Goal: Information Seeking & Learning: Learn about a topic

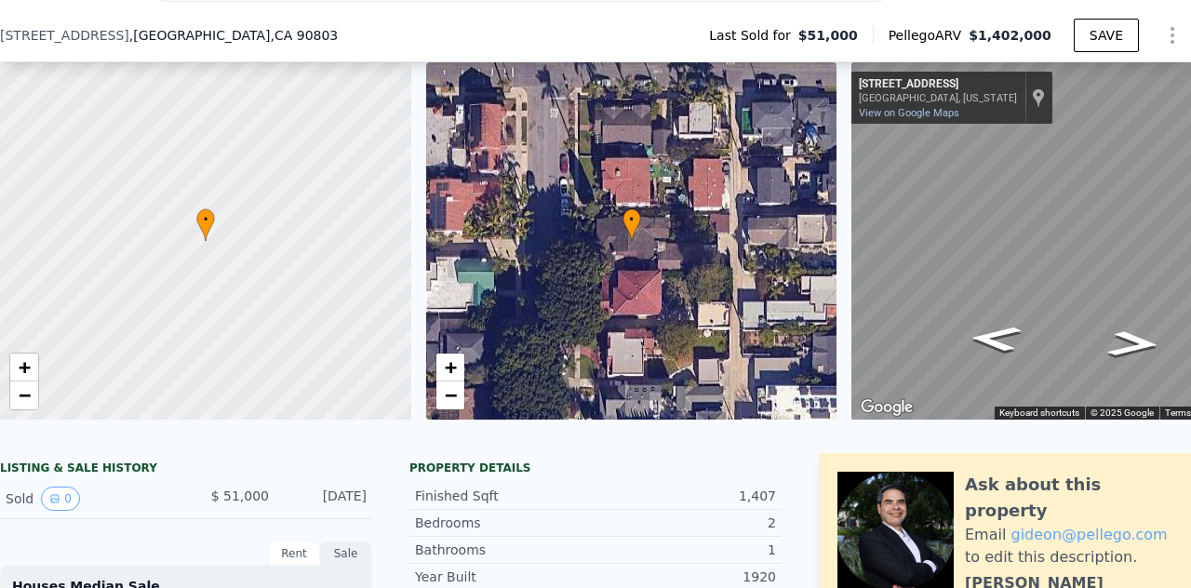
scroll to position [214, 0]
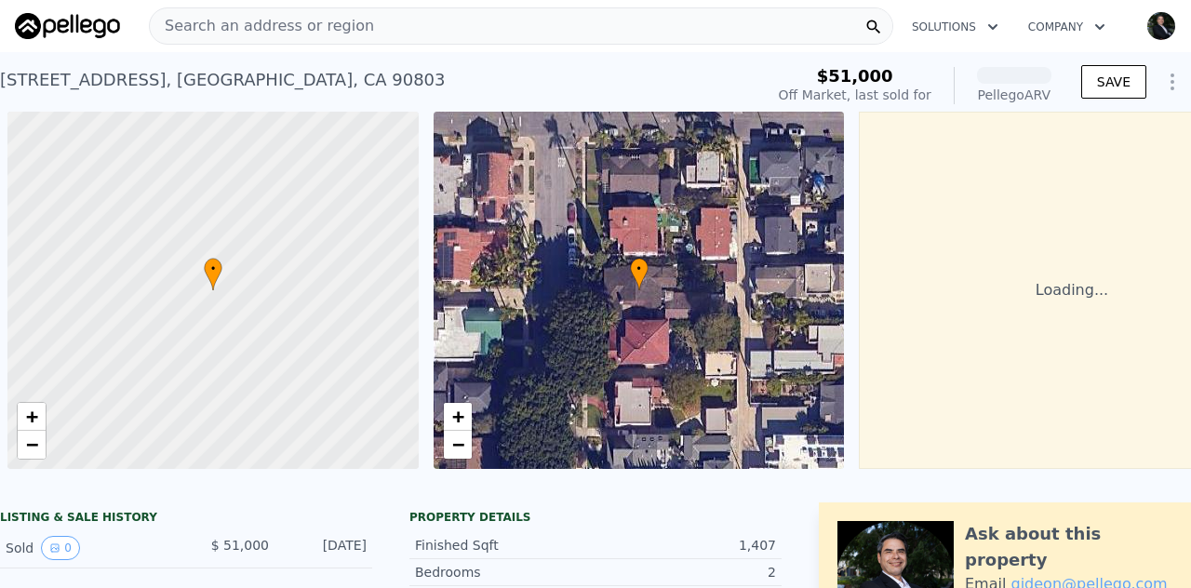
scroll to position [0, 7]
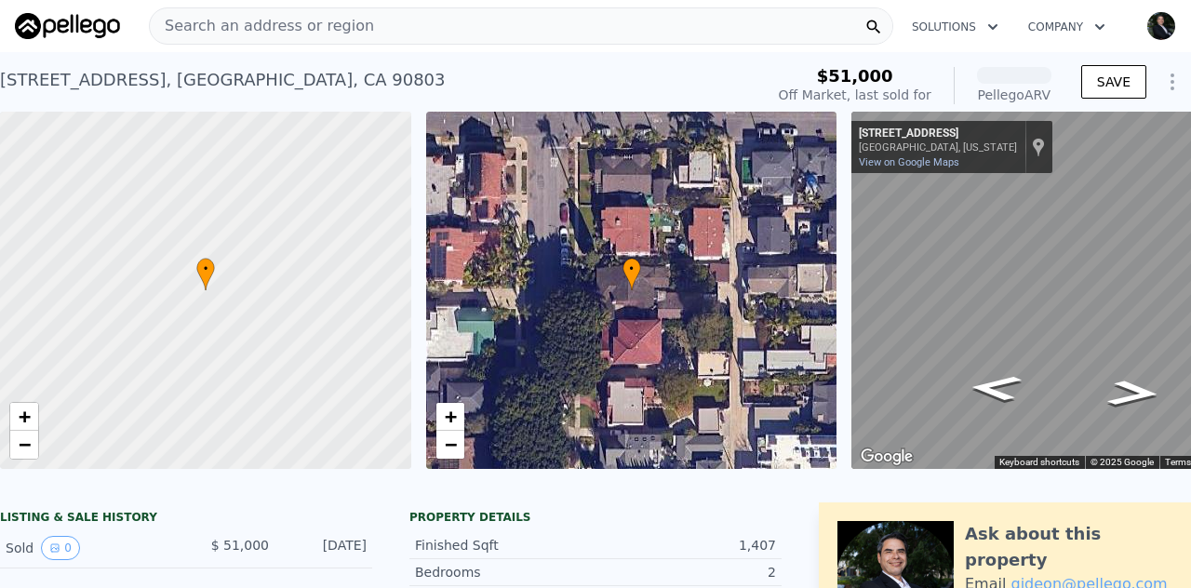
click at [1151, 33] on img "button" at bounding box center [1161, 26] width 30 height 30
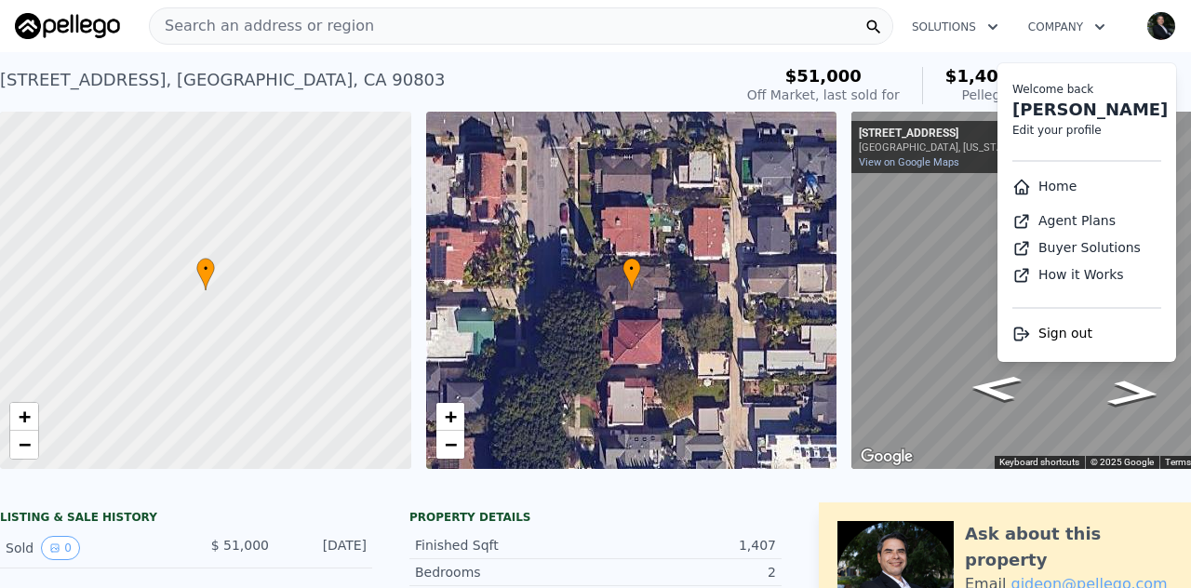
click at [1072, 336] on span "Sign out" at bounding box center [1066, 333] width 54 height 15
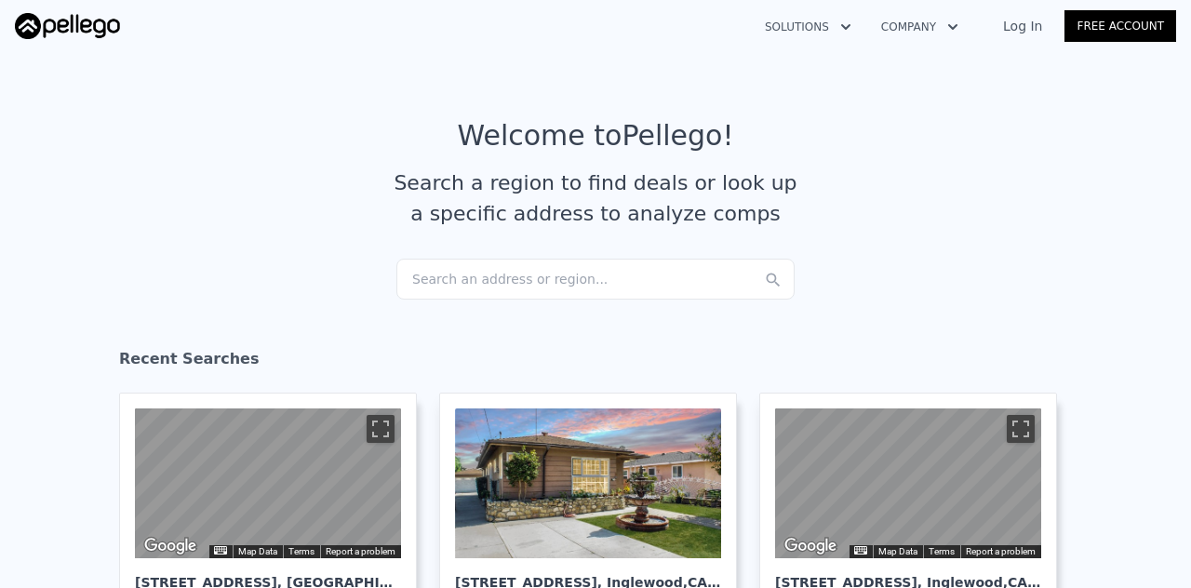
click at [1031, 31] on link "Log In" at bounding box center [1023, 26] width 84 height 19
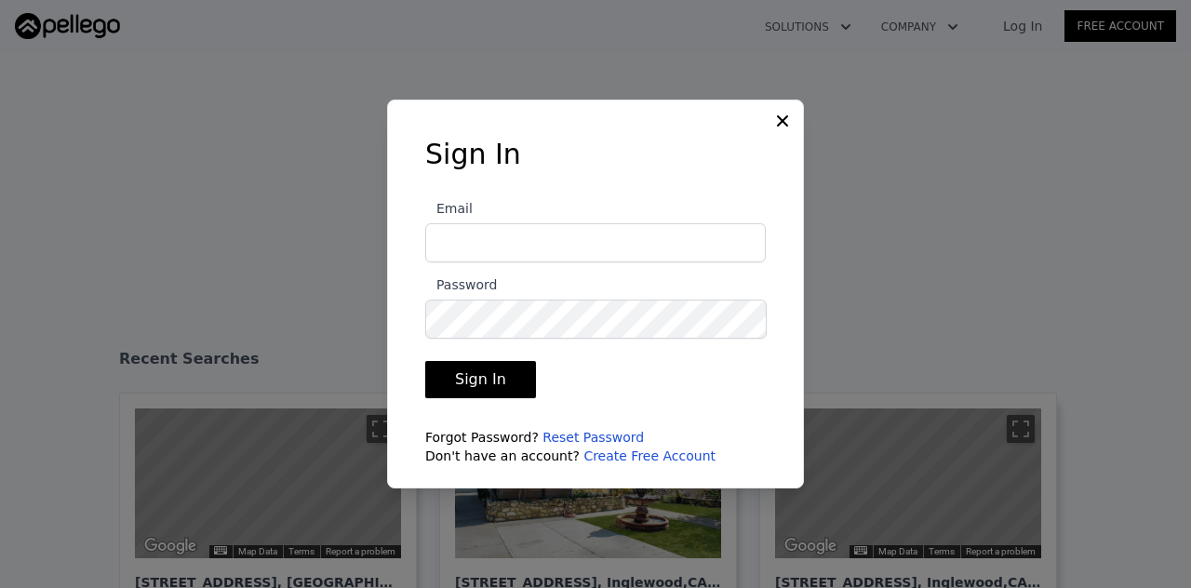
type input "gus@eazysellnbuyre.com"
click at [484, 379] on button "Sign In" at bounding box center [480, 379] width 111 height 37
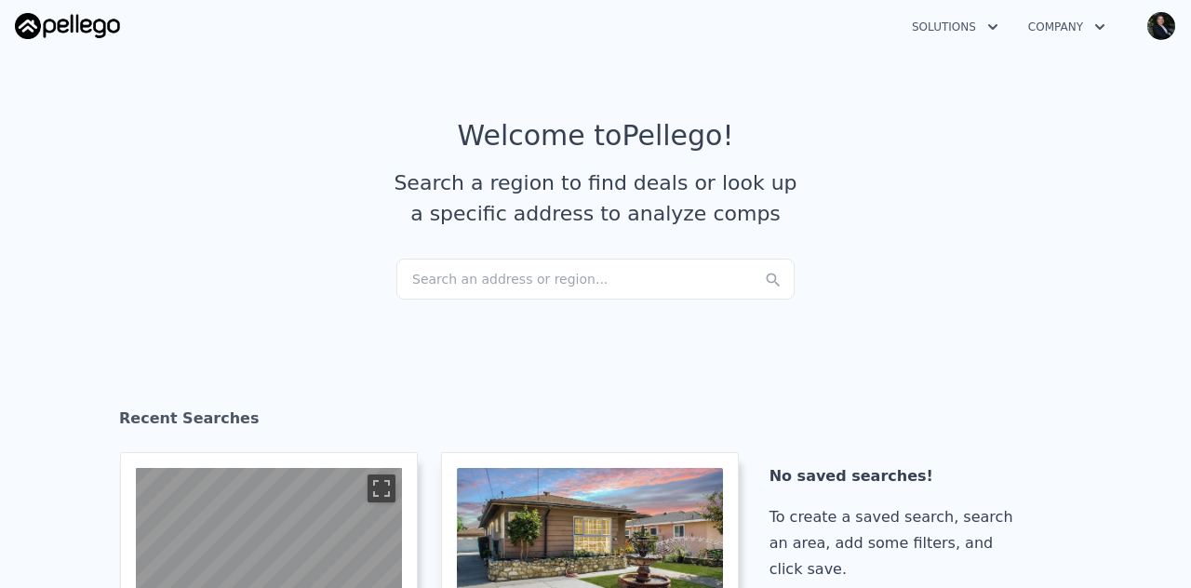
click at [1154, 30] on img "button" at bounding box center [1161, 26] width 30 height 30
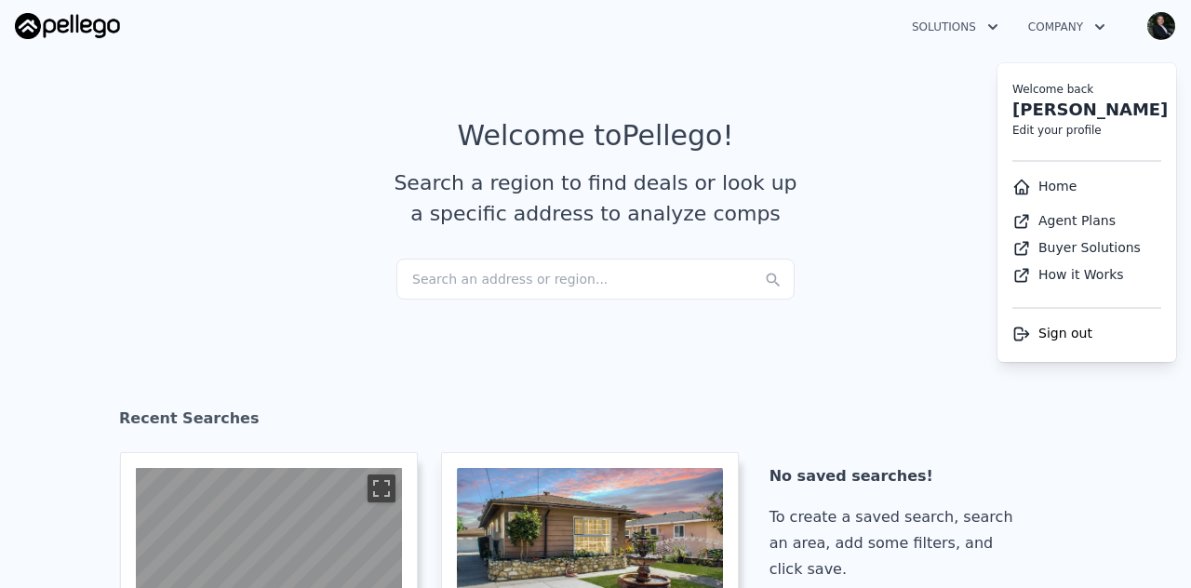
click at [1044, 186] on link "Home" at bounding box center [1044, 186] width 64 height 15
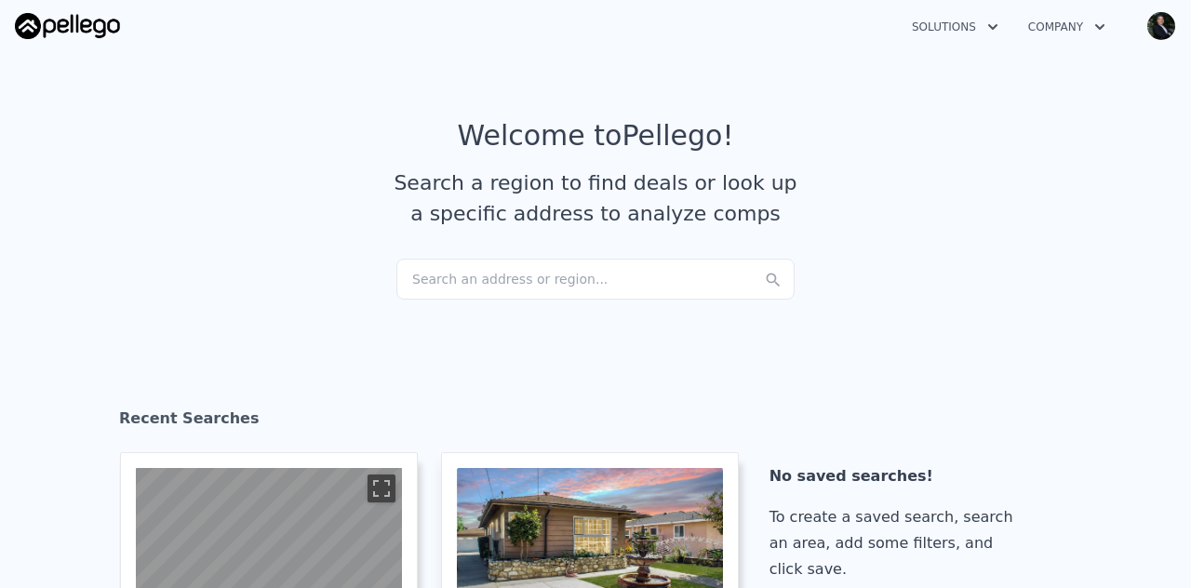
click at [497, 275] on div "Search an address or region..." at bounding box center [595, 279] width 398 height 41
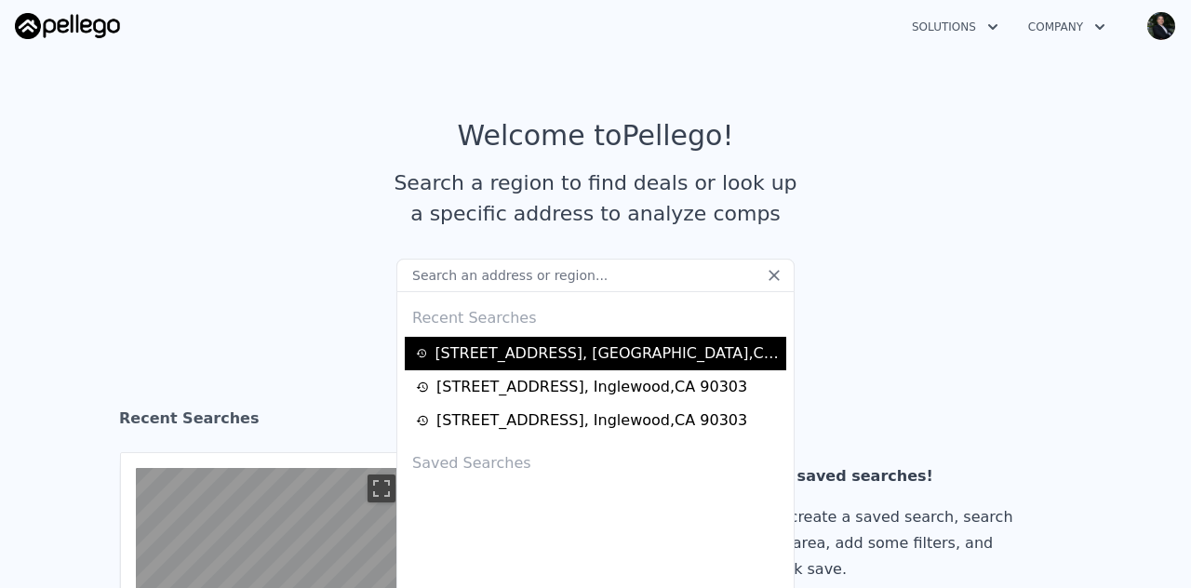
click at [527, 347] on div "242 Euclid Ave , Long Beach , CA 90803" at bounding box center [608, 353] width 346 height 22
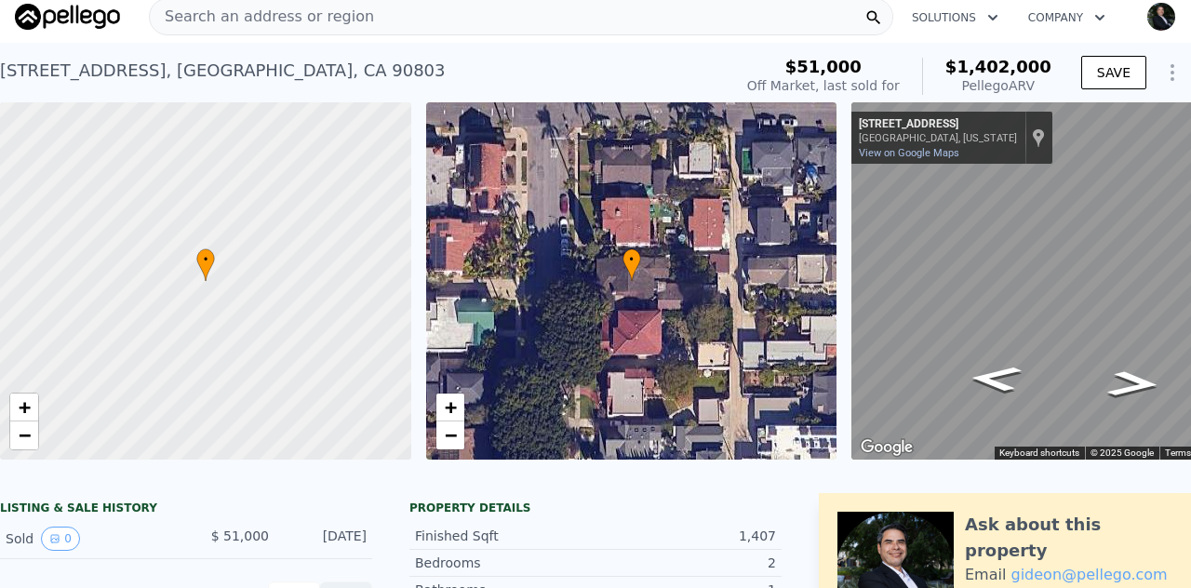
scroll to position [7, 0]
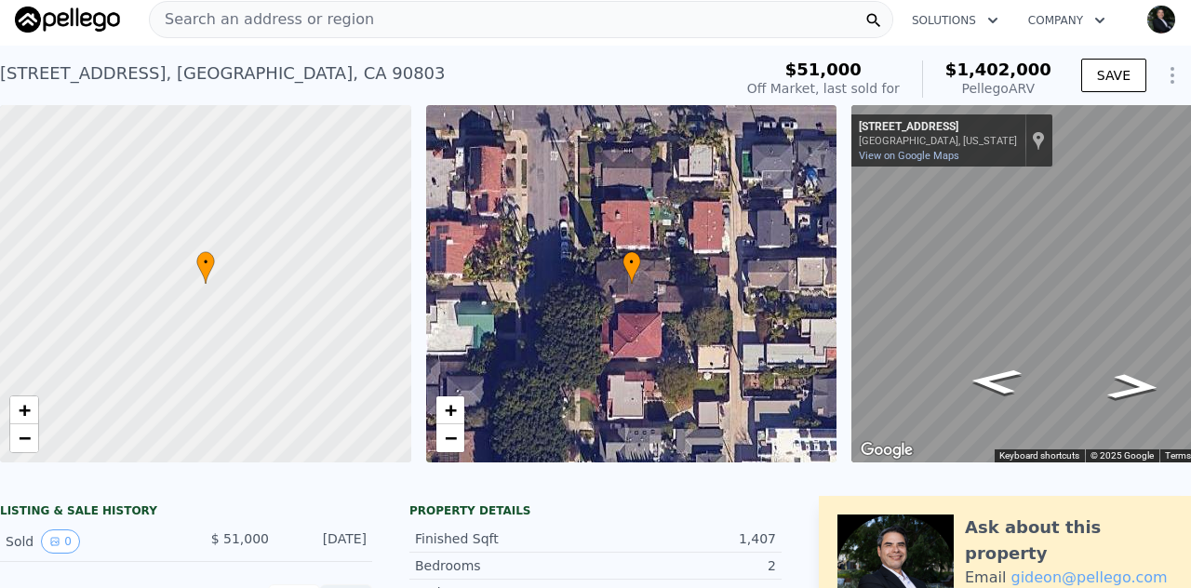
click at [959, 19] on button "Solutions" at bounding box center [955, 21] width 116 height 34
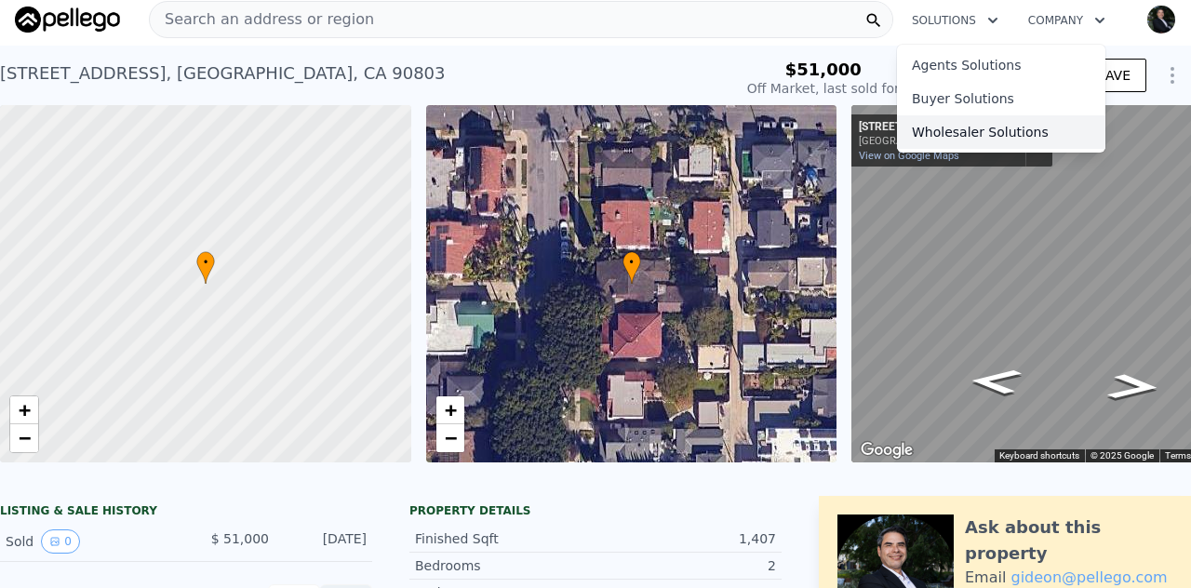
click at [964, 133] on link "Wholesaler Solutions" at bounding box center [1001, 132] width 208 height 34
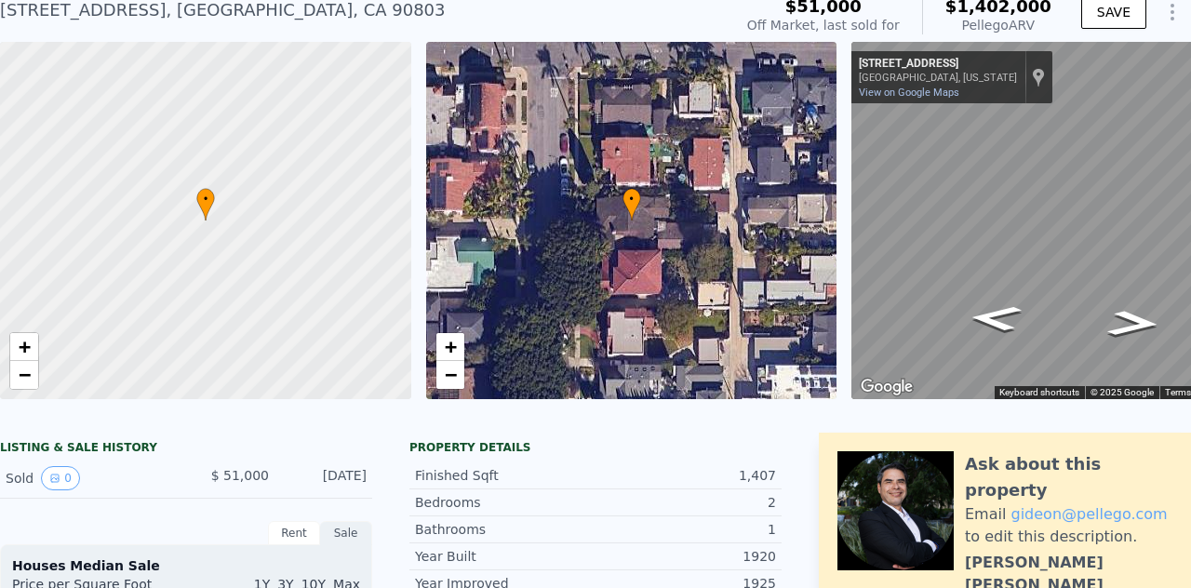
scroll to position [0, 0]
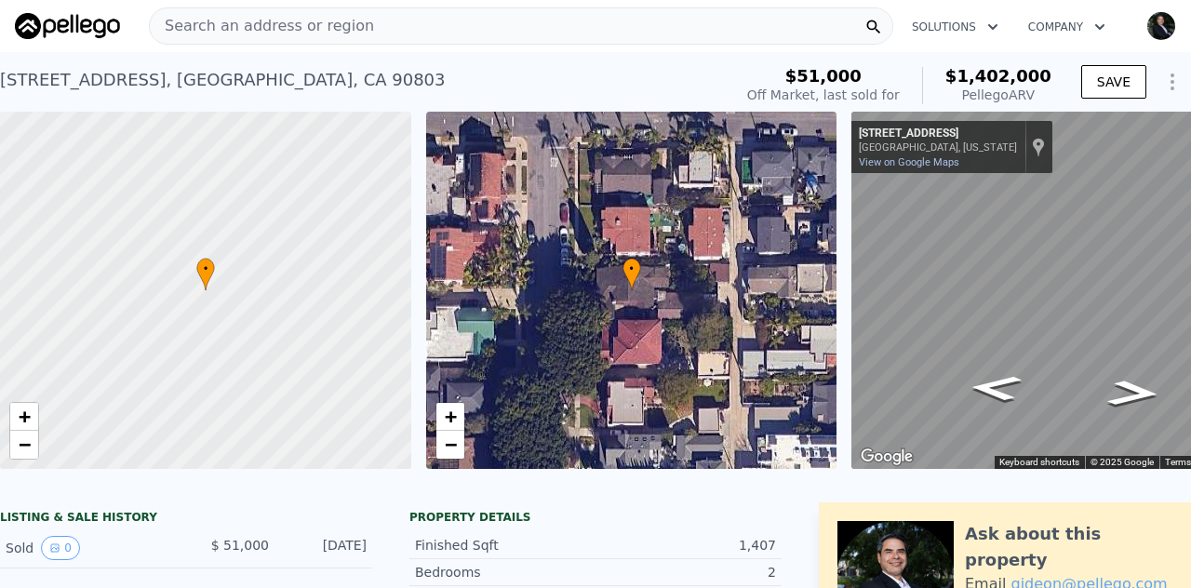
click at [136, 77] on div "242 Euclid Ave , Long Beach , CA 90803" at bounding box center [223, 80] width 446 height 26
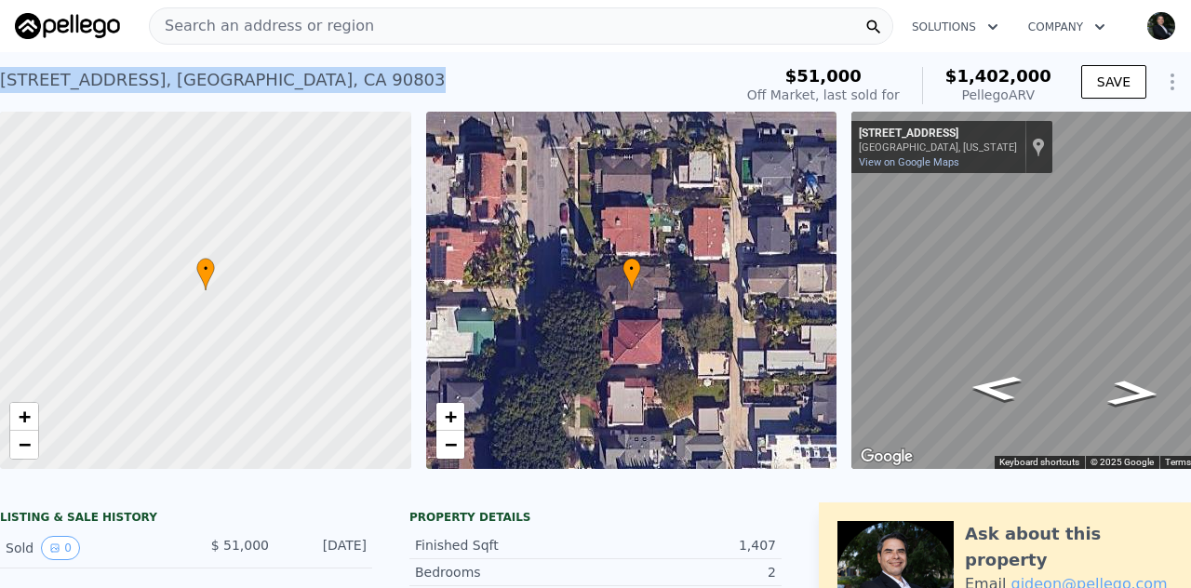
click at [136, 77] on div "242 Euclid Ave , Long Beach , CA 90803" at bounding box center [223, 80] width 446 height 26
copy div "242 Euclid Ave , Long Beach , CA 90803 Sold Feb 1997 for $51k (~ARV $1.402m )"
click at [1172, 83] on icon "Show Options" at bounding box center [1173, 81] width 2 height 15
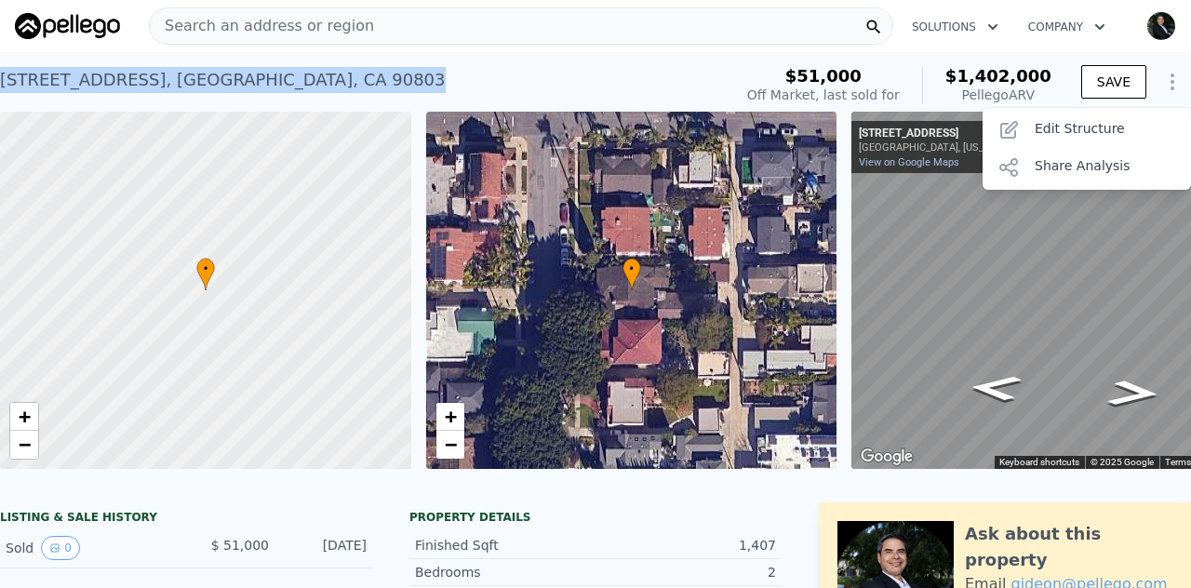
click at [1161, 82] on icon "Show Options" at bounding box center [1172, 82] width 22 height 22
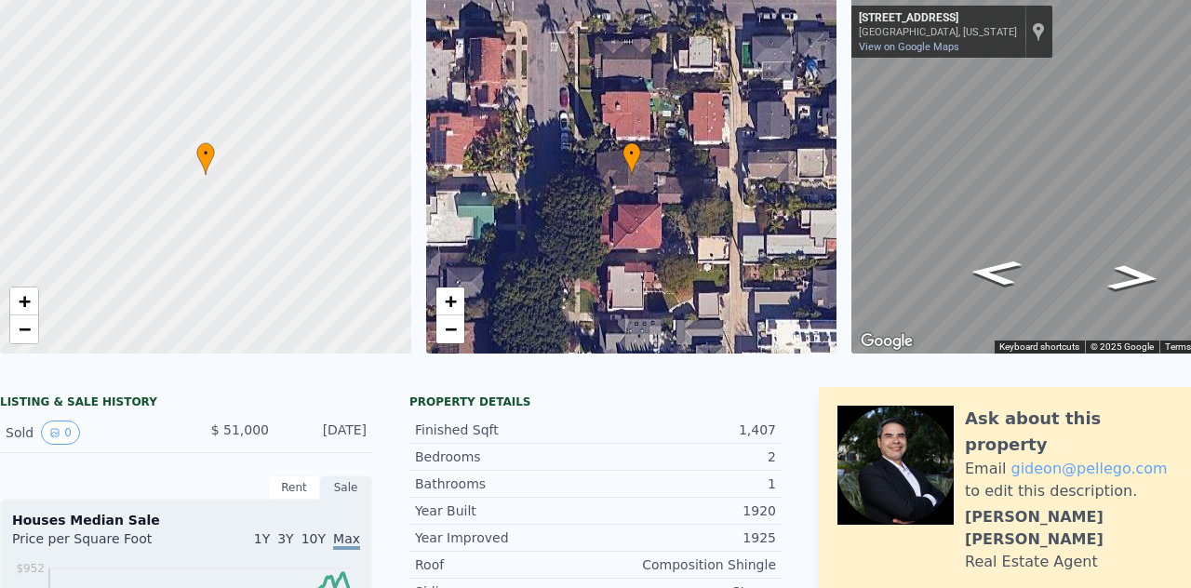
scroll to position [7, 0]
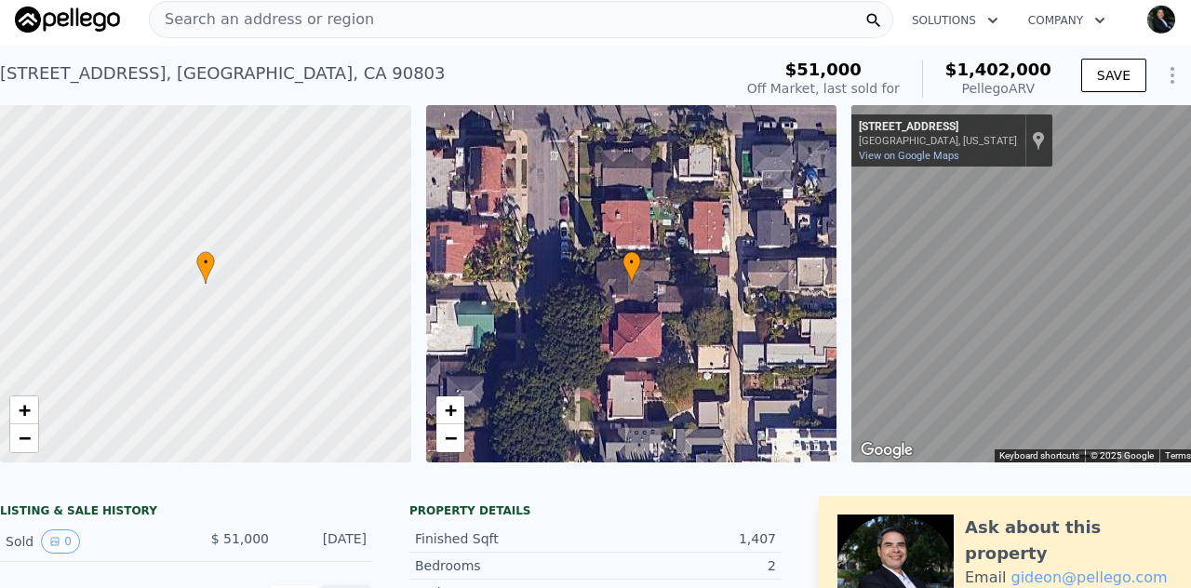
click at [815, 319] on div "• + − • + − ← Move left → Move right ↑ Move up ↓ Move down + Zoom in - Zoom out…" at bounding box center [595, 283] width 1191 height 357
click at [834, 278] on div "• + − • + − ← Move left → Move right ↑ Move up ↓ Move down + Zoom in - Zoom out…" at bounding box center [595, 283] width 1191 height 357
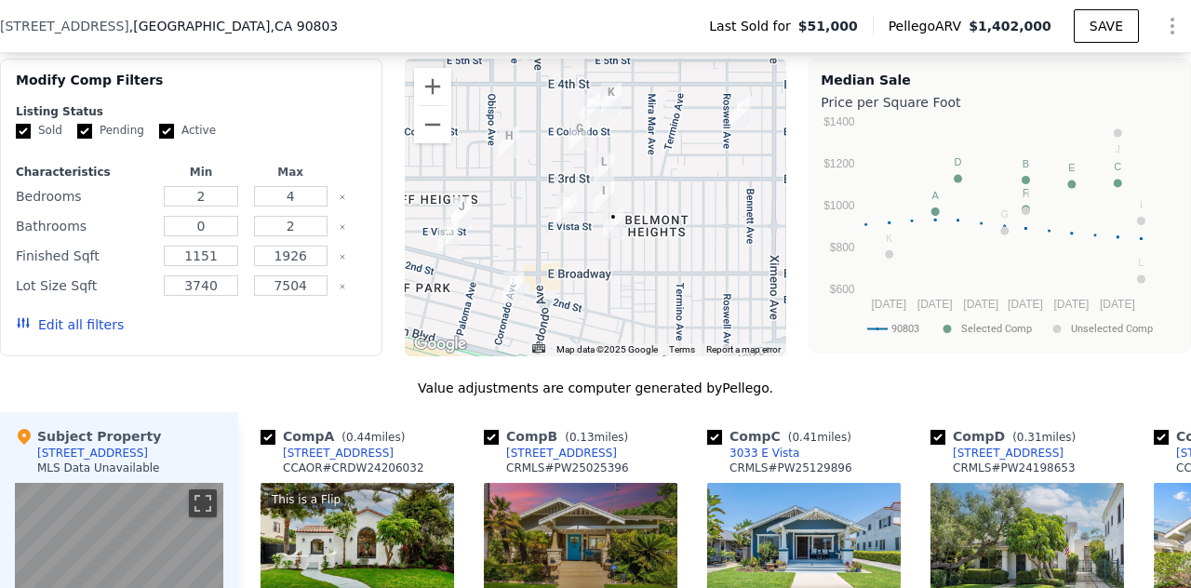
scroll to position [1428, 0]
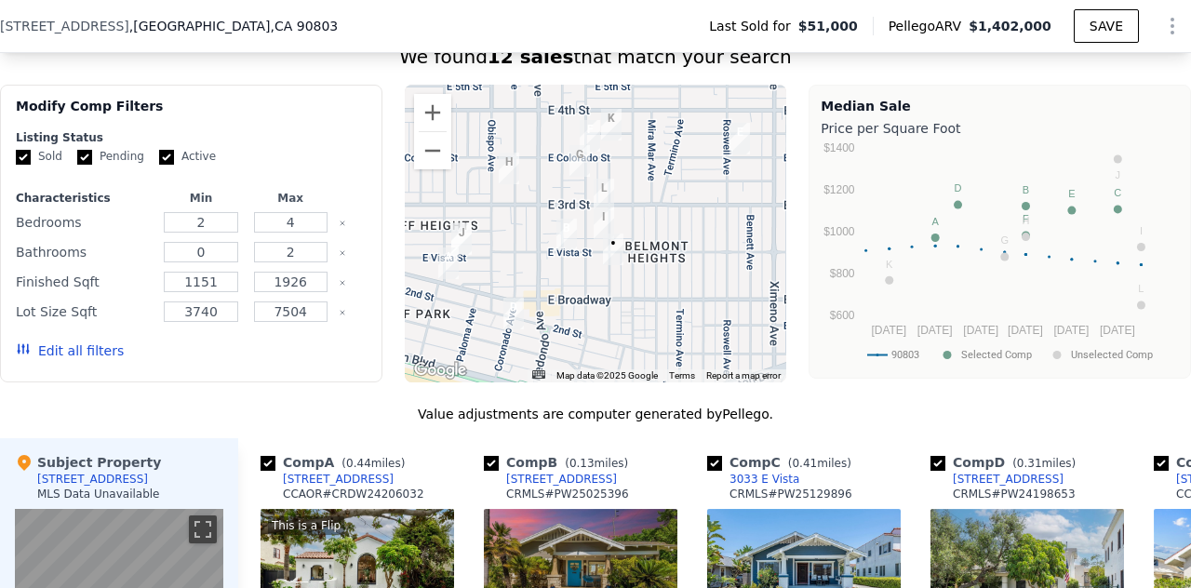
click at [839, 28] on span "$51,000" at bounding box center [828, 26] width 60 height 19
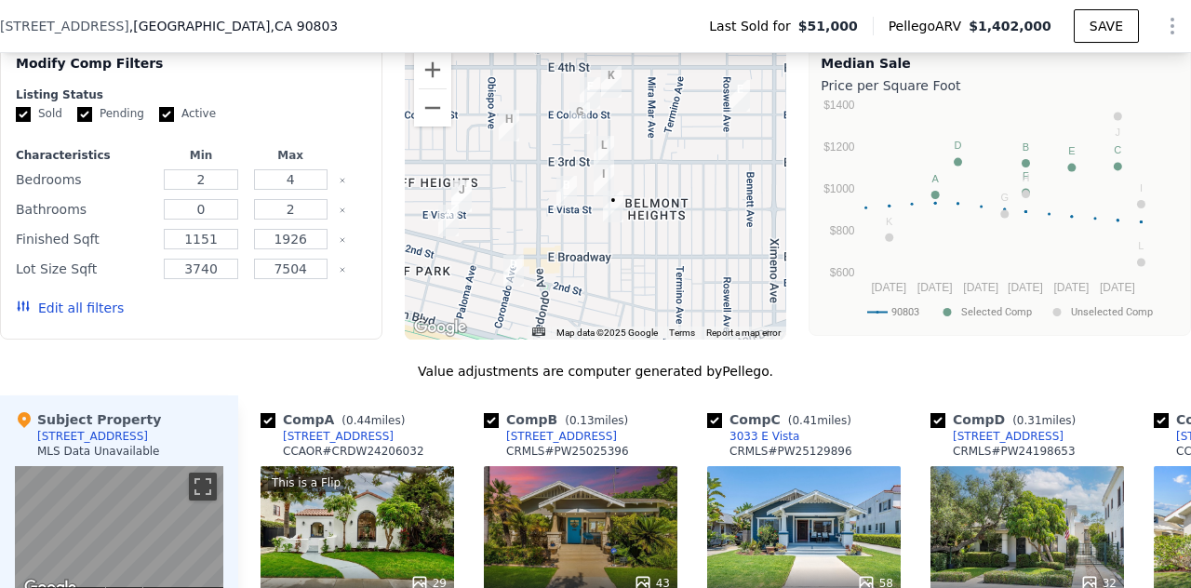
scroll to position [1490, 0]
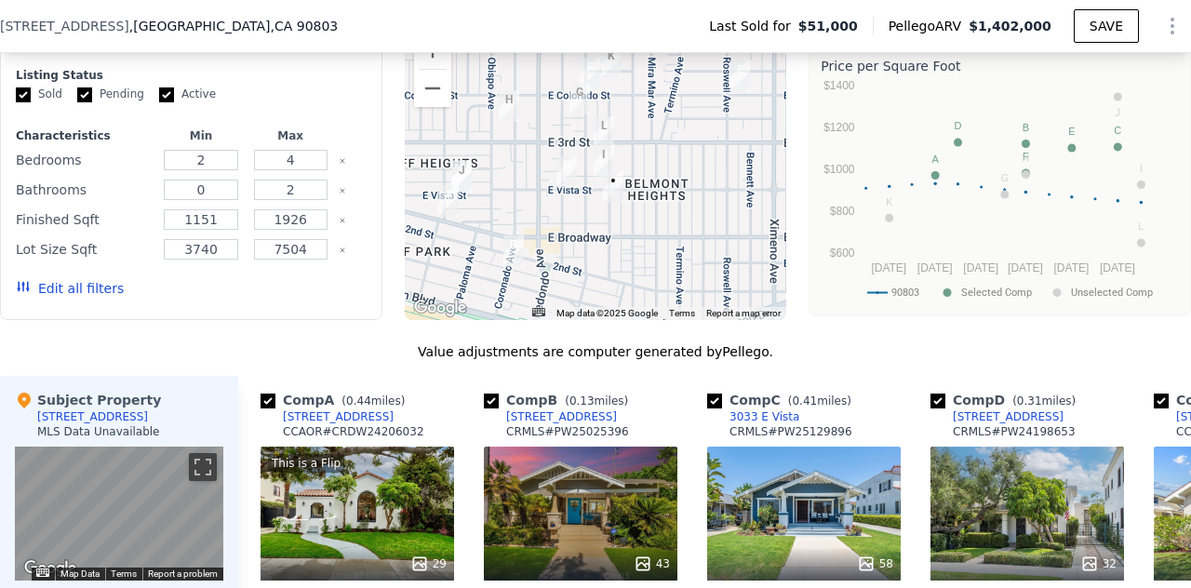
click at [47, 297] on button "Edit all filters" at bounding box center [70, 288] width 108 height 19
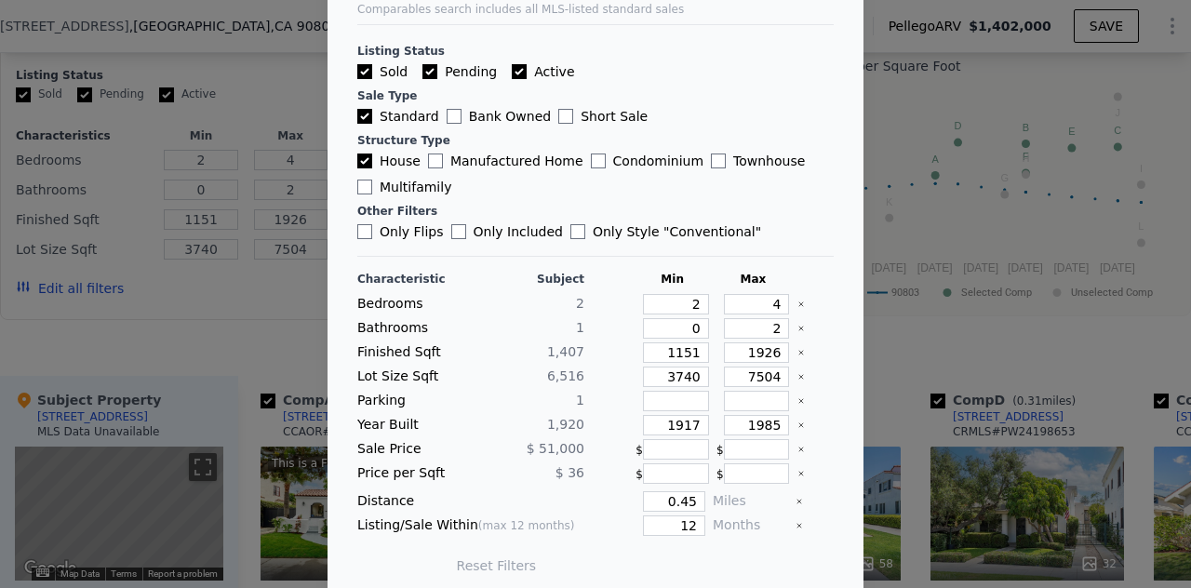
scroll to position [74, 0]
click at [682, 518] on input "12" at bounding box center [674, 524] width 62 height 20
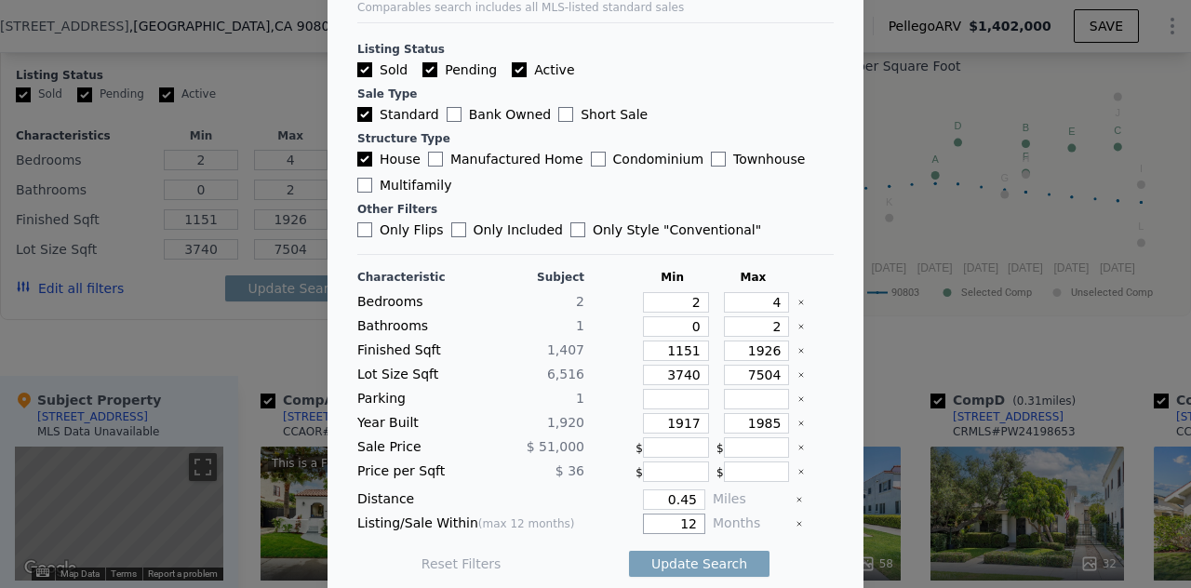
type input "1"
type input "6"
click at [676, 496] on input "0.45" at bounding box center [674, 499] width 62 height 20
type input "500"
click at [672, 551] on button "Update Search" at bounding box center [699, 564] width 141 height 26
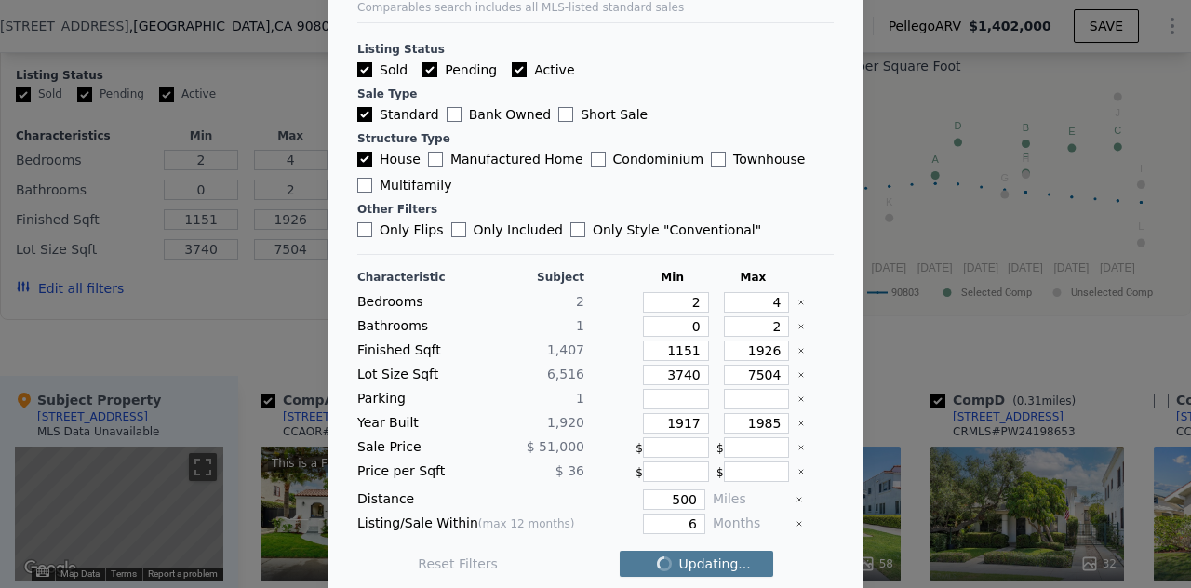
checkbox input "false"
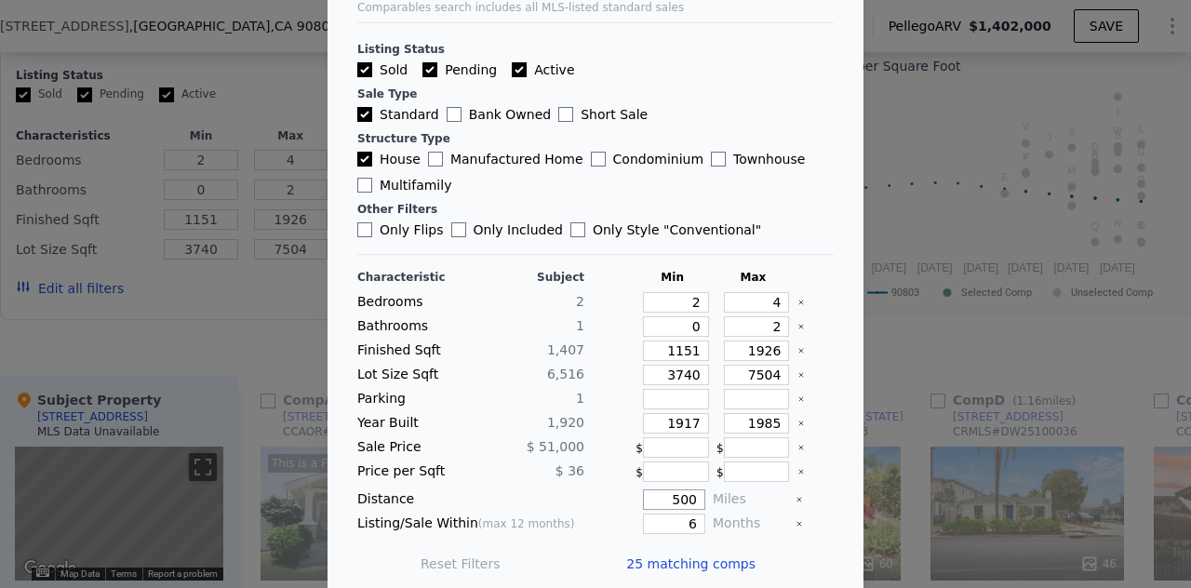
click at [650, 490] on input "500" at bounding box center [674, 499] width 62 height 20
click at [658, 490] on input "500" at bounding box center [674, 499] width 62 height 20
click at [659, 490] on input "500" at bounding box center [674, 499] width 62 height 20
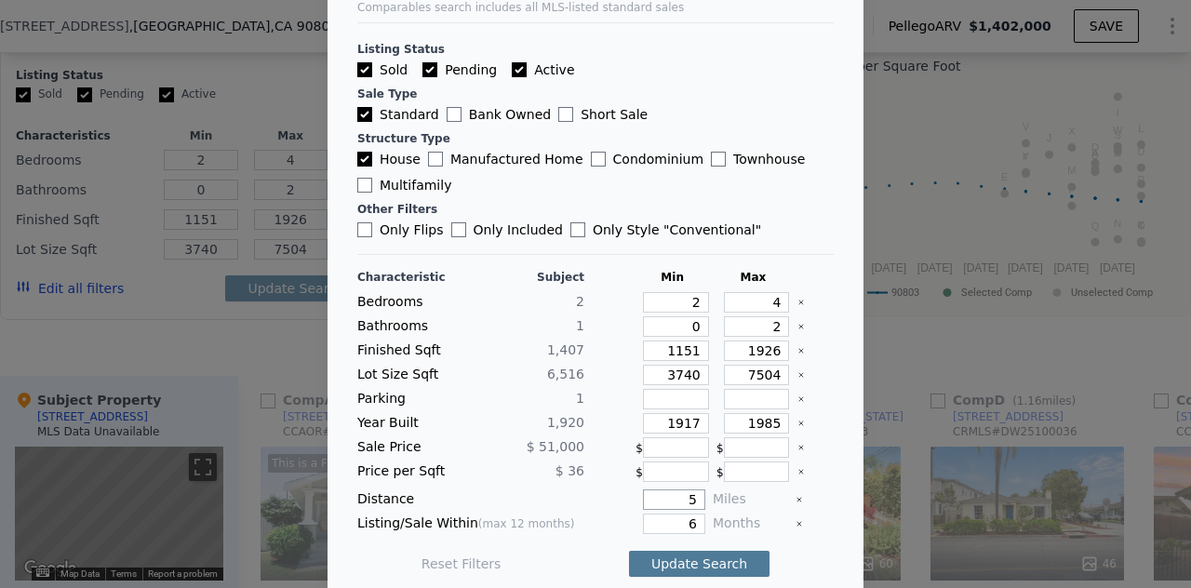
type input "5"
click at [669, 563] on button "Update Search" at bounding box center [699, 564] width 141 height 26
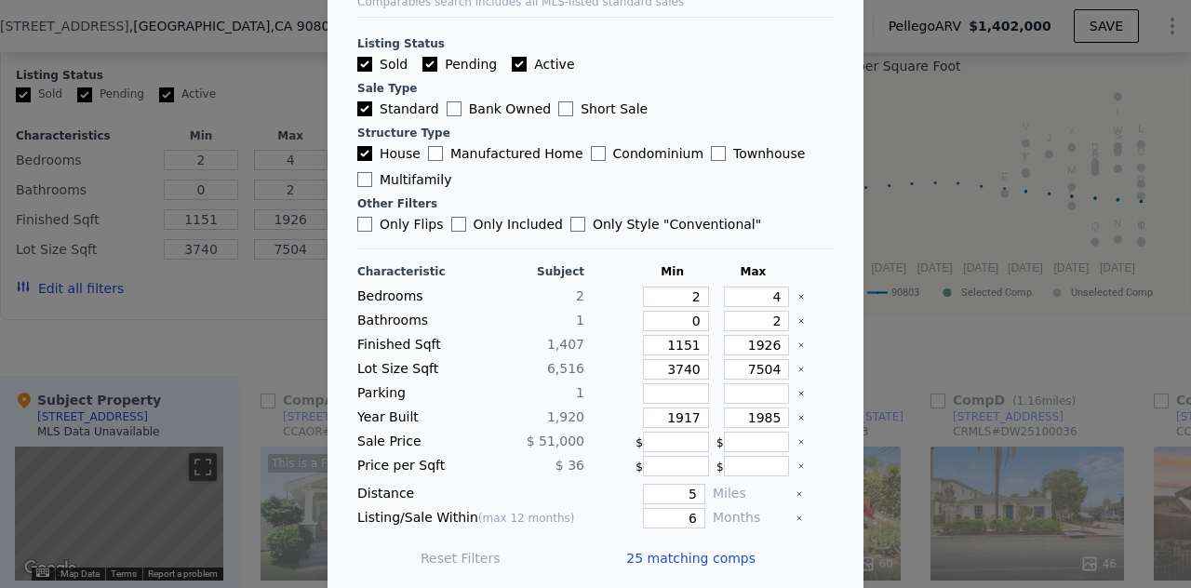
scroll to position [0, 0]
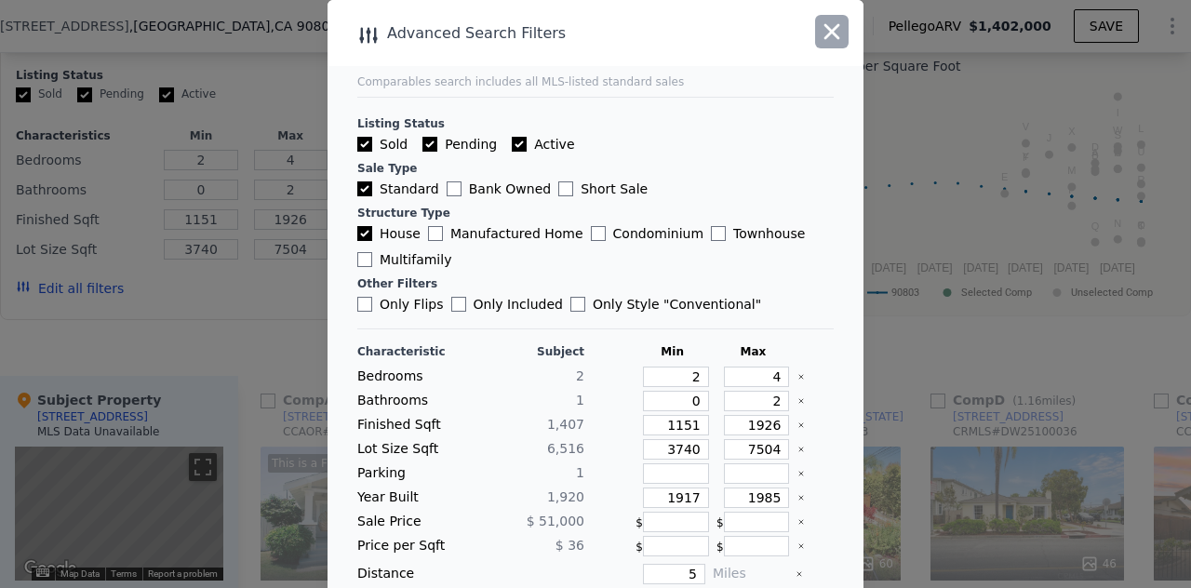
click at [827, 35] on icon "button" at bounding box center [833, 32] width 16 height 16
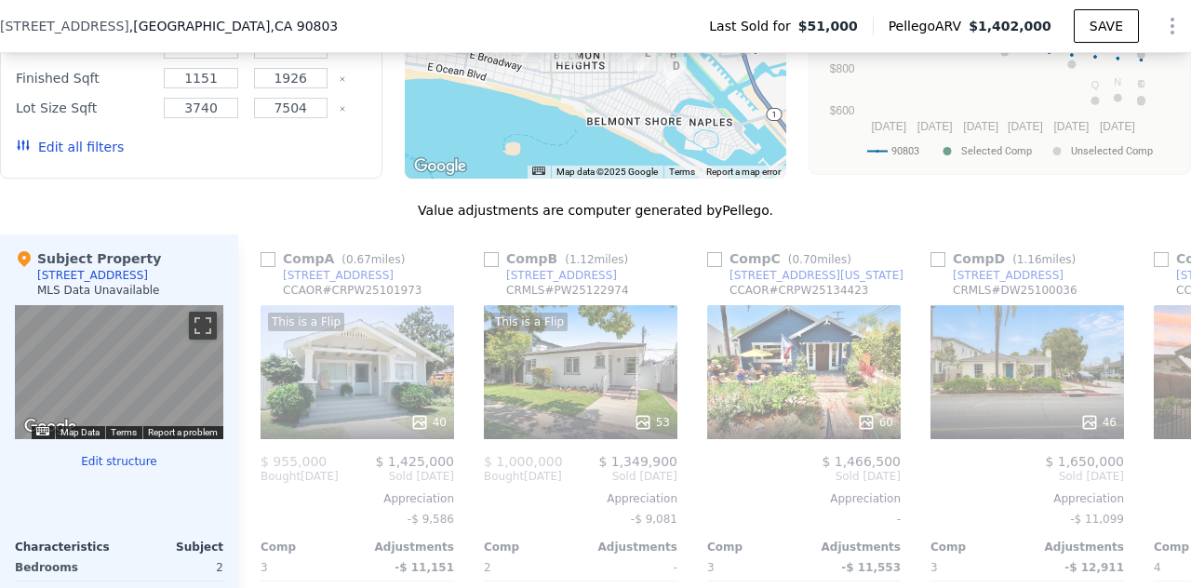
scroll to position [1526, 0]
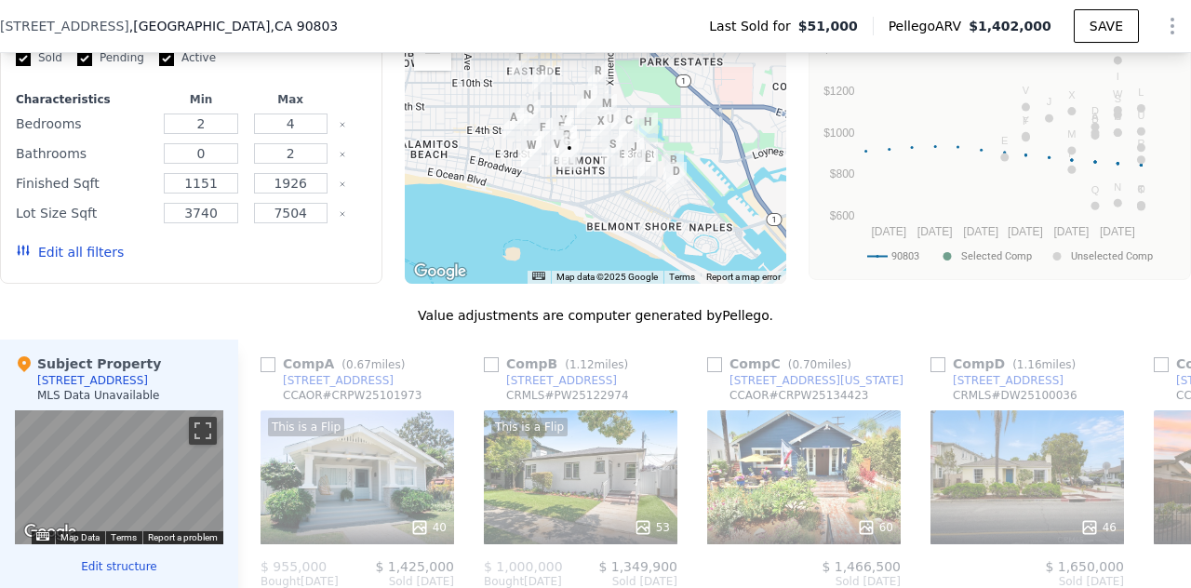
click at [430, 70] on button "Zoom out" at bounding box center [432, 52] width 37 height 37
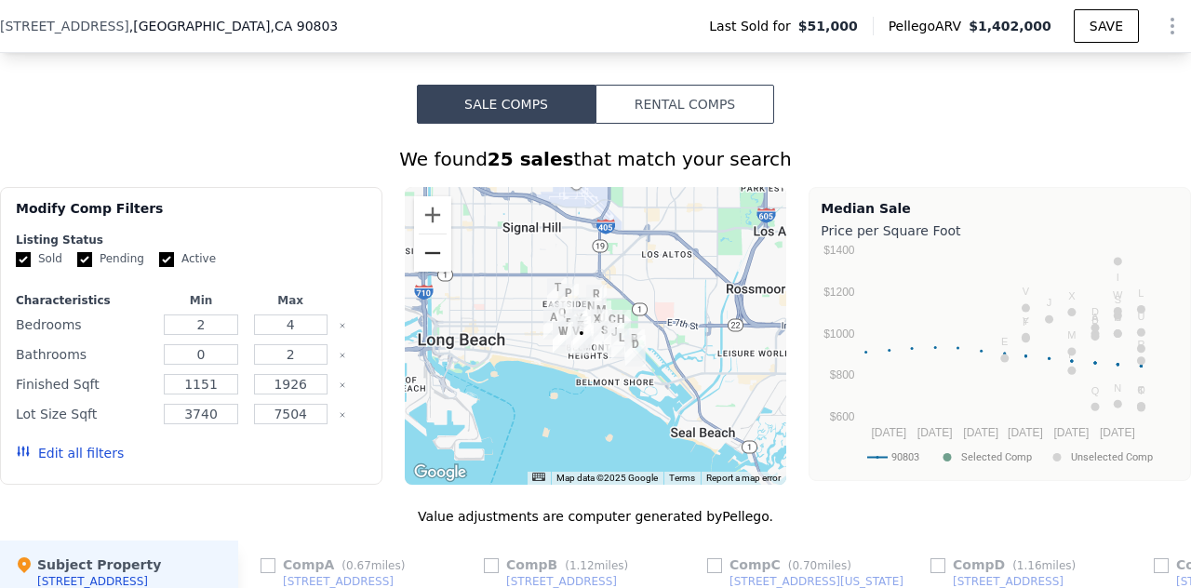
scroll to position [1312, 0]
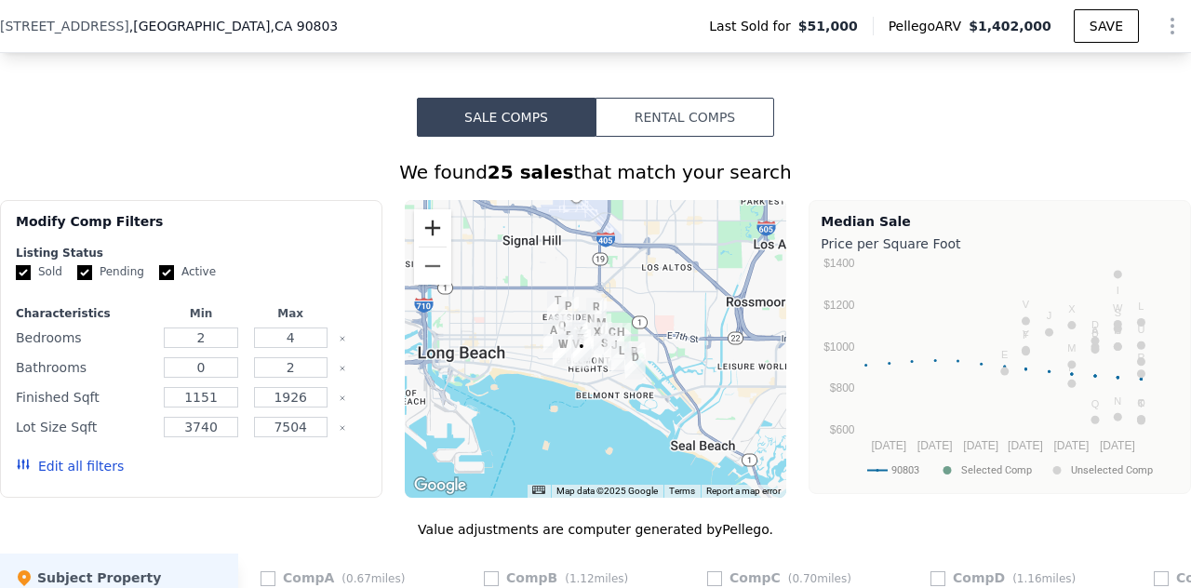
click at [424, 239] on button "Zoom in" at bounding box center [432, 227] width 37 height 37
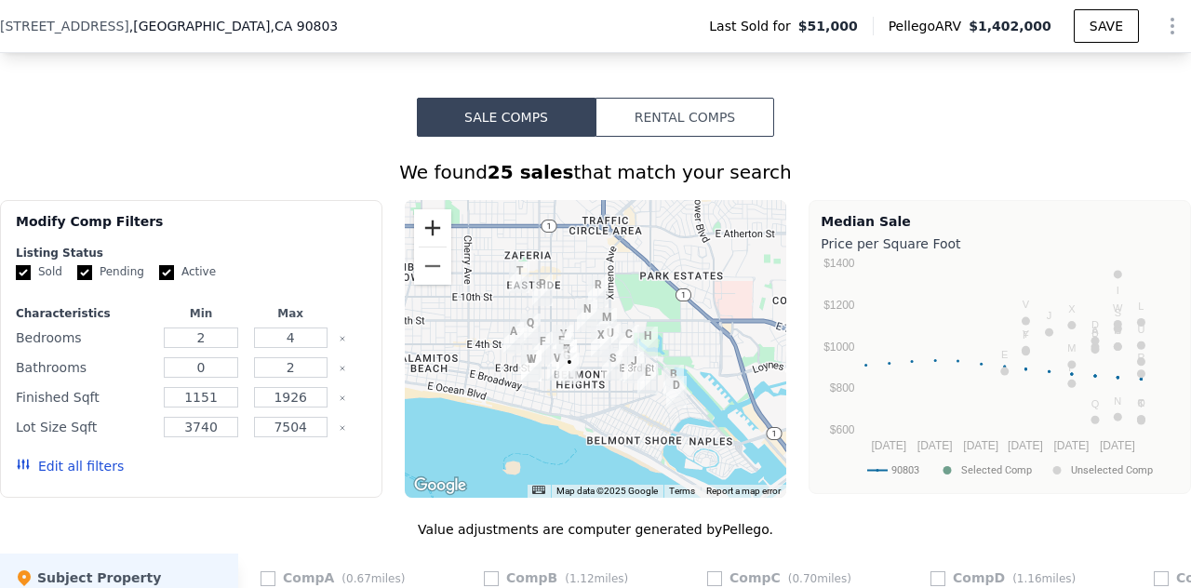
click at [424, 239] on button "Zoom in" at bounding box center [432, 227] width 37 height 37
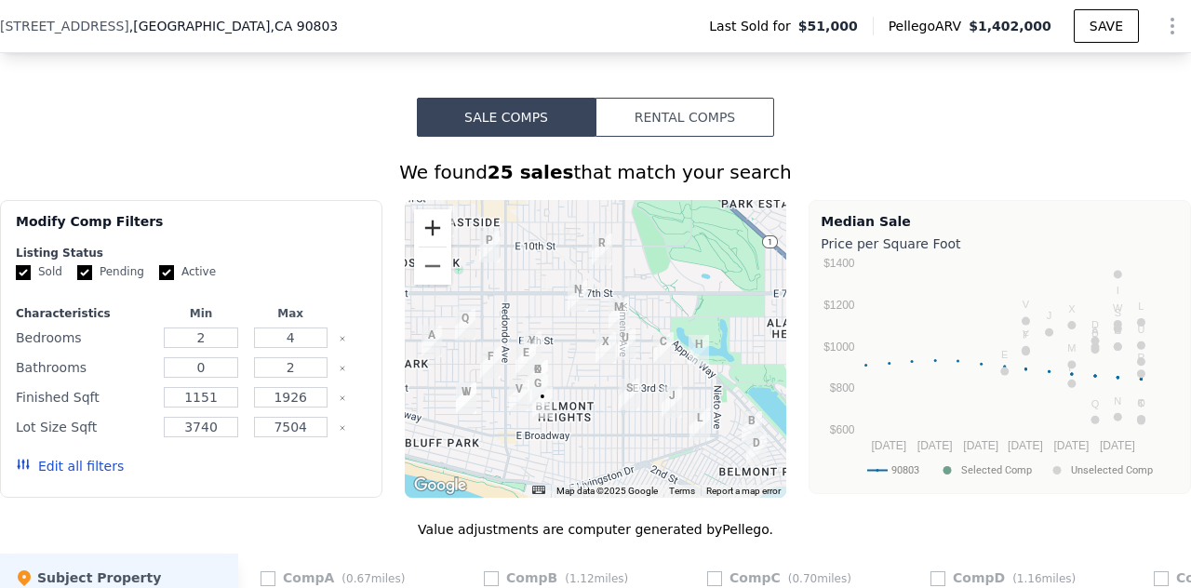
click at [424, 239] on button "Zoom in" at bounding box center [432, 227] width 37 height 37
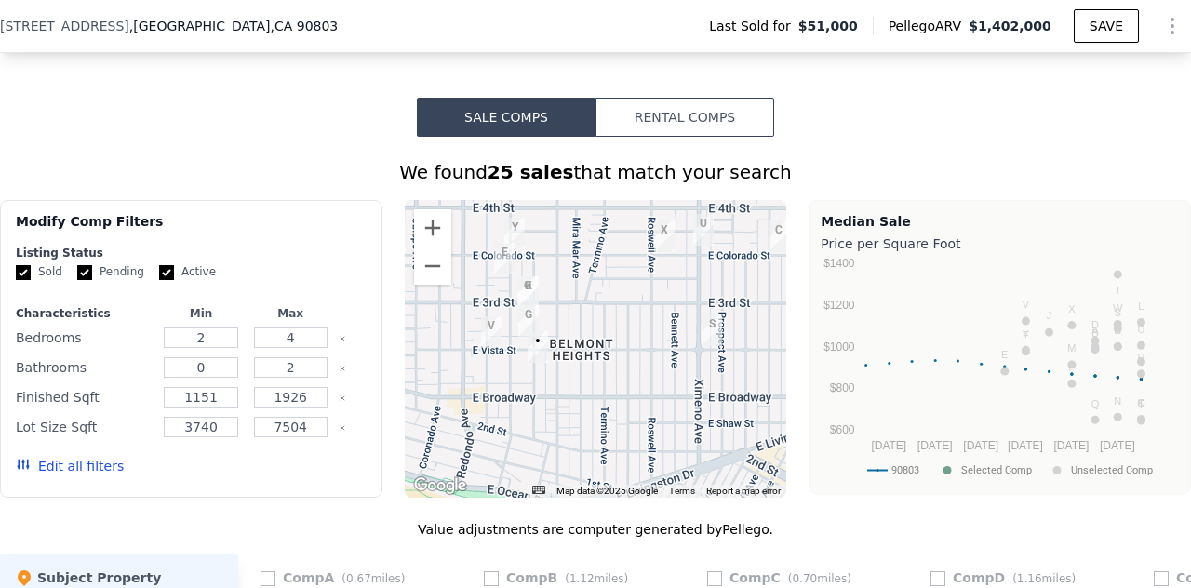
drag, startPoint x: 542, startPoint y: 405, endPoint x: 590, endPoint y: 280, distance: 133.8
click at [590, 280] on div at bounding box center [596, 349] width 382 height 298
click at [422, 239] on button "Zoom in" at bounding box center [432, 227] width 37 height 37
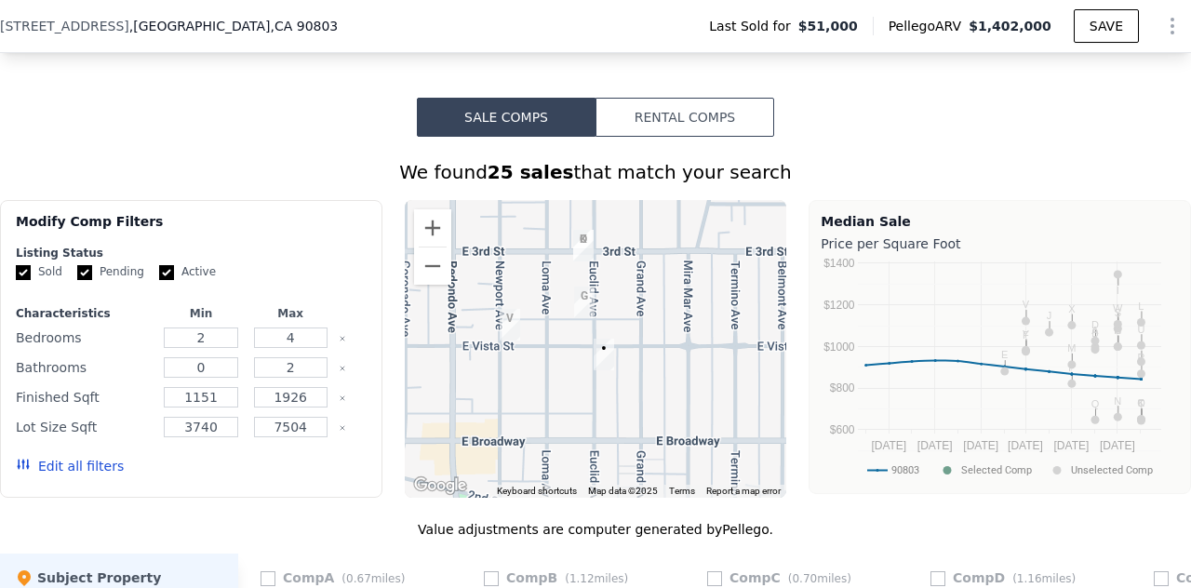
drag, startPoint x: 617, startPoint y: 382, endPoint x: 742, endPoint y: 377, distance: 124.8
click at [742, 377] on div at bounding box center [596, 349] width 382 height 298
click at [434, 282] on button "Zoom out" at bounding box center [432, 266] width 37 height 37
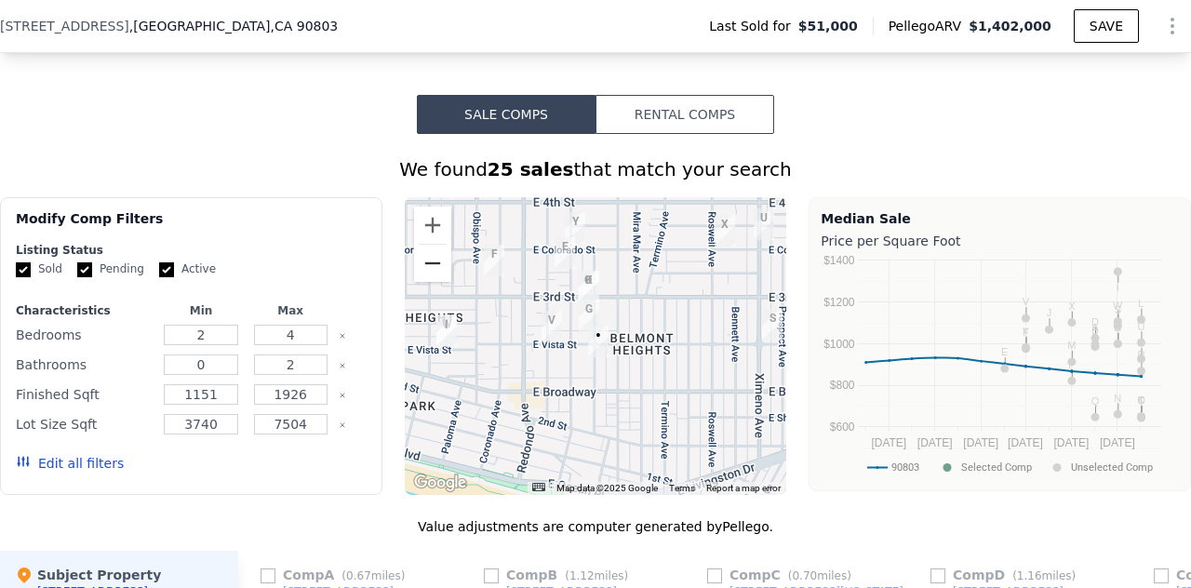
scroll to position [1328, 0]
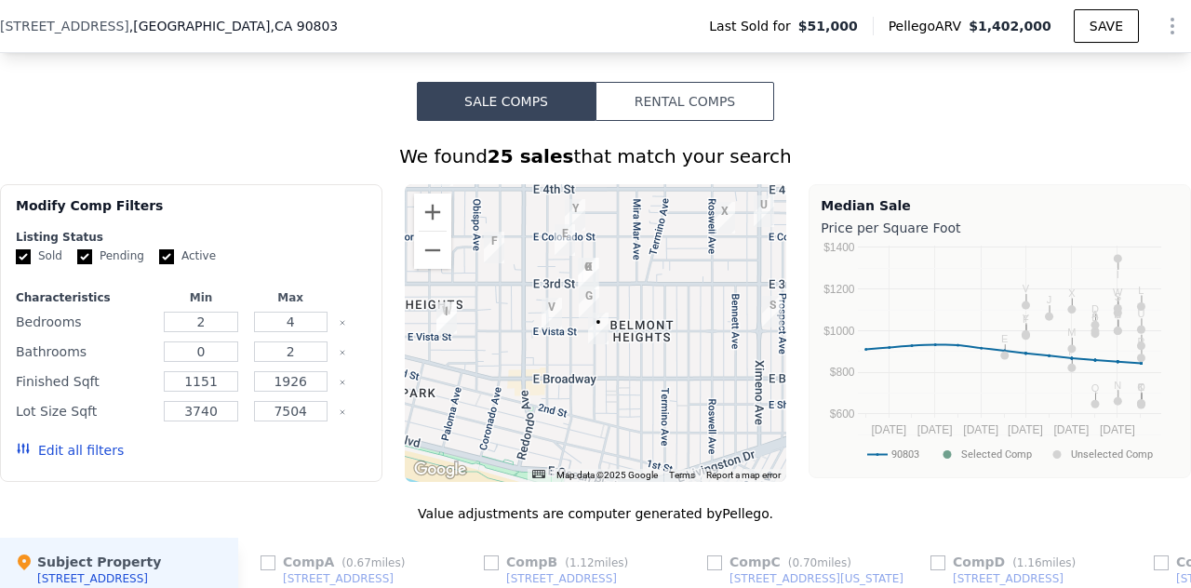
click at [579, 274] on img "275 Euclid Ave Avenue" at bounding box center [588, 274] width 20 height 32
click at [582, 280] on img "275 Euclid Ave Avenue" at bounding box center [588, 274] width 20 height 32
click at [418, 224] on button "Zoom in" at bounding box center [432, 212] width 37 height 37
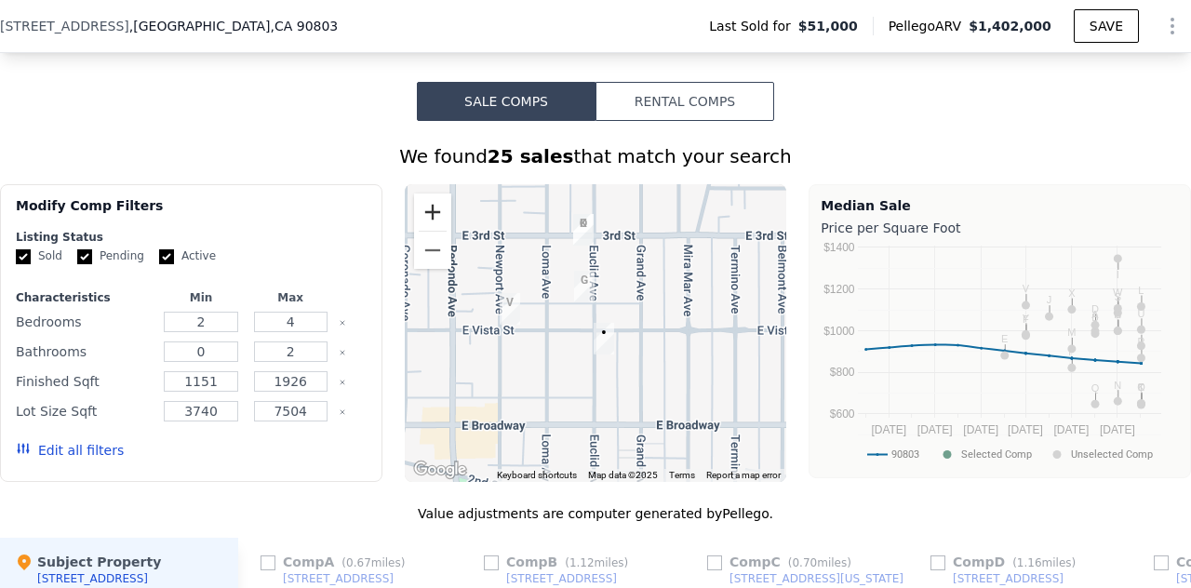
click at [419, 224] on button "Zoom in" at bounding box center [432, 212] width 37 height 37
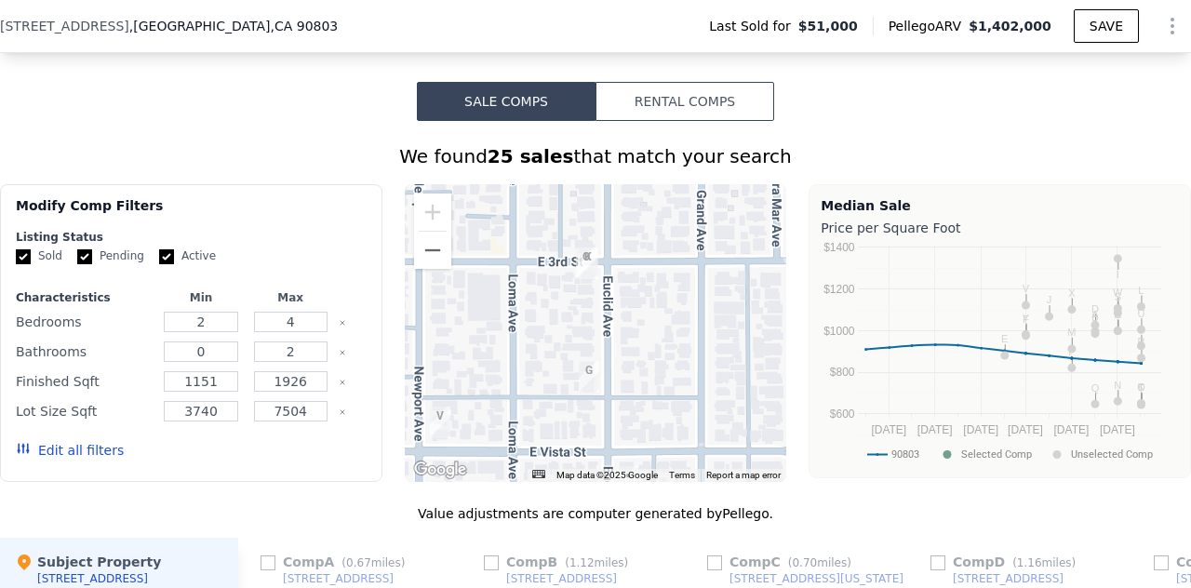
drag, startPoint x: 514, startPoint y: 285, endPoint x: 529, endPoint y: 411, distance: 127.4
click at [529, 411] on div at bounding box center [596, 333] width 382 height 298
click at [576, 275] on img "275 Euclid Ave Avenue" at bounding box center [586, 264] width 20 height 32
click at [426, 262] on button "Zoom out" at bounding box center [432, 250] width 37 height 37
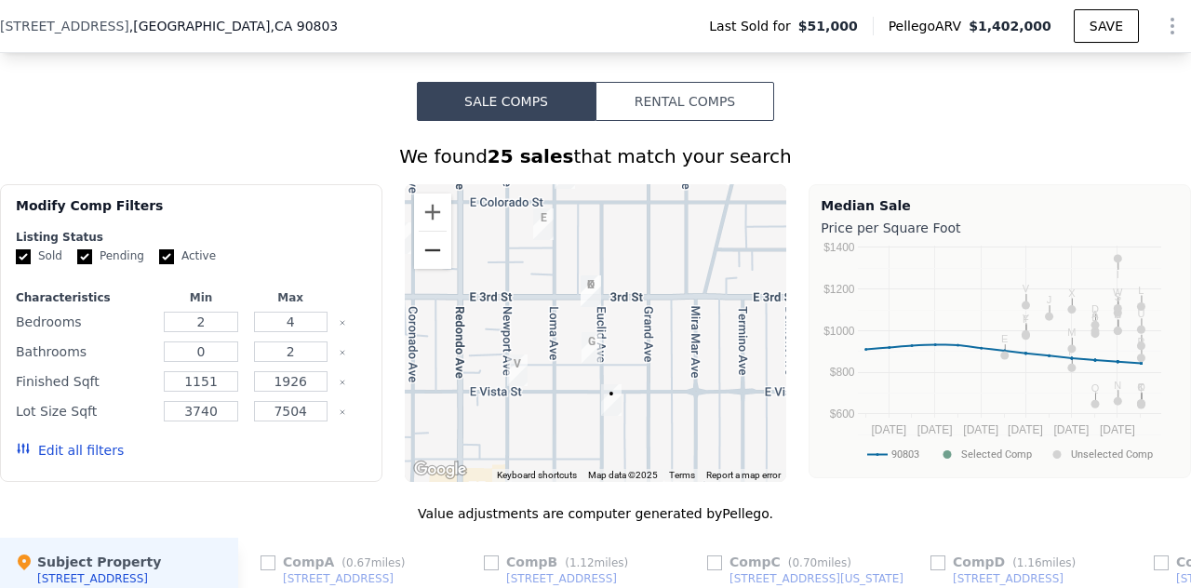
click at [426, 262] on button "Zoom out" at bounding box center [432, 250] width 37 height 37
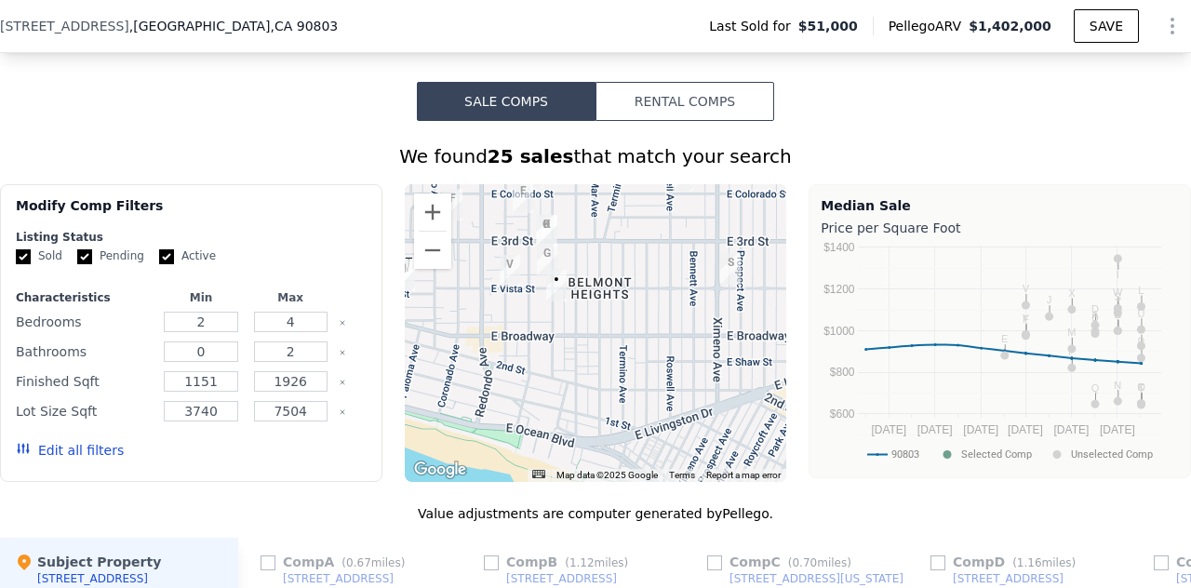
drag, startPoint x: 633, startPoint y: 420, endPoint x: 583, endPoint y: 343, distance: 91.4
click at [583, 343] on div at bounding box center [596, 333] width 382 height 298
click at [425, 221] on button "Zoom in" at bounding box center [432, 212] width 37 height 37
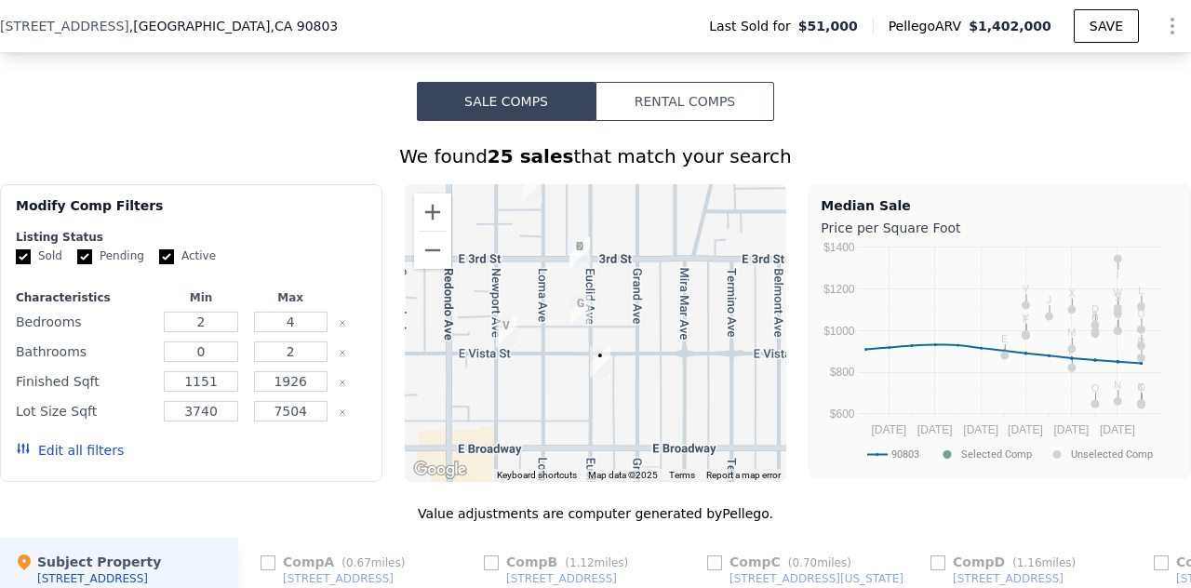
drag, startPoint x: 512, startPoint y: 361, endPoint x: 594, endPoint y: 471, distance: 137.0
click at [594, 471] on div at bounding box center [596, 333] width 382 height 298
click at [428, 280] on div at bounding box center [596, 333] width 382 height 298
click at [426, 269] on button "Zoom out" at bounding box center [432, 250] width 37 height 37
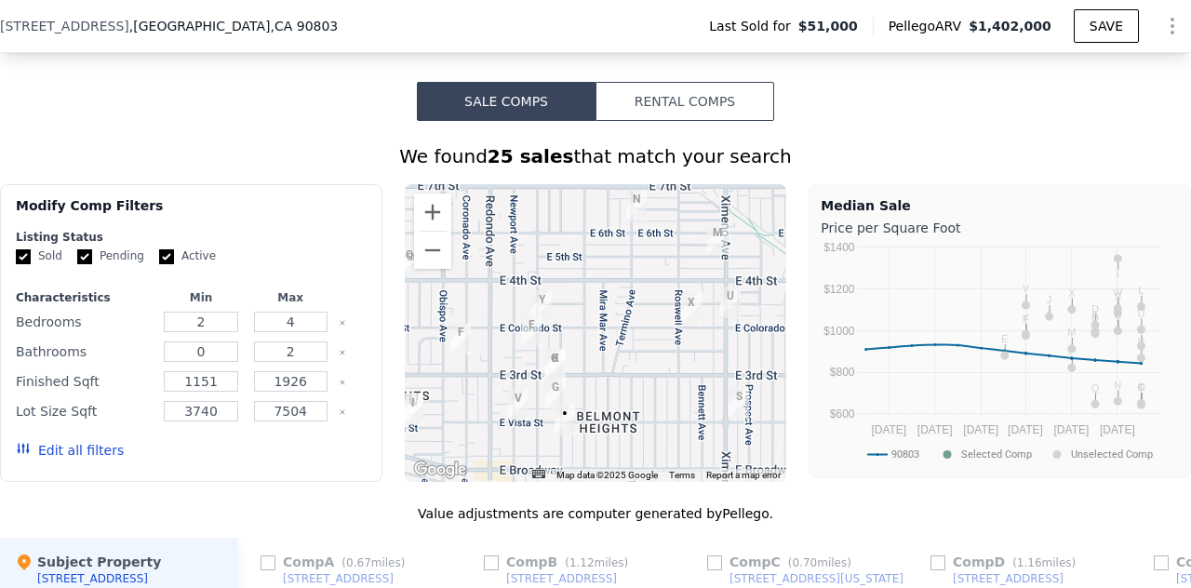
drag, startPoint x: 711, startPoint y: 327, endPoint x: 679, endPoint y: 408, distance: 86.9
click at [679, 408] on div at bounding box center [596, 333] width 382 height 298
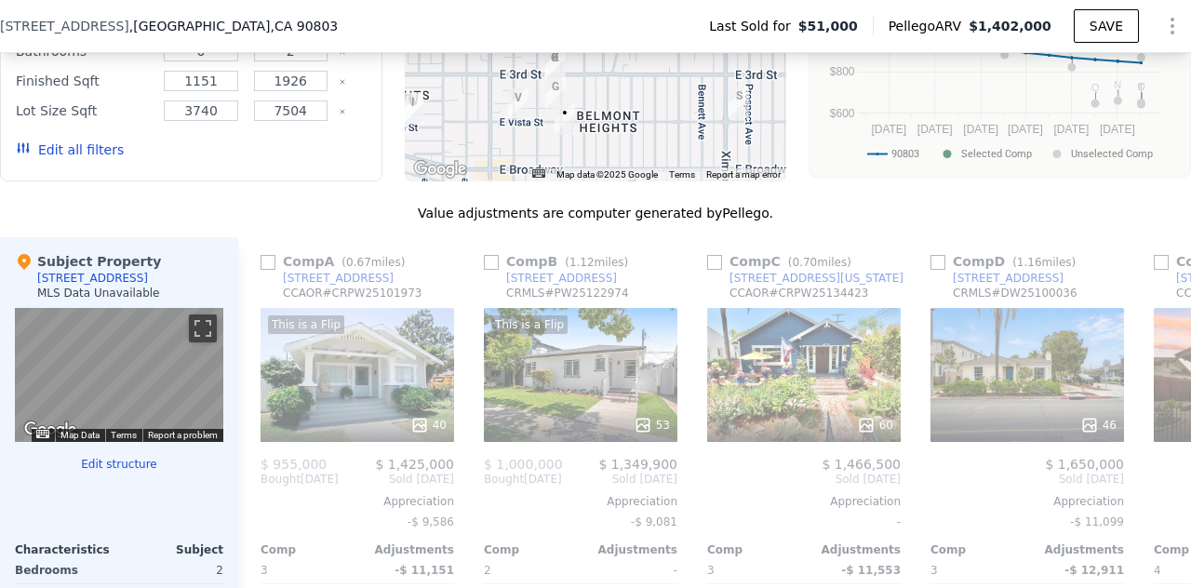
scroll to position [1621, 0]
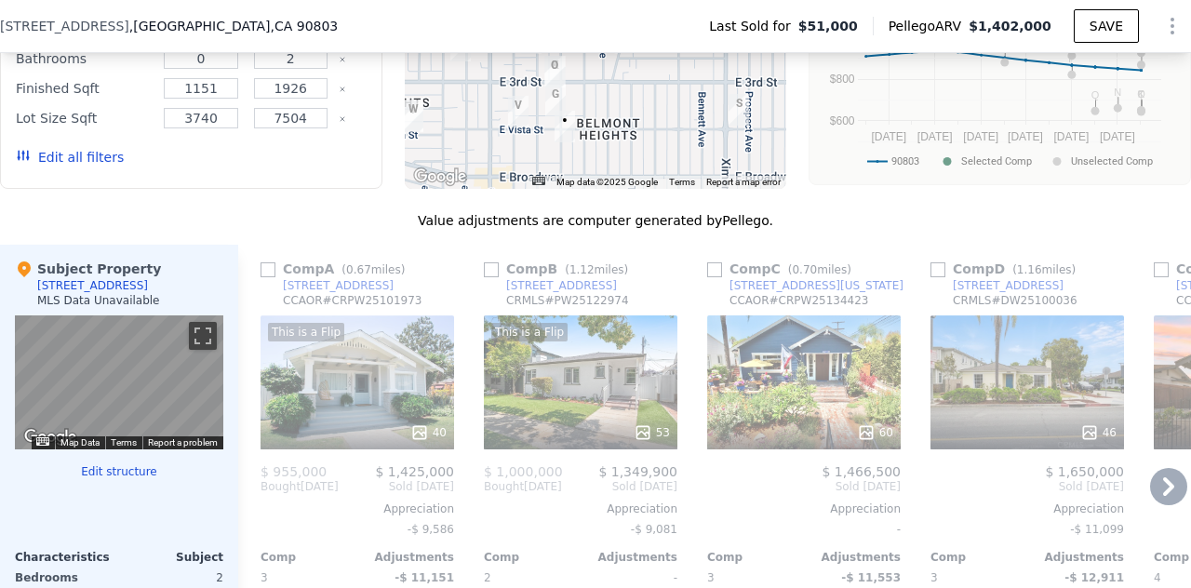
click at [1152, 486] on icon at bounding box center [1168, 486] width 37 height 37
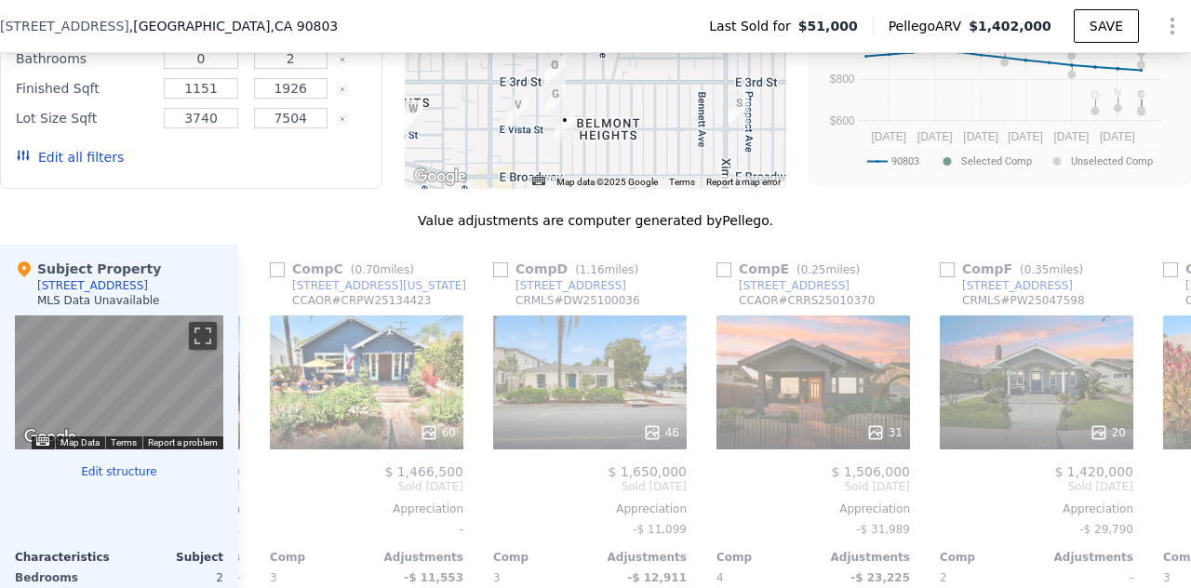
scroll to position [0, 447]
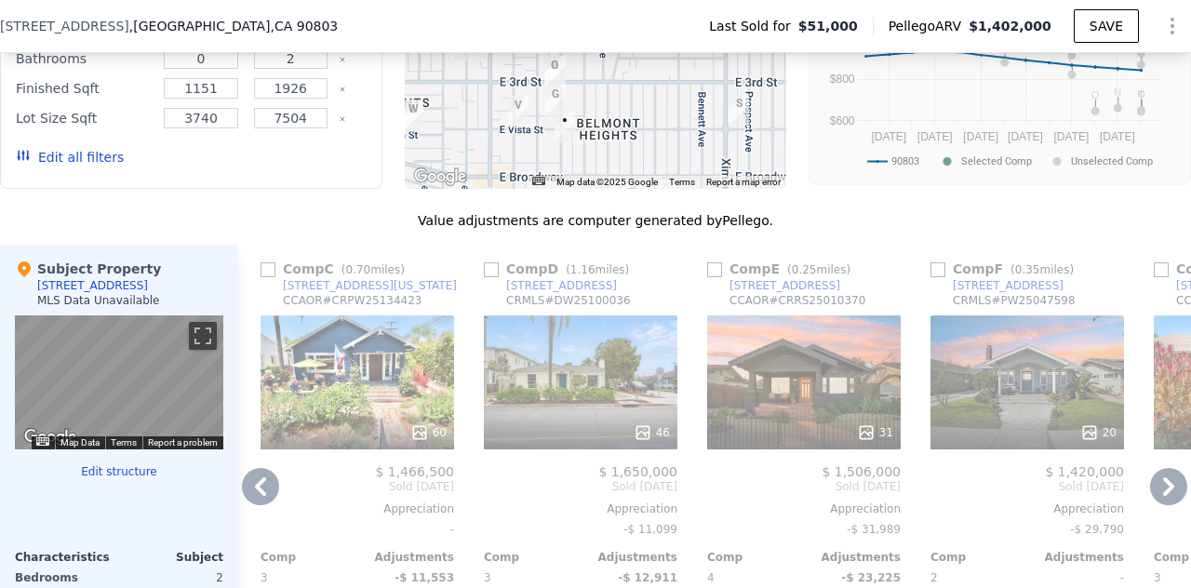
click at [1152, 486] on icon at bounding box center [1168, 486] width 37 height 37
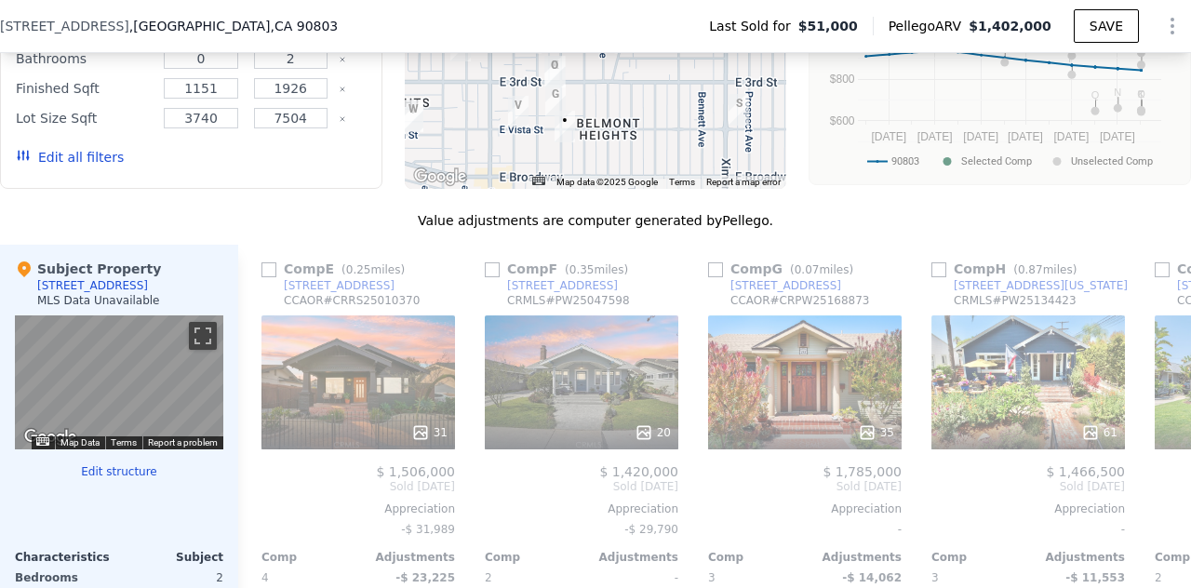
scroll to position [0, 893]
click at [713, 277] on input "checkbox" at bounding box center [714, 269] width 15 height 15
checkbox input "true"
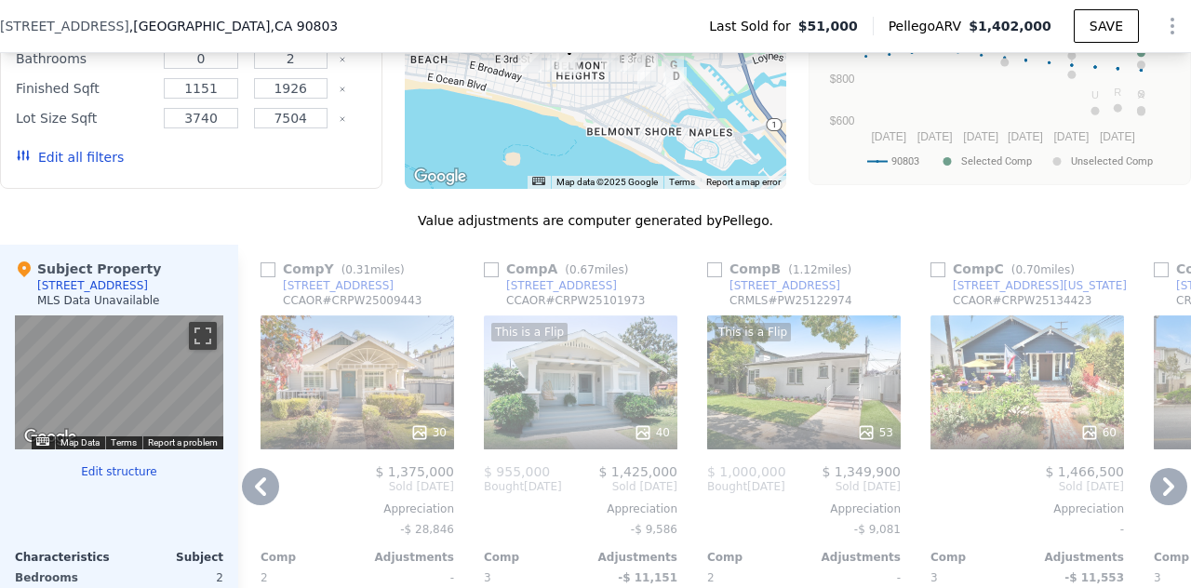
click at [1154, 483] on icon at bounding box center [1168, 486] width 37 height 37
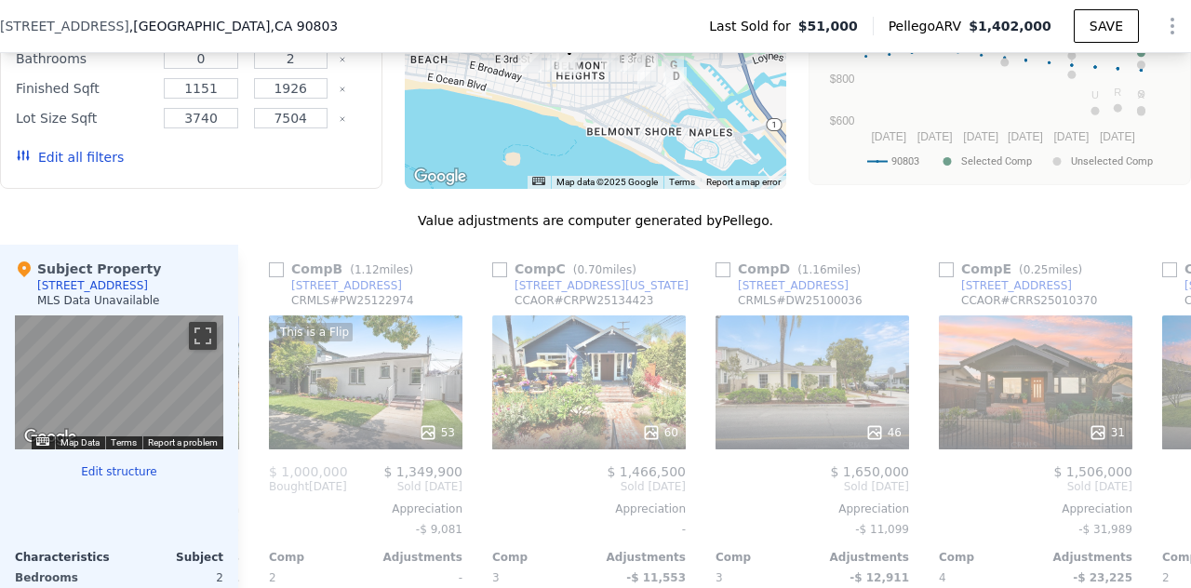
scroll to position [0, 1340]
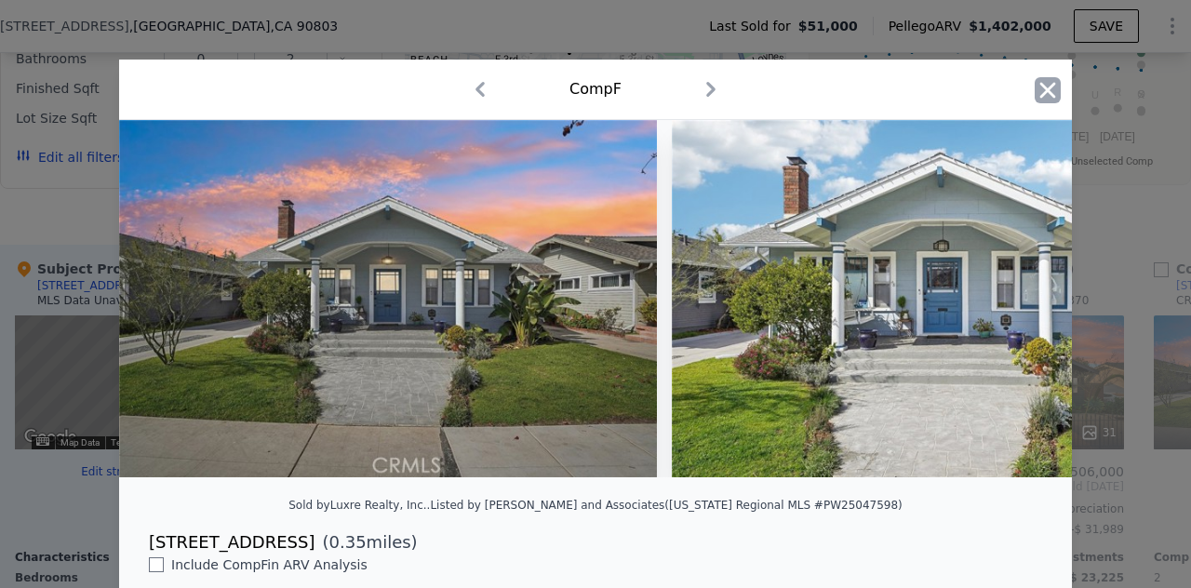
click at [1038, 89] on icon "button" at bounding box center [1048, 90] width 26 height 26
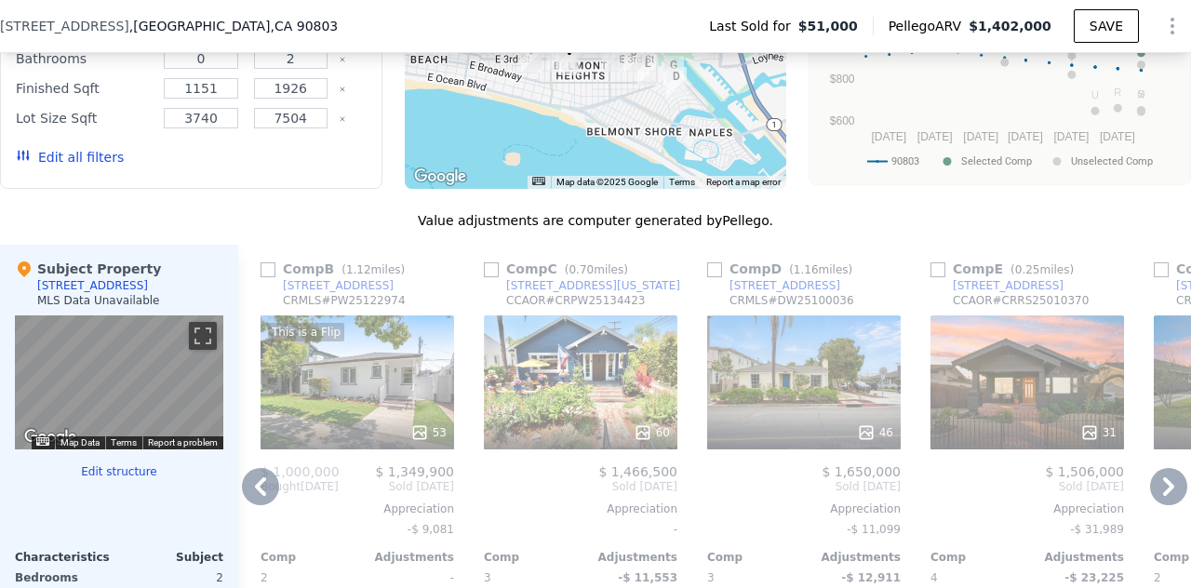
click at [1163, 492] on icon at bounding box center [1168, 486] width 11 height 19
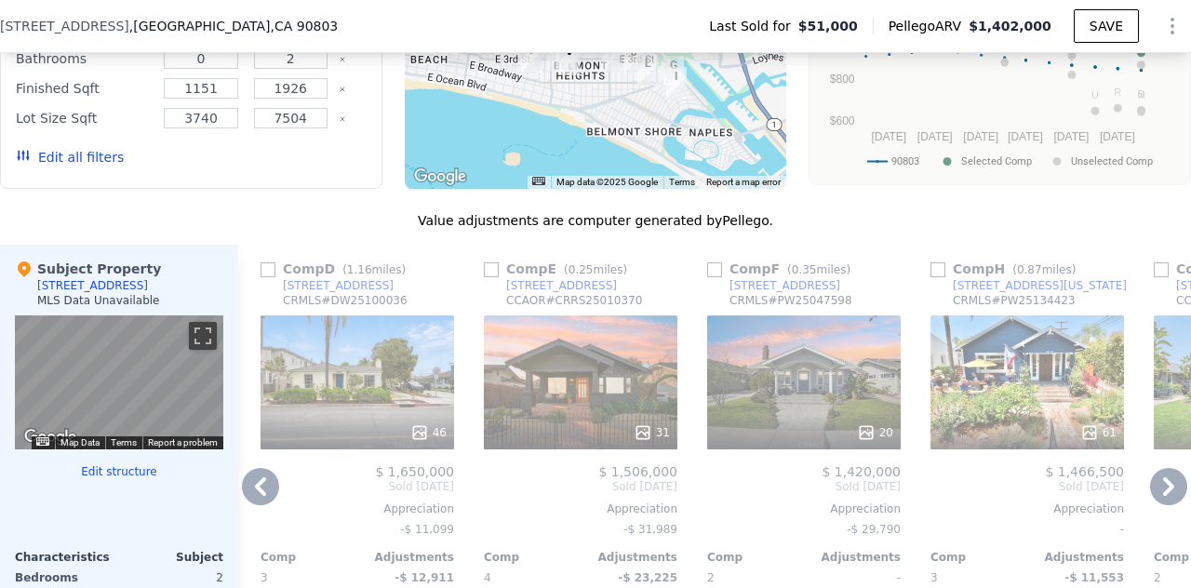
click at [1163, 492] on icon at bounding box center [1168, 486] width 11 height 19
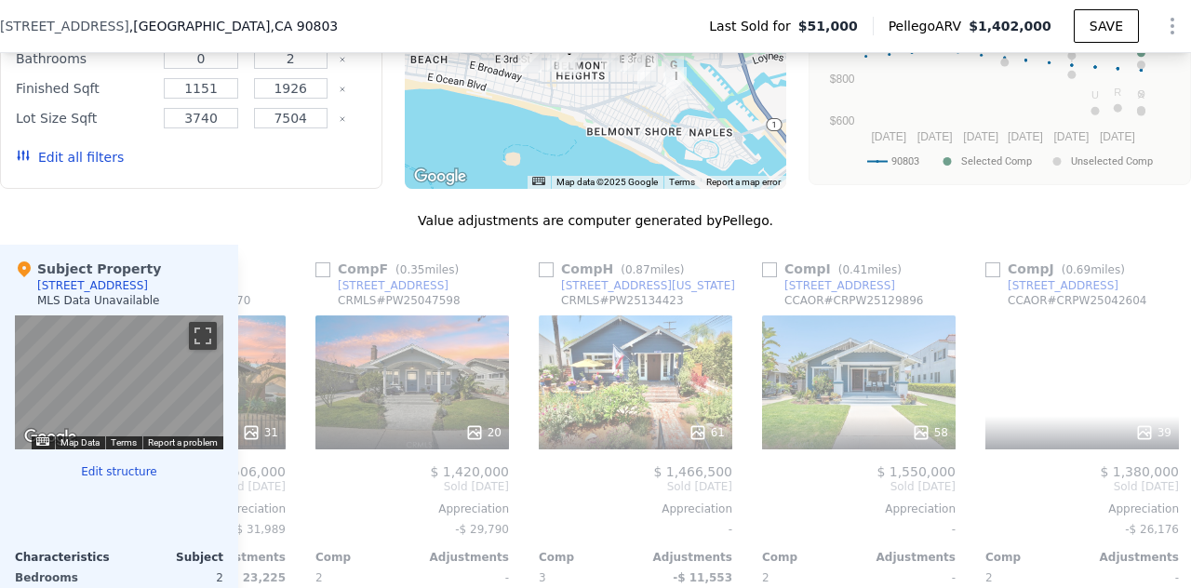
scroll to position [0, 2233]
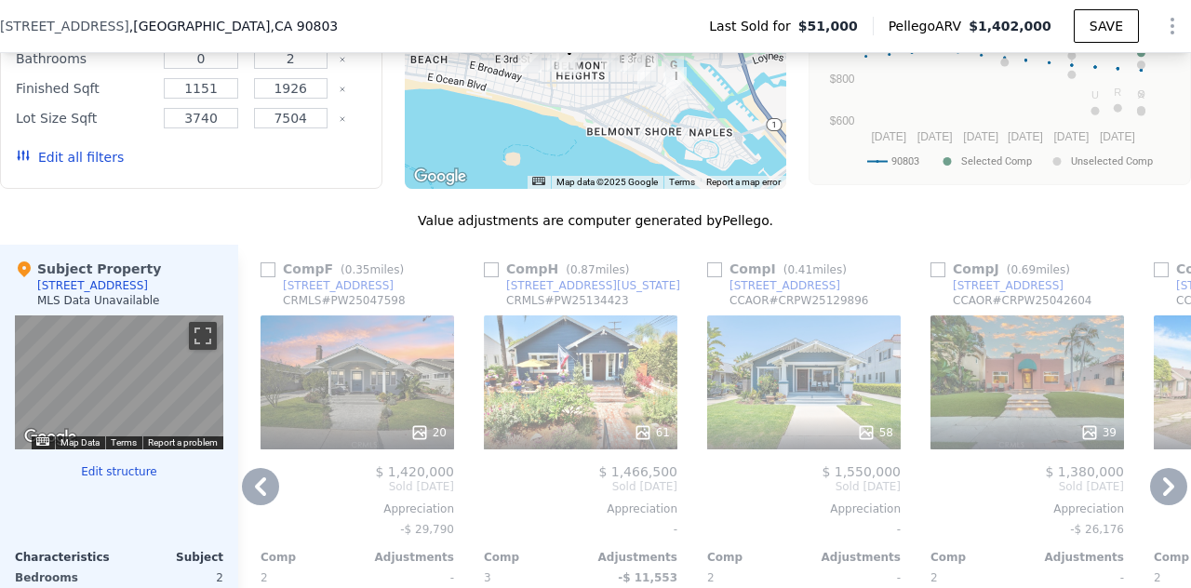
click at [1163, 492] on icon at bounding box center [1168, 486] width 11 height 19
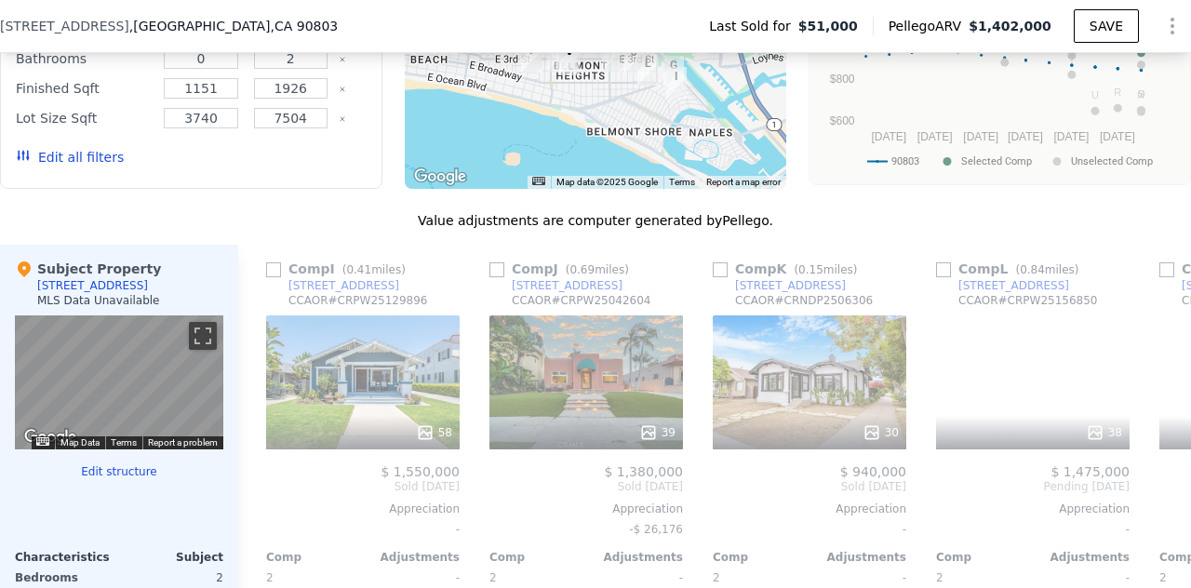
scroll to position [0, 2680]
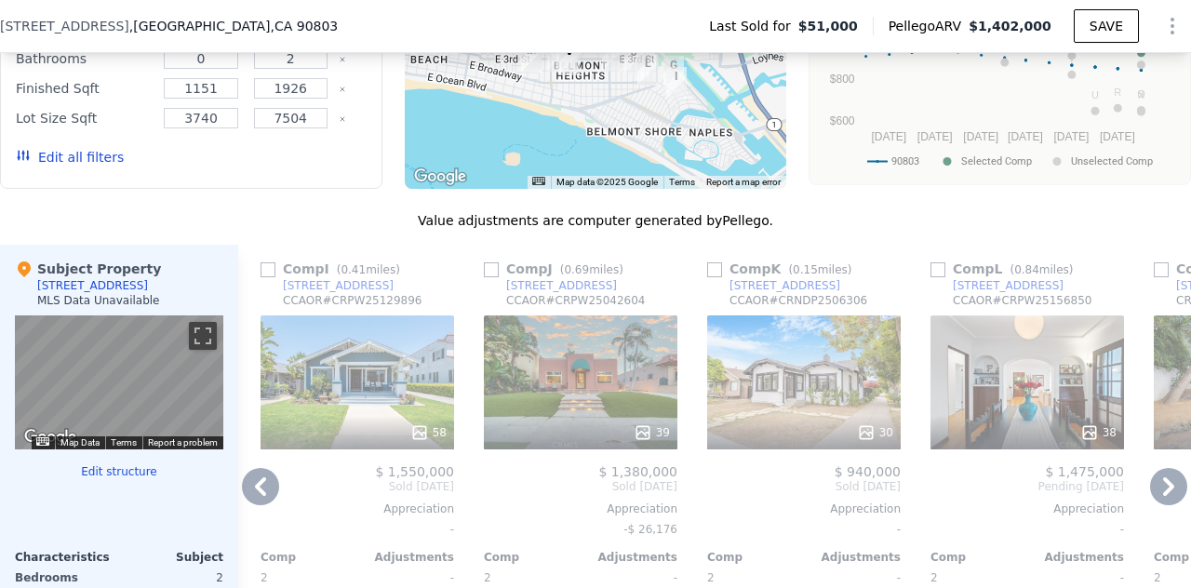
click at [714, 277] on input "checkbox" at bounding box center [714, 269] width 15 height 15
checkbox input "true"
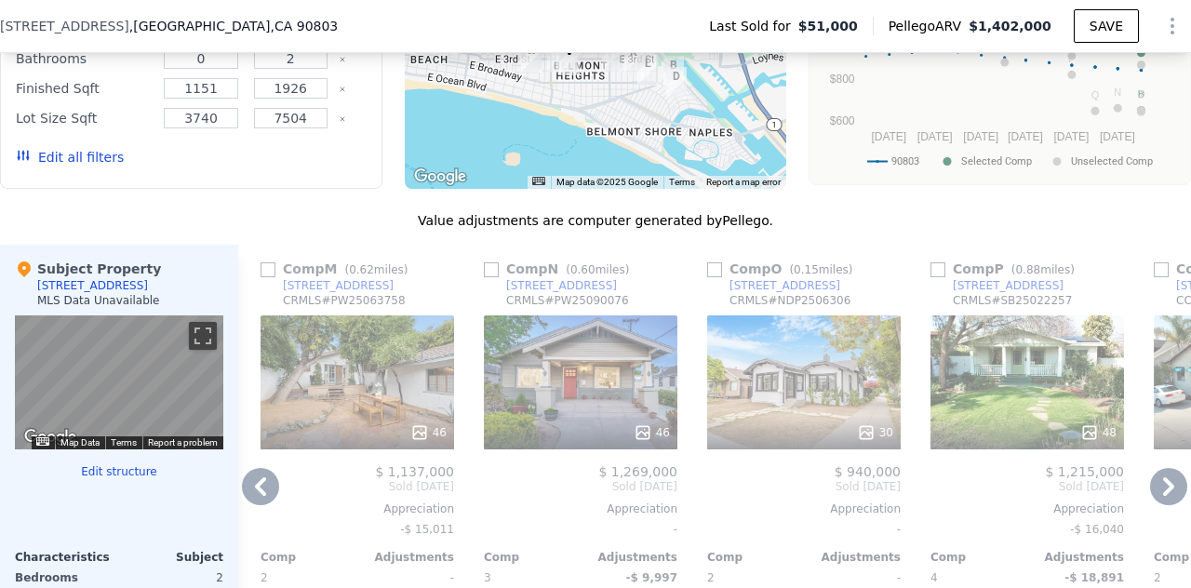
click at [1163, 489] on icon at bounding box center [1168, 486] width 11 height 19
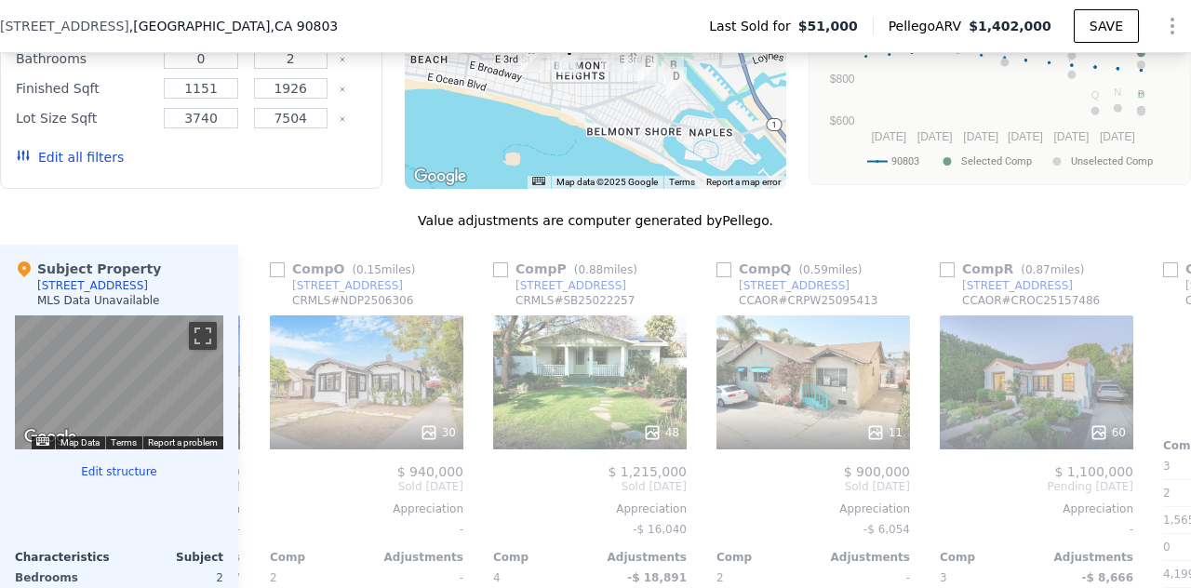
scroll to position [0, 3127]
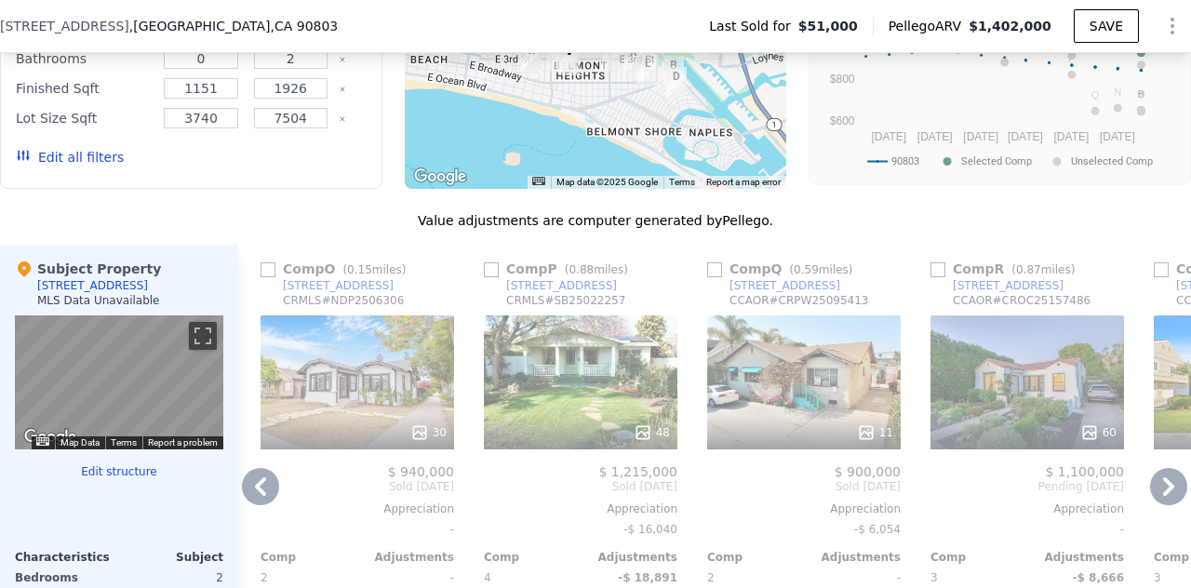
click at [1150, 487] on icon at bounding box center [1168, 486] width 37 height 37
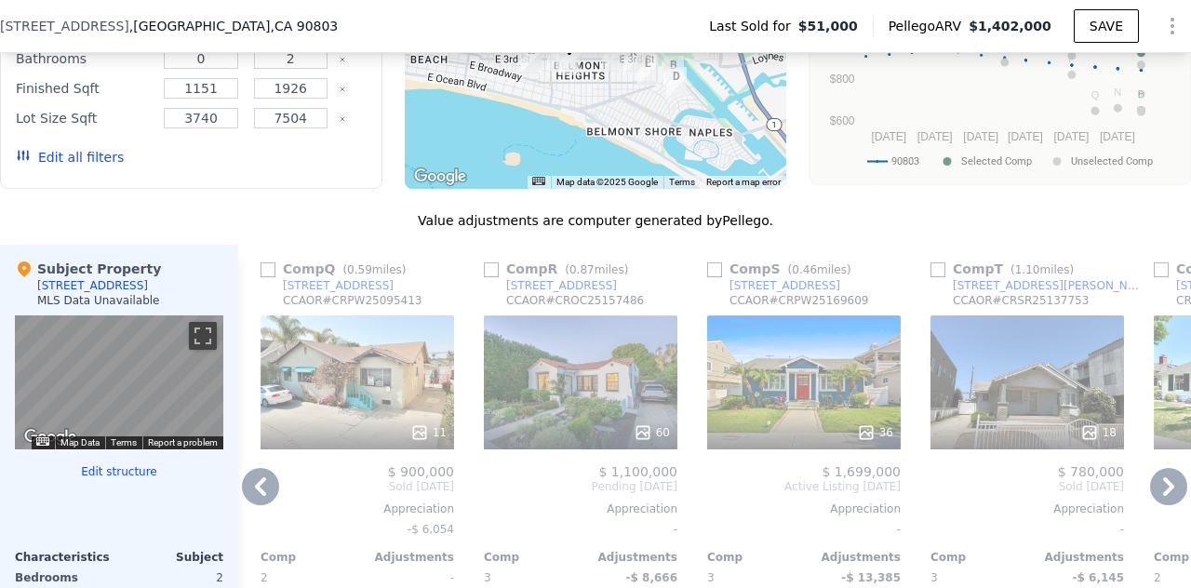
click at [1150, 487] on icon at bounding box center [1168, 486] width 37 height 37
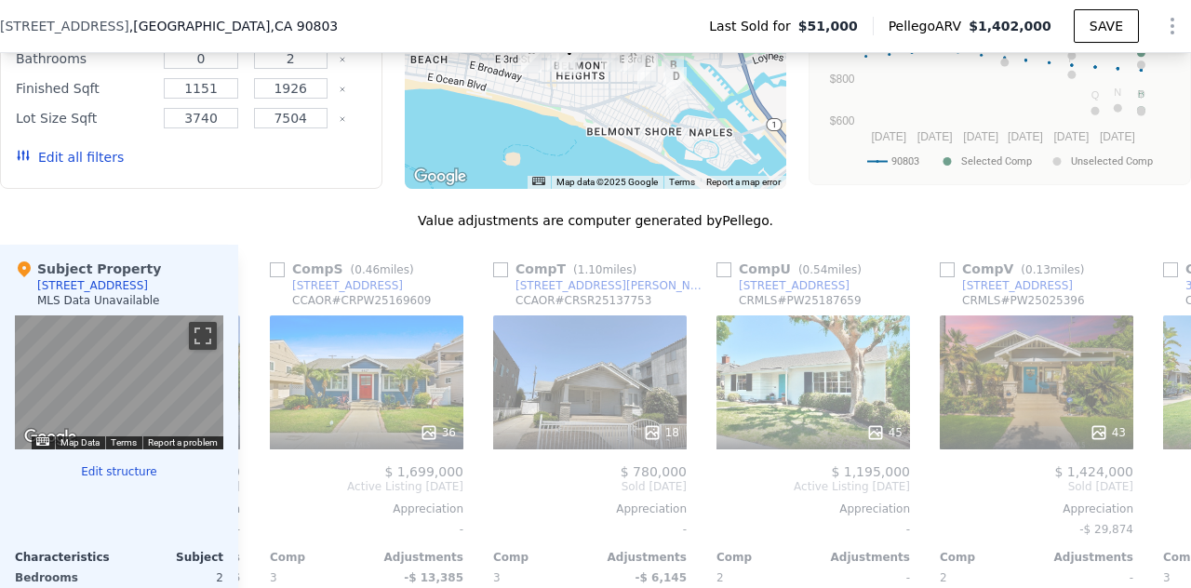
scroll to position [0, 4020]
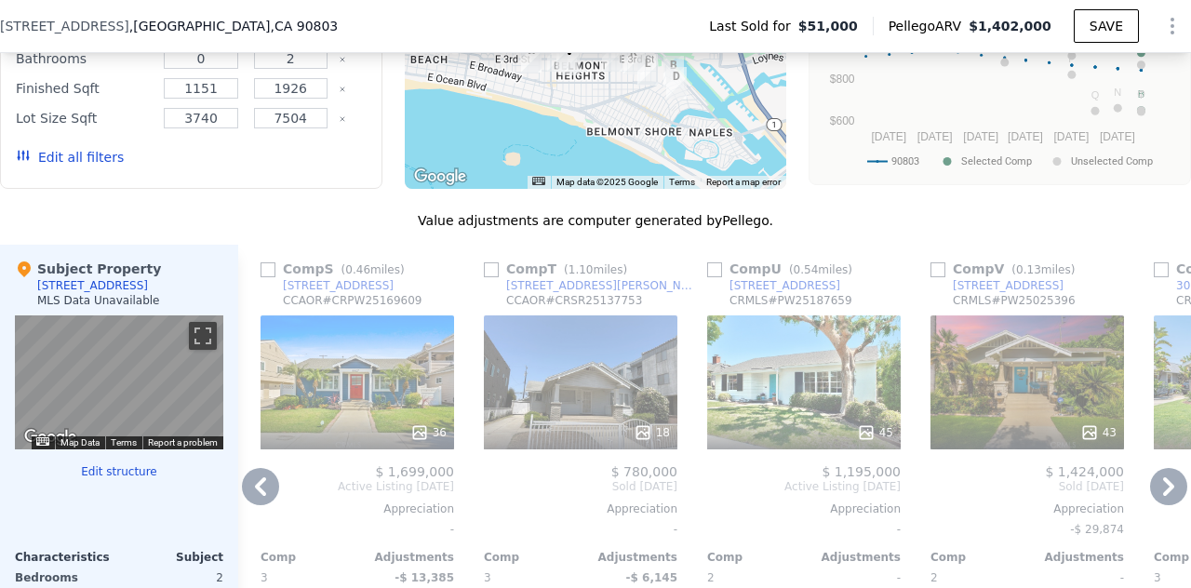
click at [938, 277] on input "checkbox" at bounding box center [938, 269] width 15 height 15
checkbox input "true"
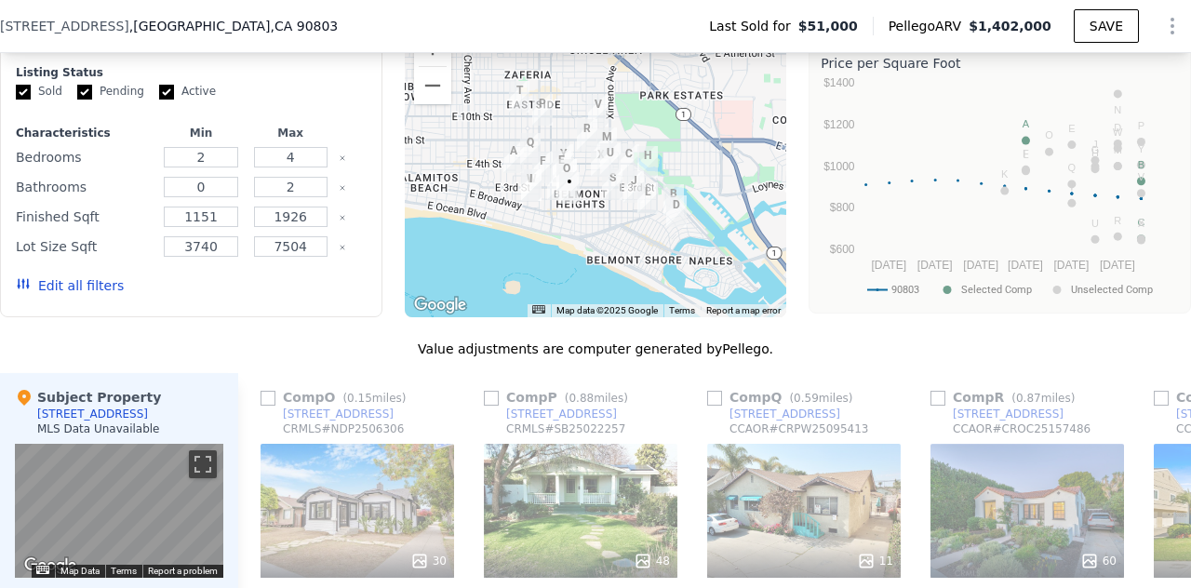
scroll to position [1428, 0]
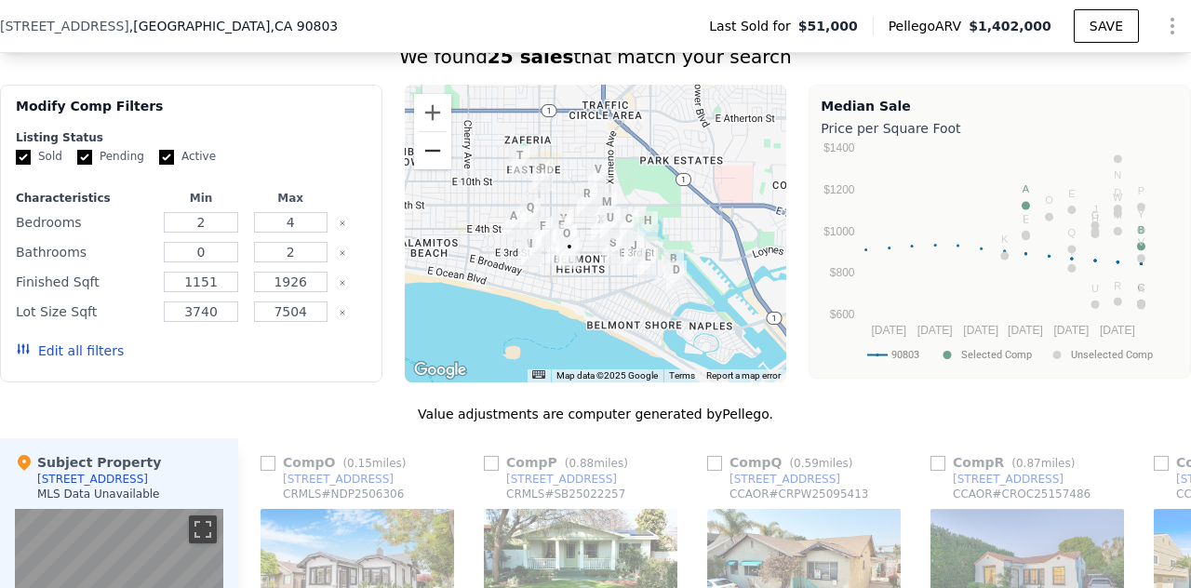
click at [423, 166] on button "Zoom out" at bounding box center [432, 150] width 37 height 37
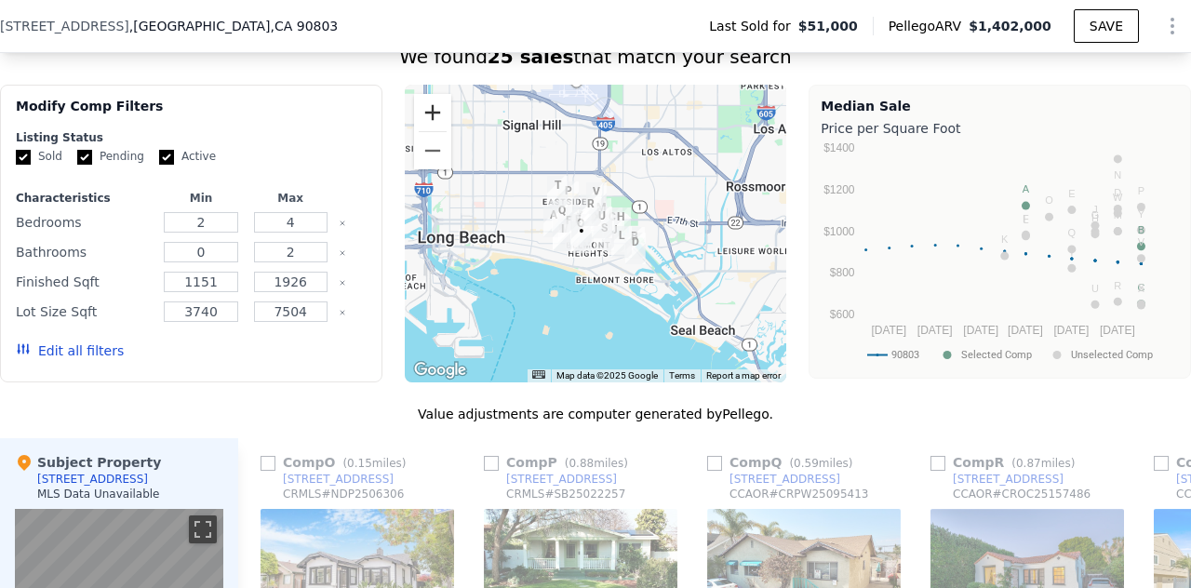
click at [421, 114] on button "Zoom in" at bounding box center [432, 112] width 37 height 37
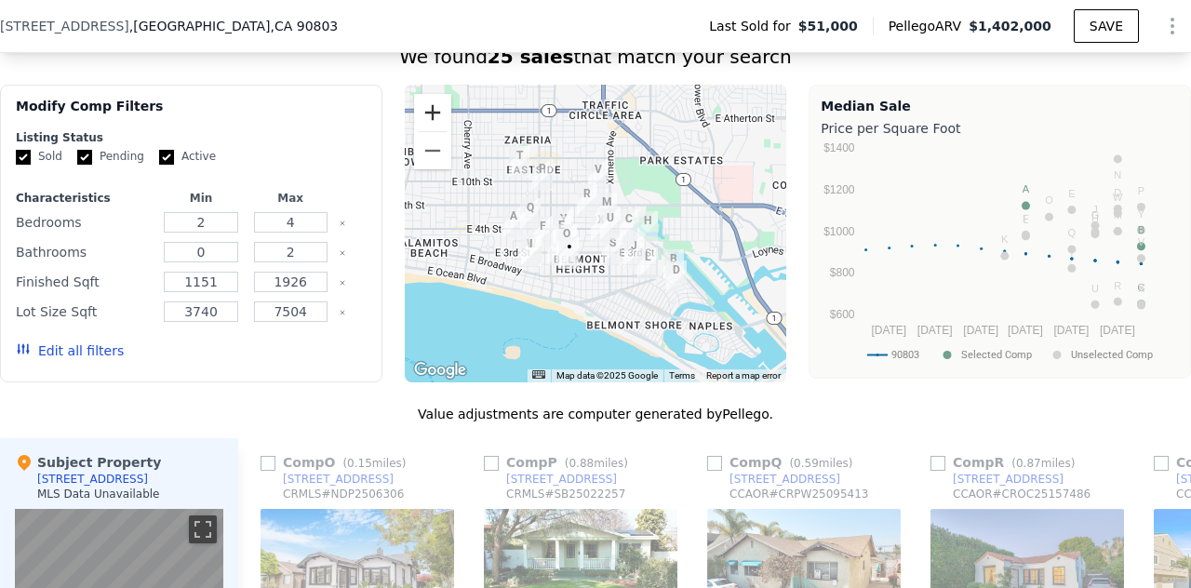
click at [421, 114] on button "Zoom in" at bounding box center [432, 112] width 37 height 37
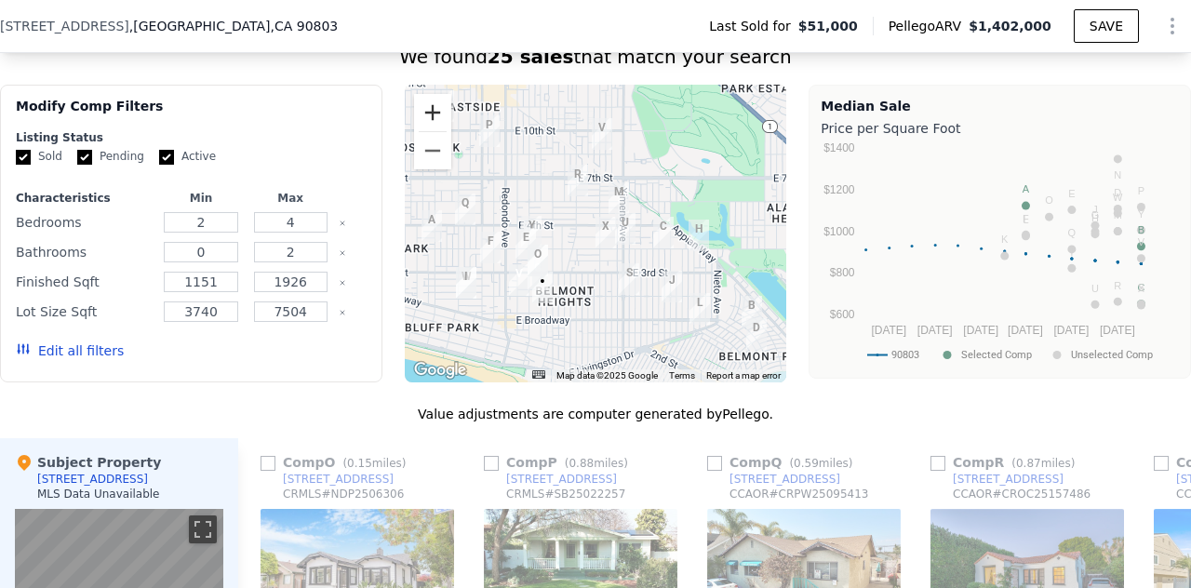
click at [421, 114] on button "Zoom in" at bounding box center [432, 112] width 37 height 37
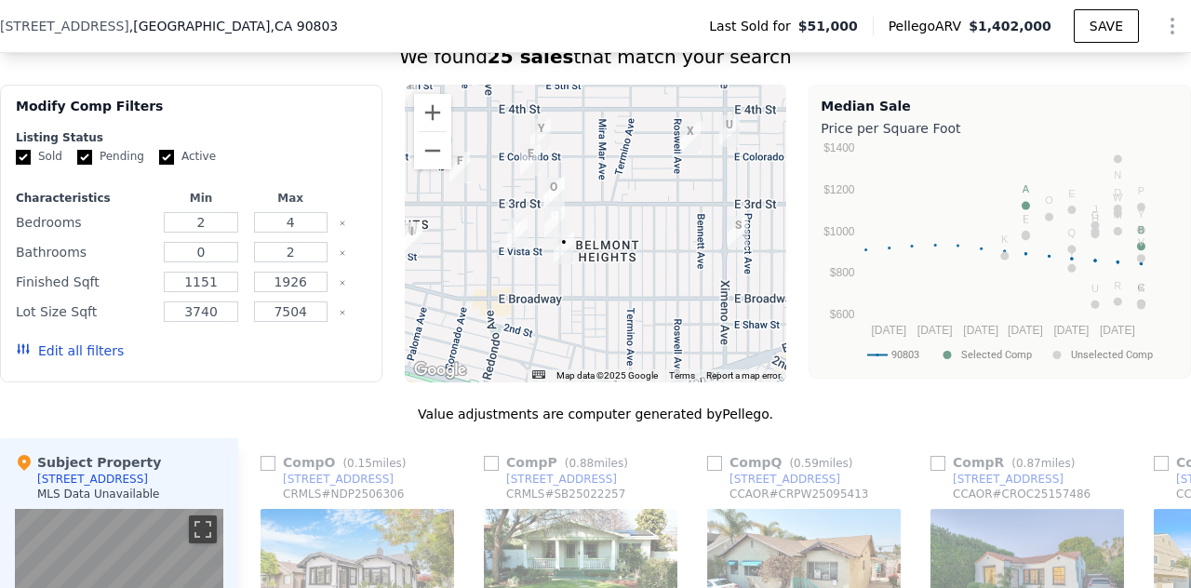
drag, startPoint x: 522, startPoint y: 302, endPoint x: 597, endPoint y: 195, distance: 130.9
click at [597, 195] on div at bounding box center [596, 234] width 382 height 298
click at [269, 471] on input "checkbox" at bounding box center [268, 463] width 15 height 15
checkbox input "true"
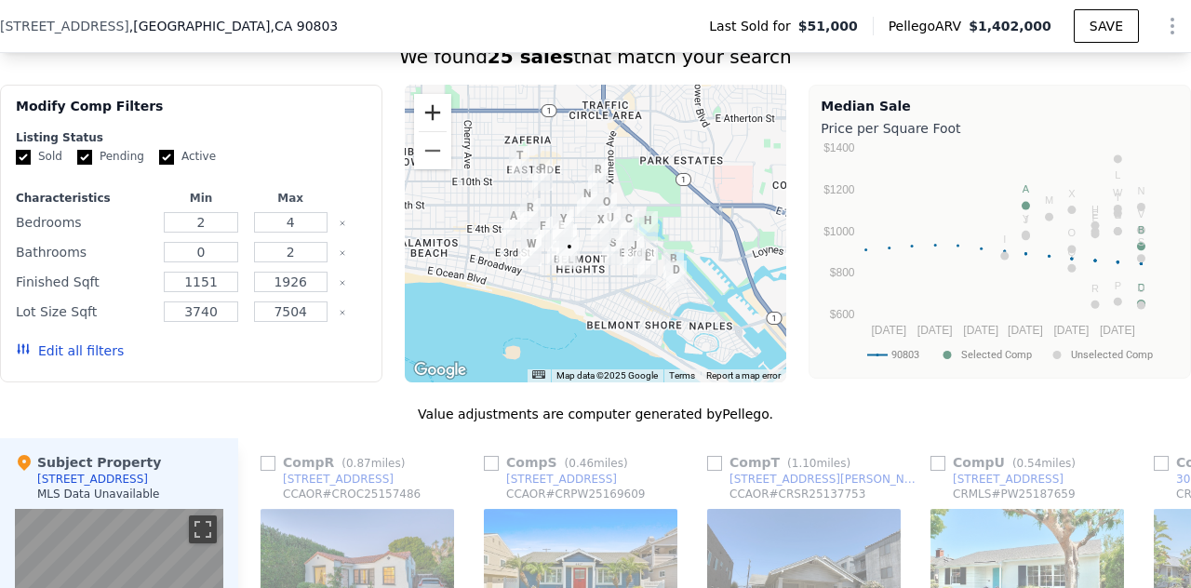
click at [428, 131] on button "Zoom in" at bounding box center [432, 112] width 37 height 37
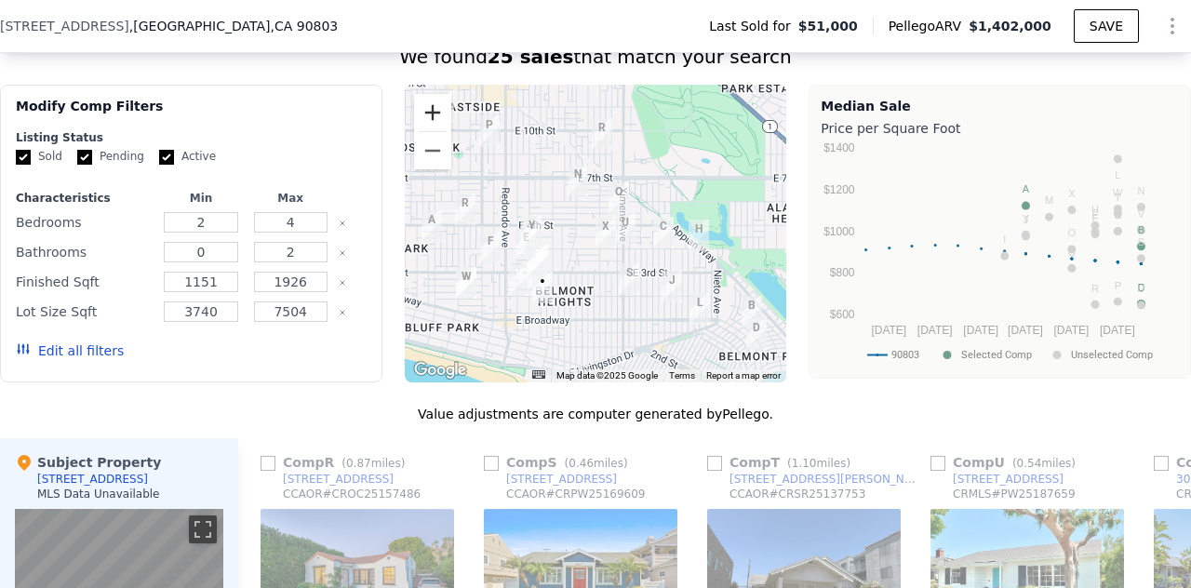
click at [428, 131] on button "Zoom in" at bounding box center [432, 112] width 37 height 37
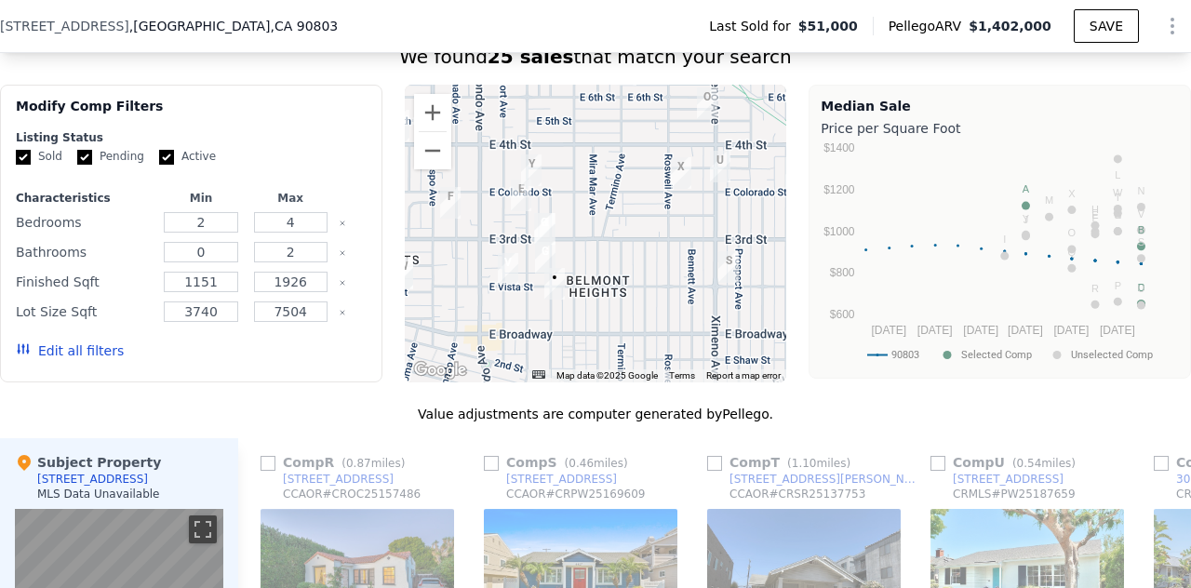
drag, startPoint x: 554, startPoint y: 263, endPoint x: 620, endPoint y: 192, distance: 97.5
click at [620, 192] on div at bounding box center [596, 234] width 382 height 298
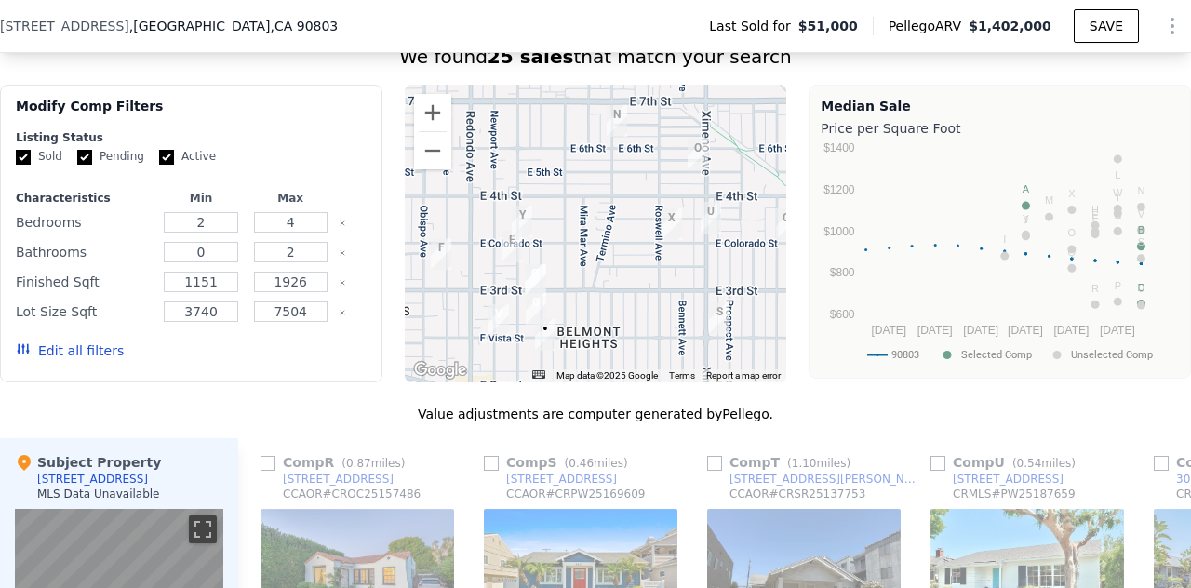
drag, startPoint x: 620, startPoint y: 192, endPoint x: 610, endPoint y: 248, distance: 56.6
click at [610, 248] on div at bounding box center [596, 234] width 382 height 298
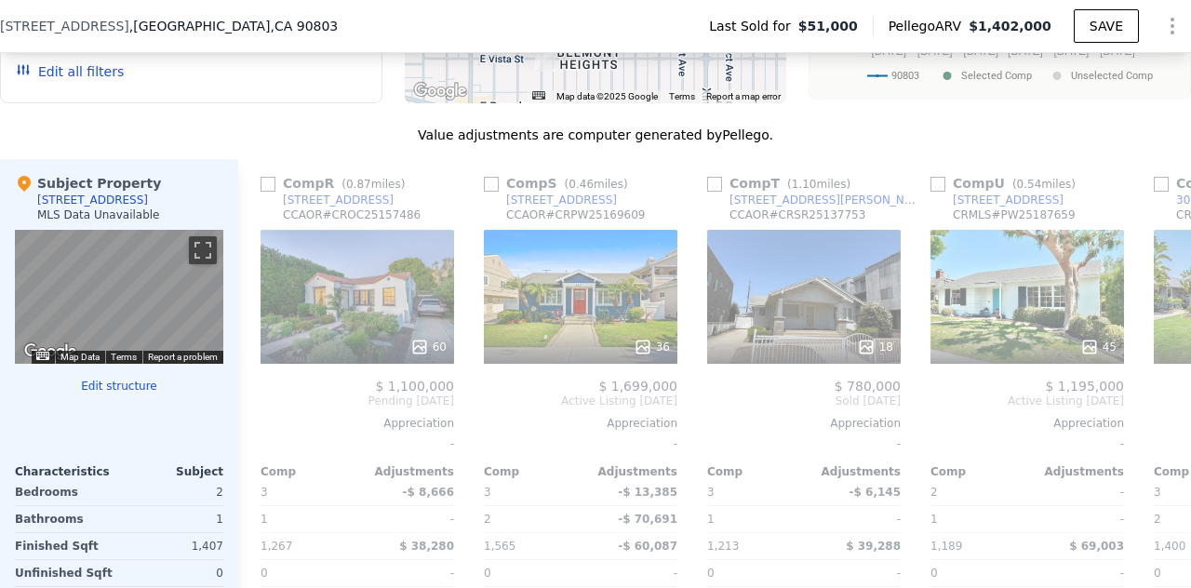
scroll to position [1714, 0]
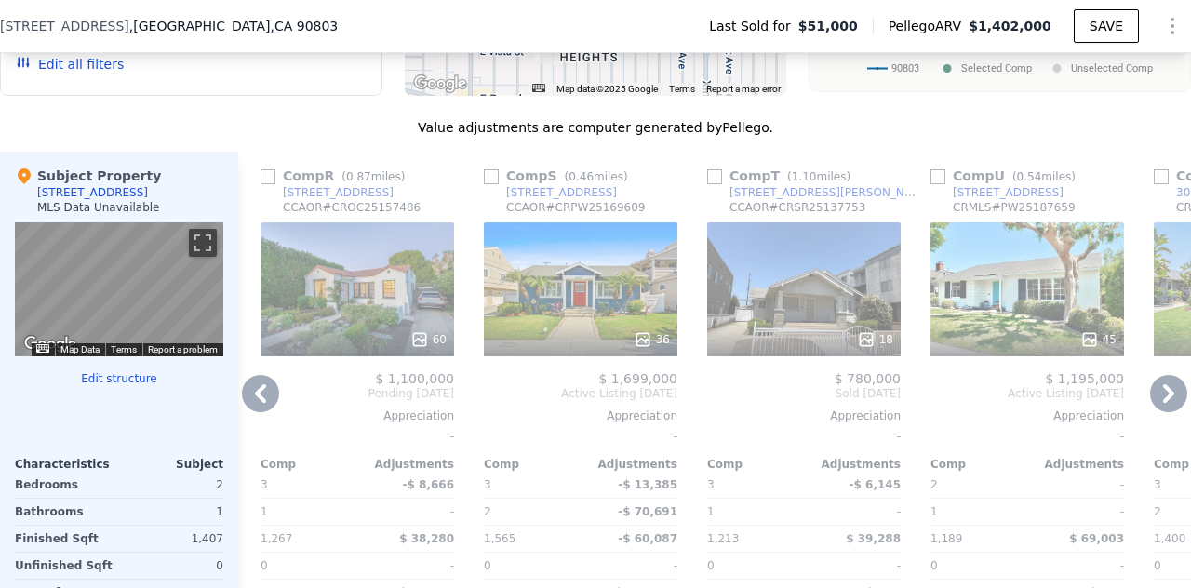
click at [251, 407] on icon at bounding box center [260, 393] width 37 height 37
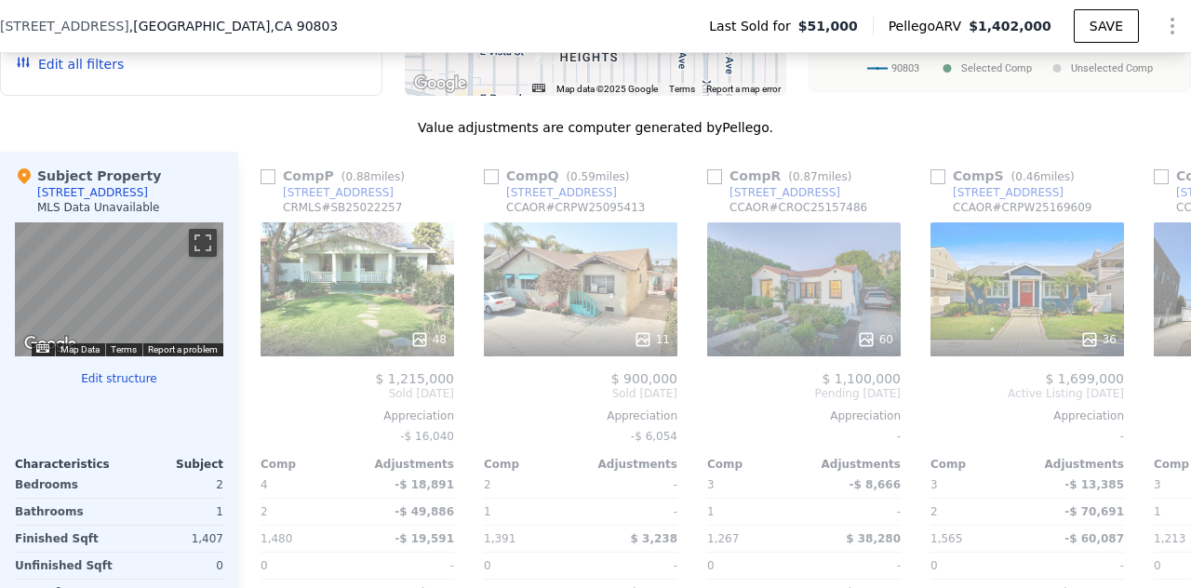
click at [251, 407] on div "Comp V ( 0.13 miles) 250 Newport Ave CRMLS # PW25025396 43 $ 1,424,000 Sold Mar…" at bounding box center [714, 437] width 953 height 571
click at [251, 407] on icon at bounding box center [260, 393] width 37 height 37
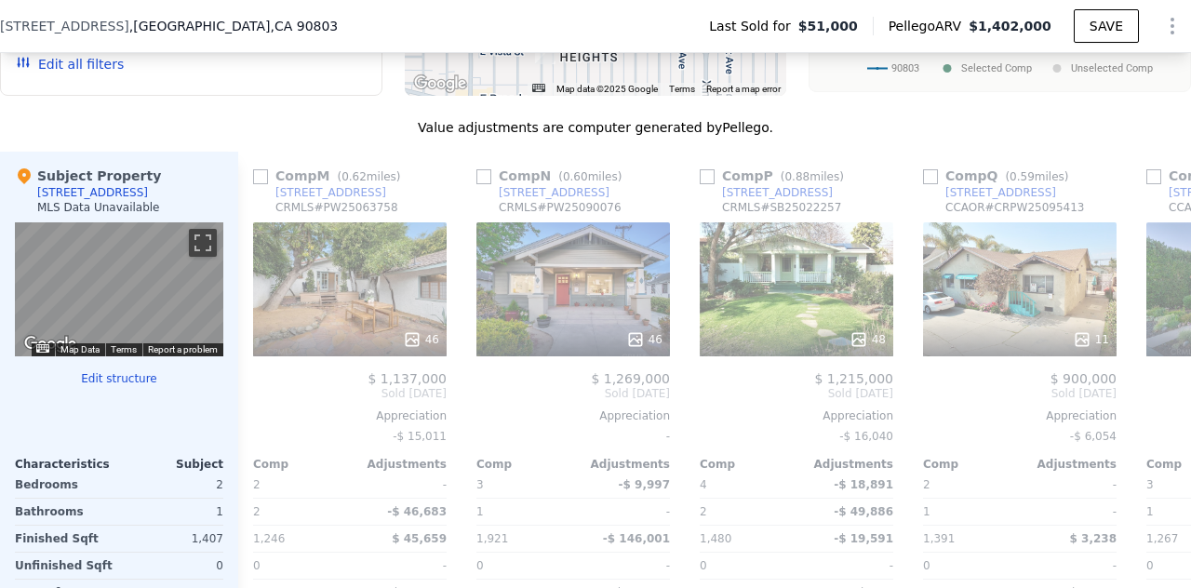
scroll to position [0, 3127]
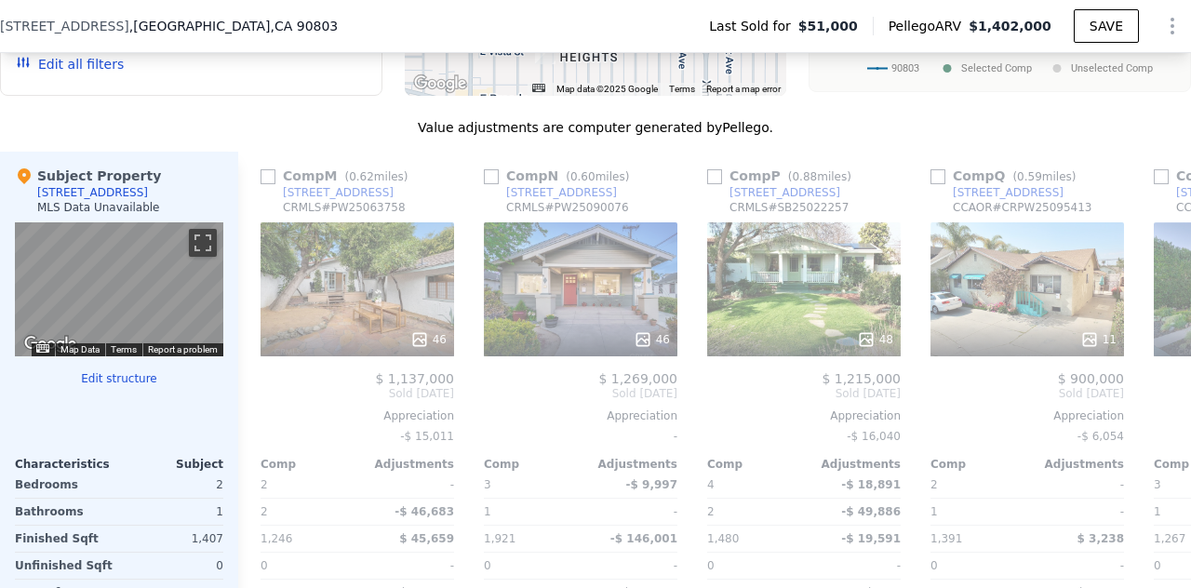
click at [251, 407] on div "Comp V ( 0.13 miles) 250 Newport Ave CRMLS # PW25025396 43 $ 1,424,000 Sold Mar…" at bounding box center [714, 437] width 953 height 571
click at [251, 407] on icon at bounding box center [260, 393] width 37 height 37
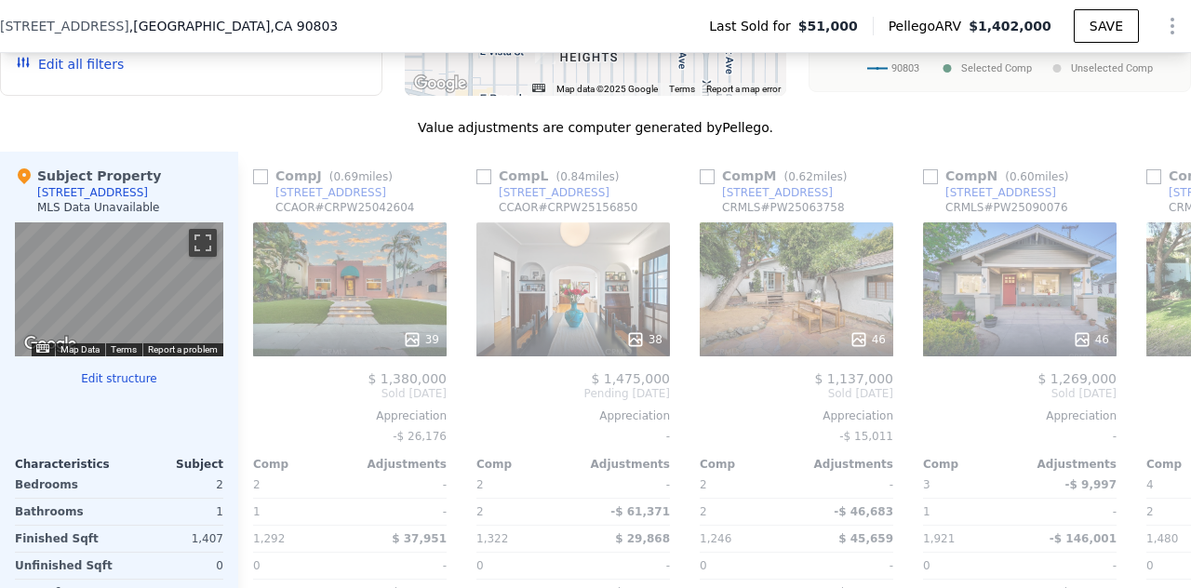
scroll to position [0, 2680]
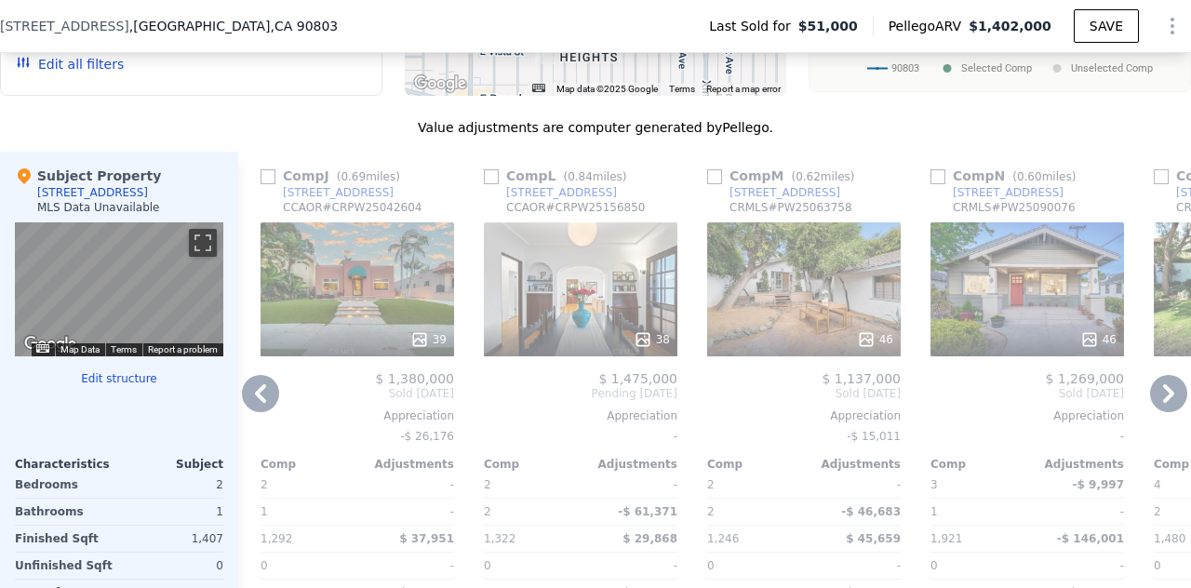
click at [258, 403] on icon at bounding box center [260, 393] width 11 height 19
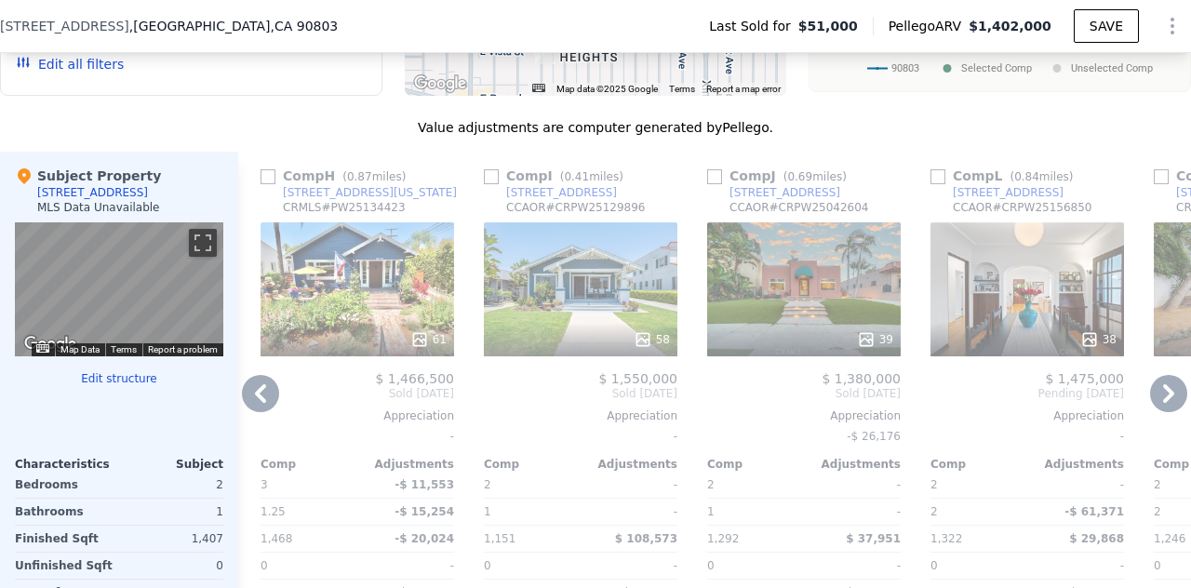
click at [258, 403] on icon at bounding box center [260, 393] width 11 height 19
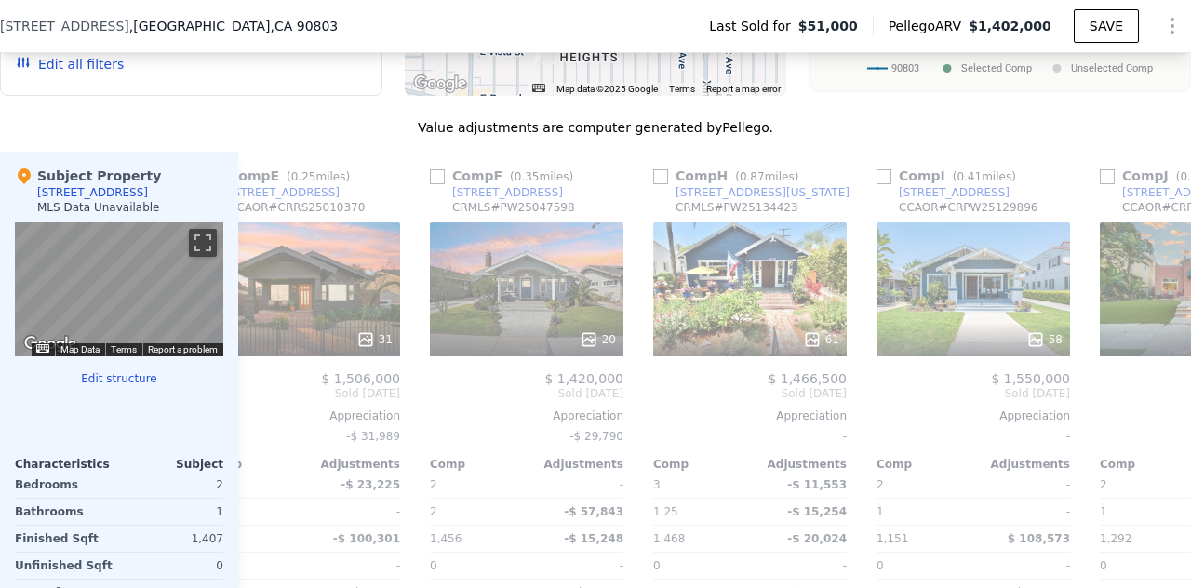
scroll to position [0, 1787]
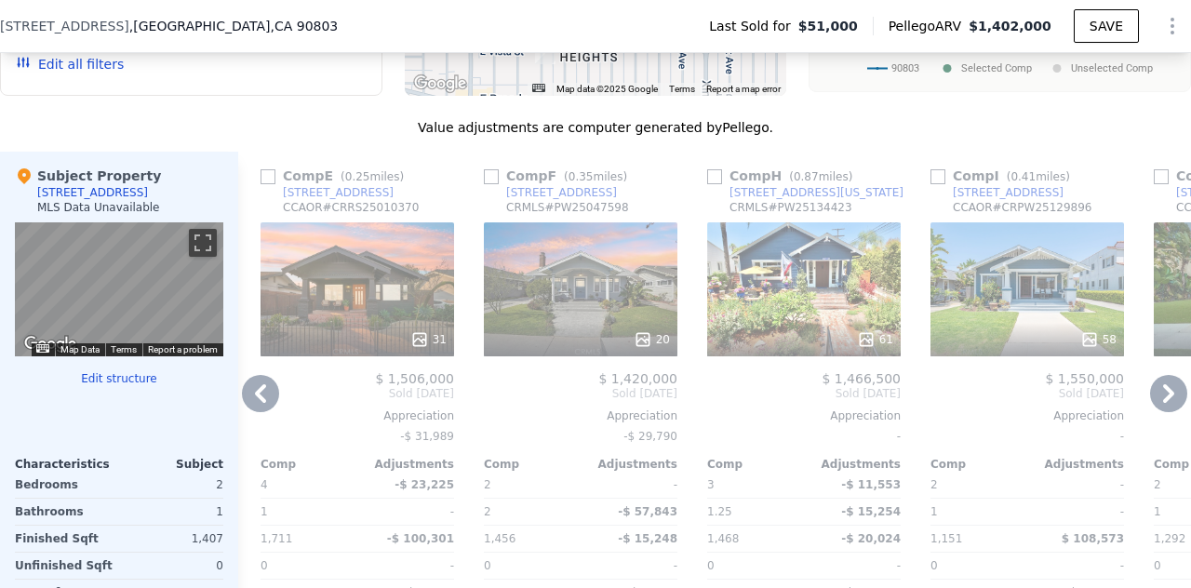
click at [258, 403] on icon at bounding box center [260, 393] width 11 height 19
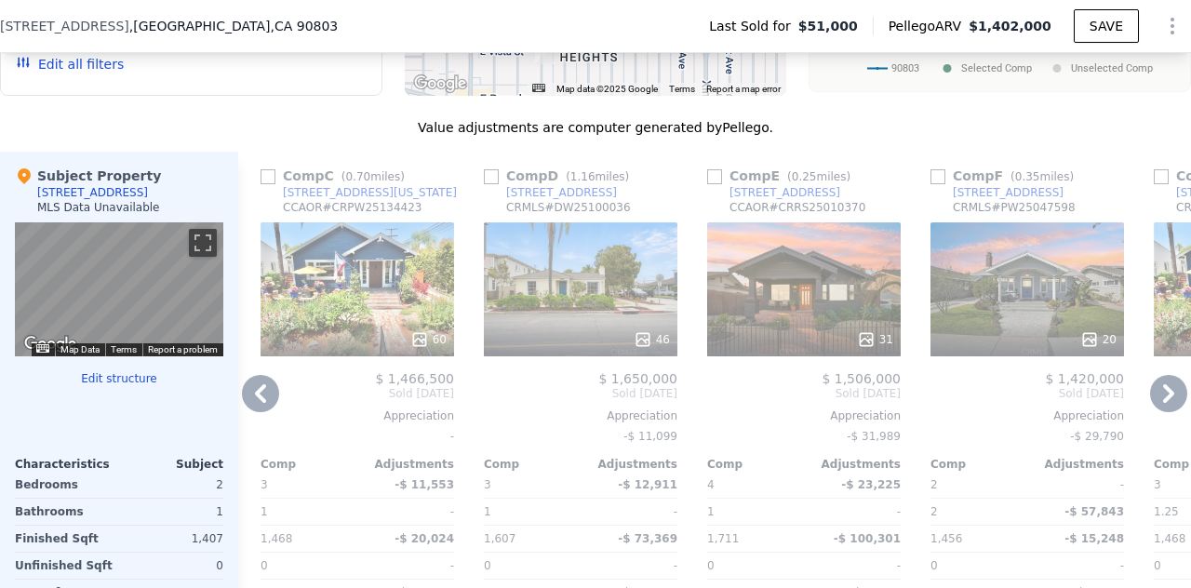
click at [258, 403] on icon at bounding box center [260, 393] width 11 height 19
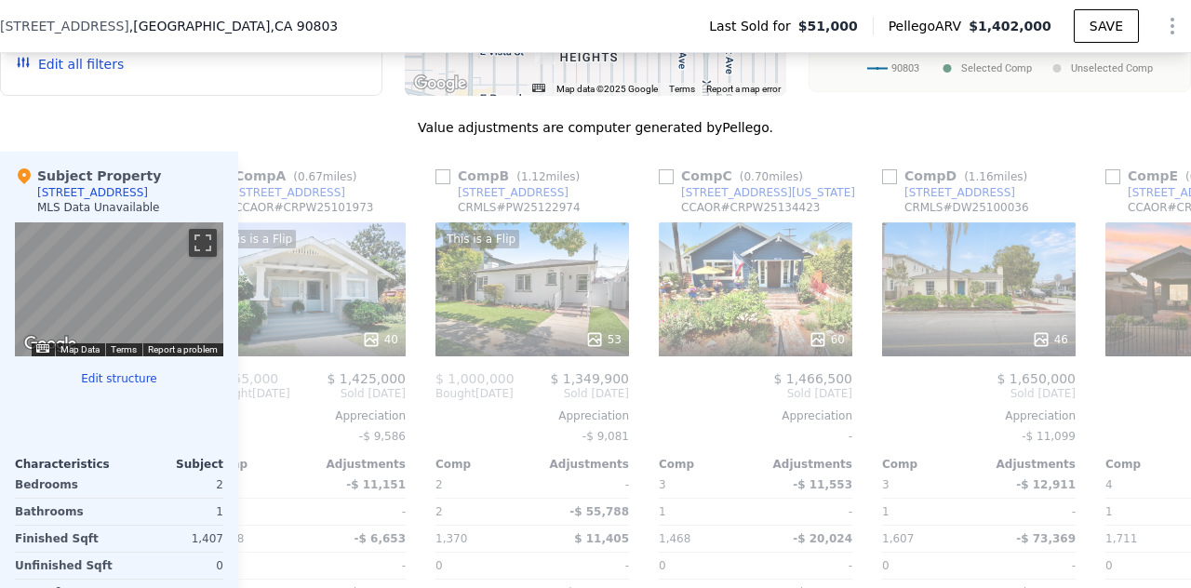
scroll to position [0, 893]
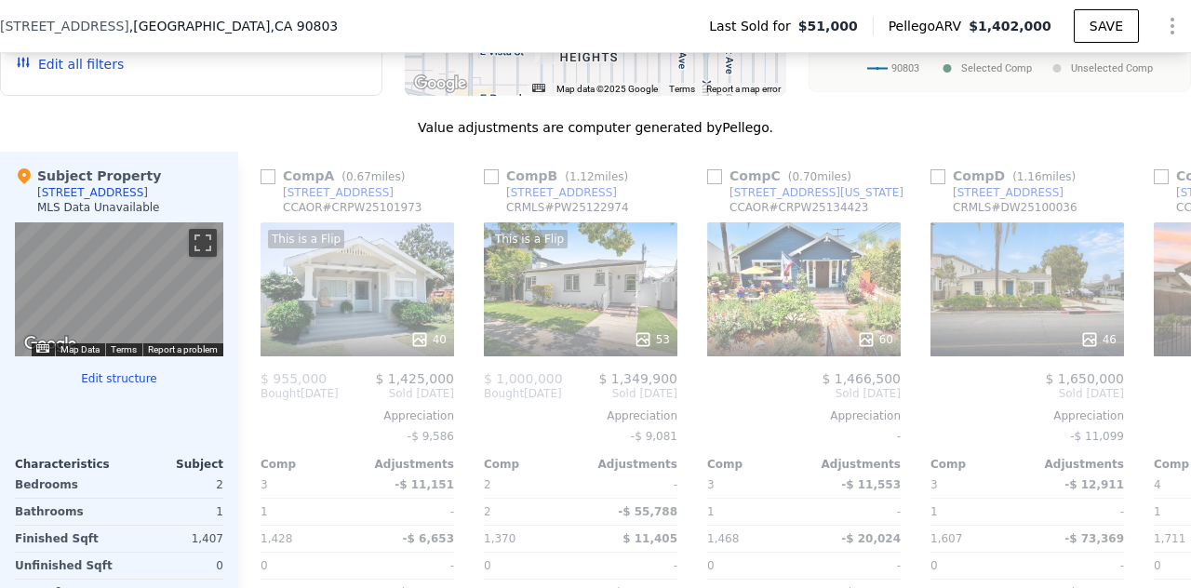
click at [258, 407] on div "Comp V ( 0.13 miles) 250 Newport Ave CRMLS # PW25025396 43 $ 1,424,000 Sold Mar…" at bounding box center [714, 437] width 953 height 571
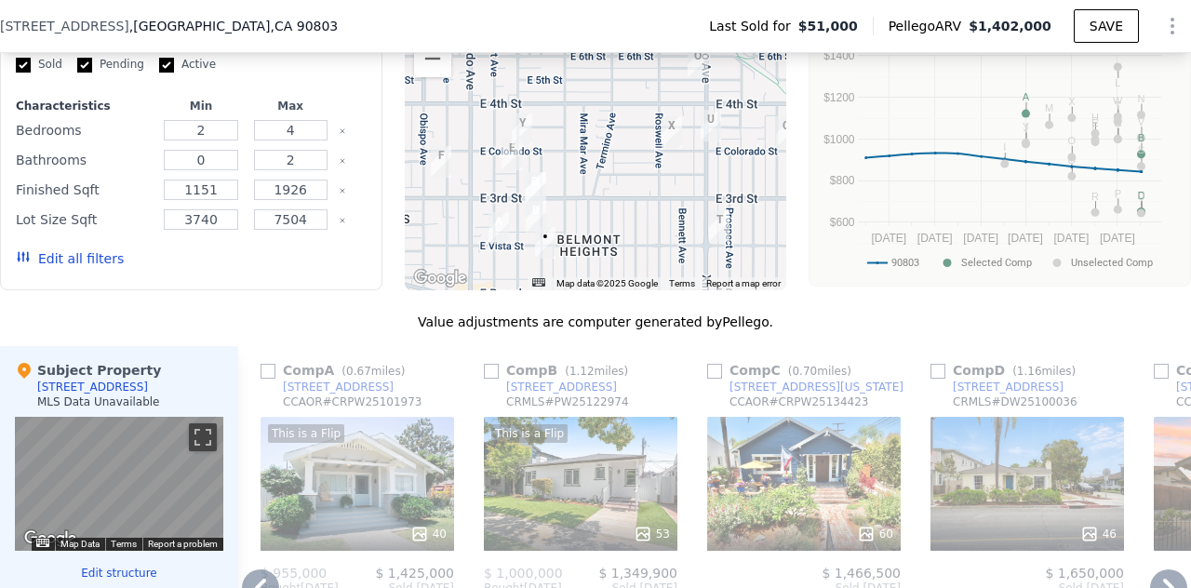
scroll to position [1506, 0]
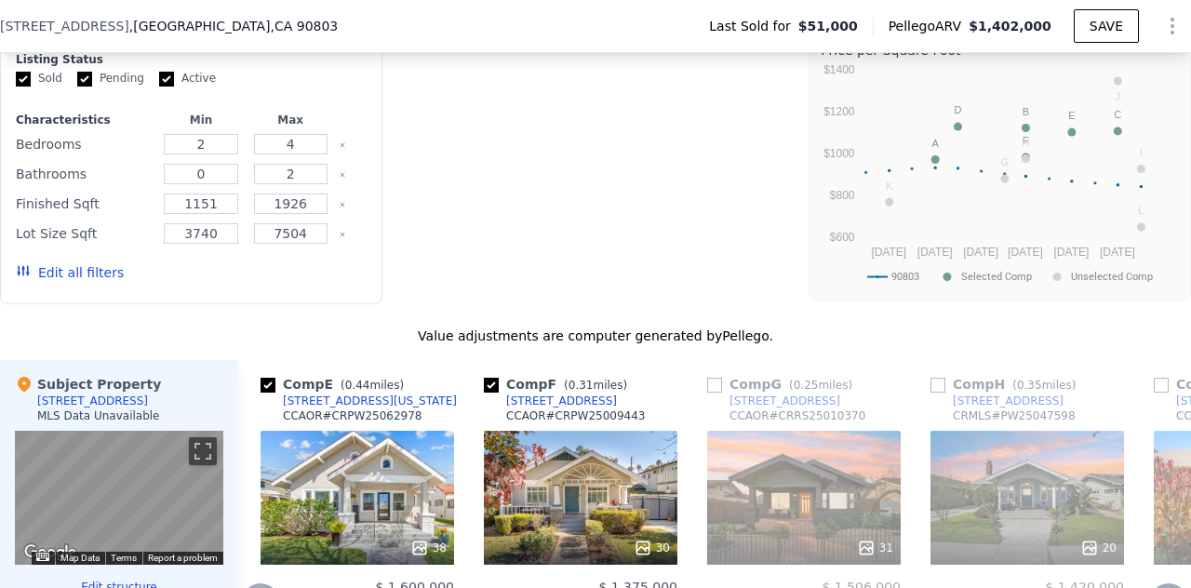
checkbox input "true"
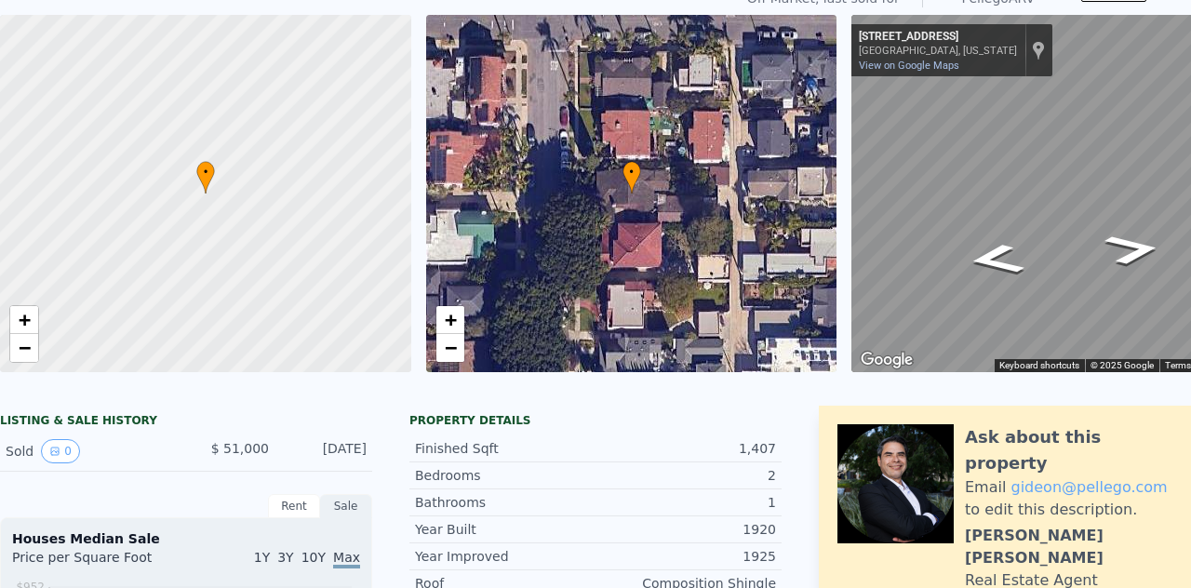
scroll to position [0, 0]
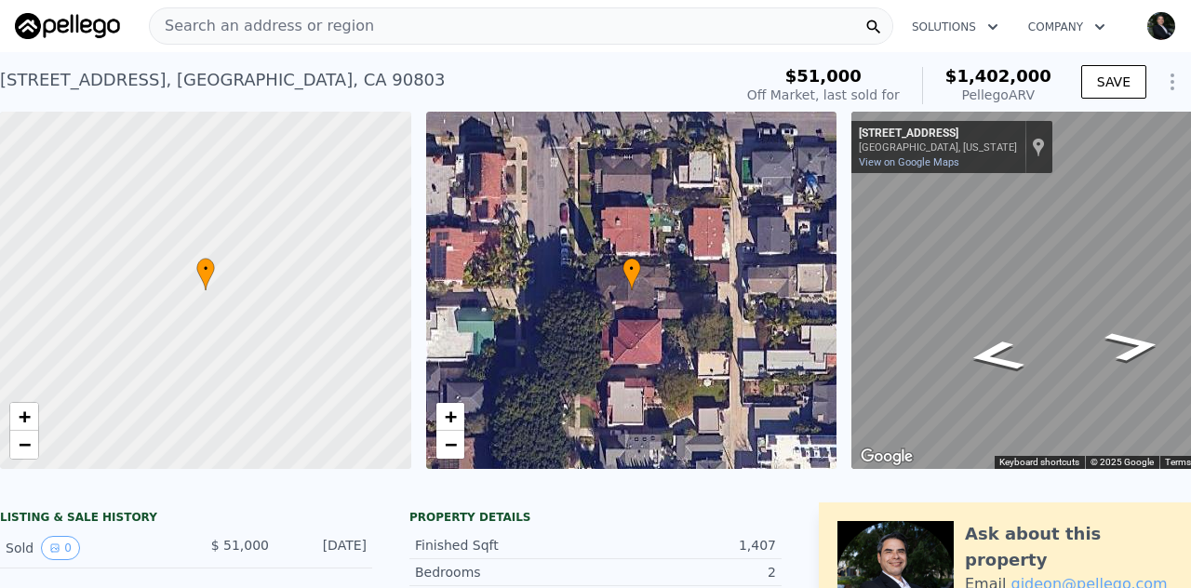
click at [693, 79] on div "242 Euclid Ave , Long Beach , CA 90803 Sold Feb 1997 for $51k (~ARV $1.402m )" at bounding box center [362, 86] width 725 height 52
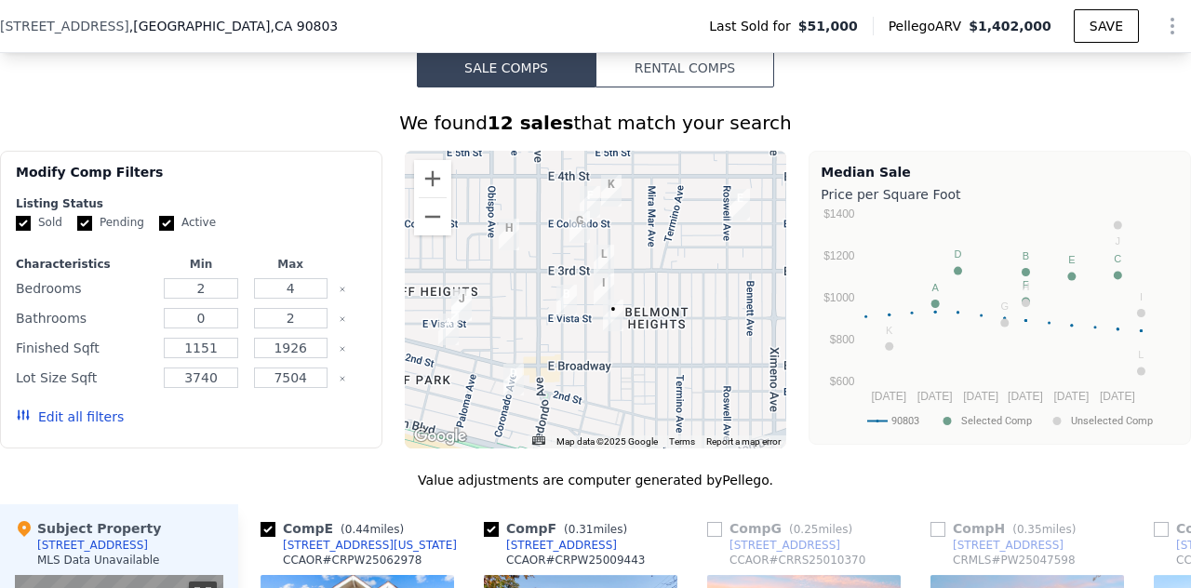
scroll to position [1428, 0]
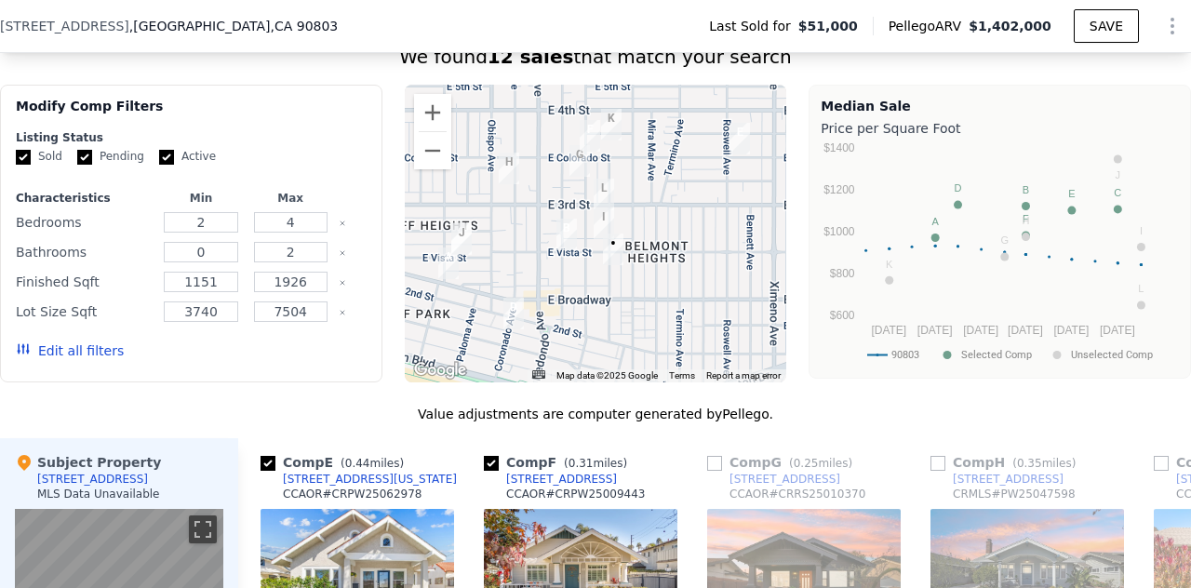
click at [489, 471] on input "checkbox" at bounding box center [491, 463] width 15 height 15
checkbox input "false"
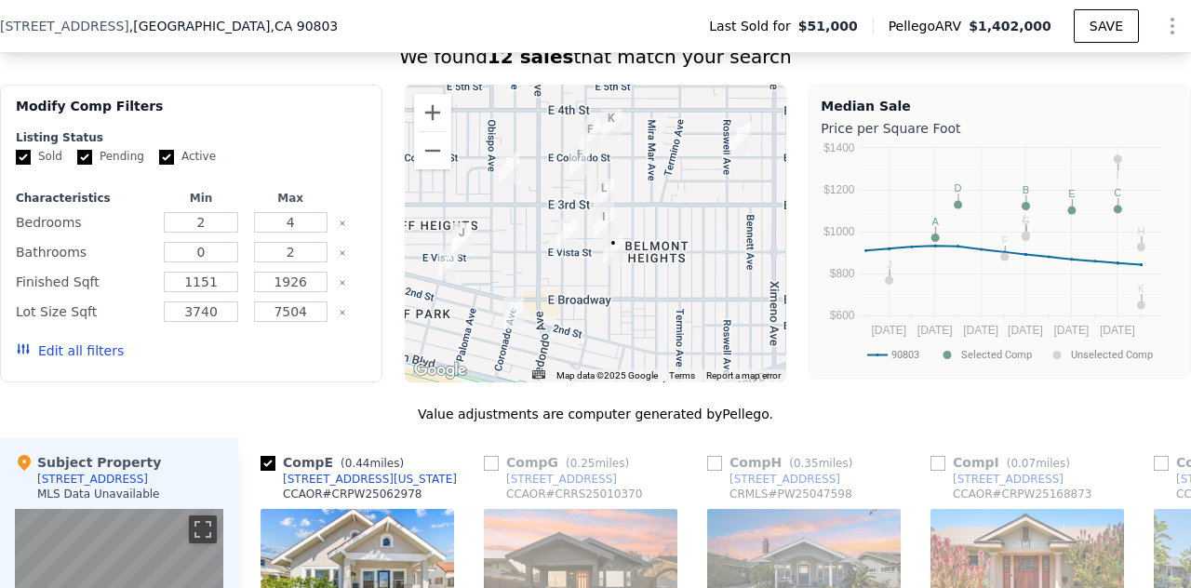
click at [491, 471] on input "checkbox" at bounding box center [491, 463] width 15 height 15
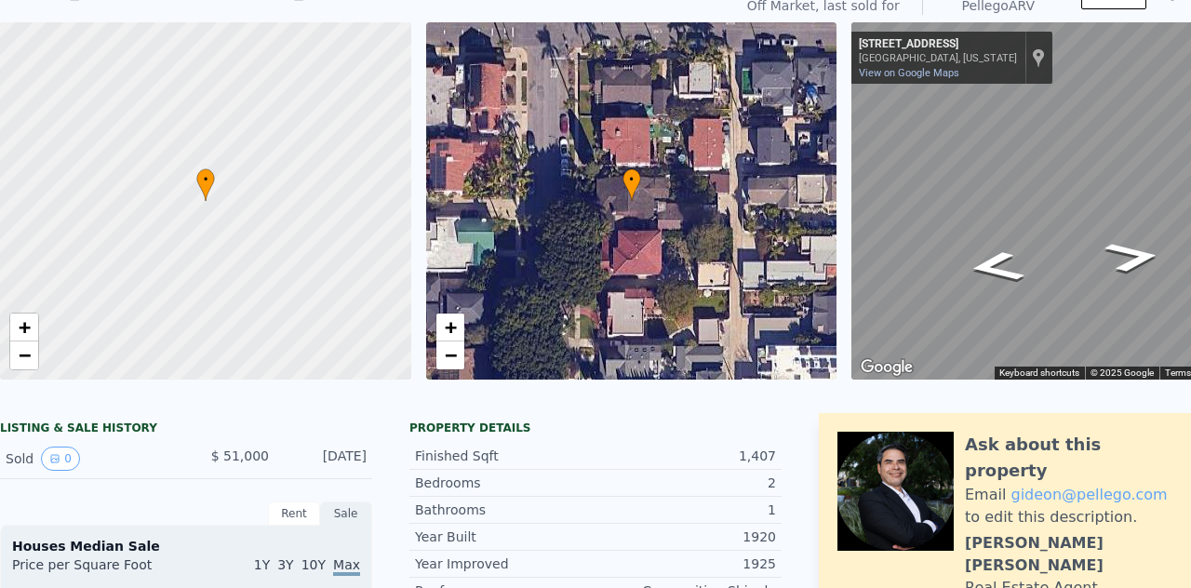
scroll to position [0, 0]
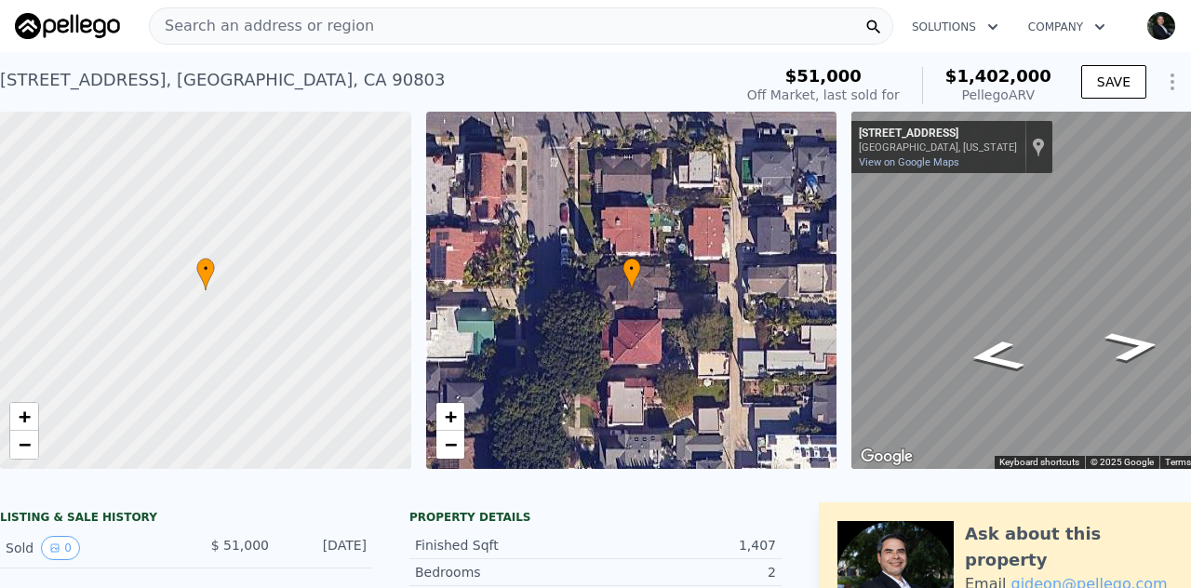
checkbox input "false"
checkbox input "true"
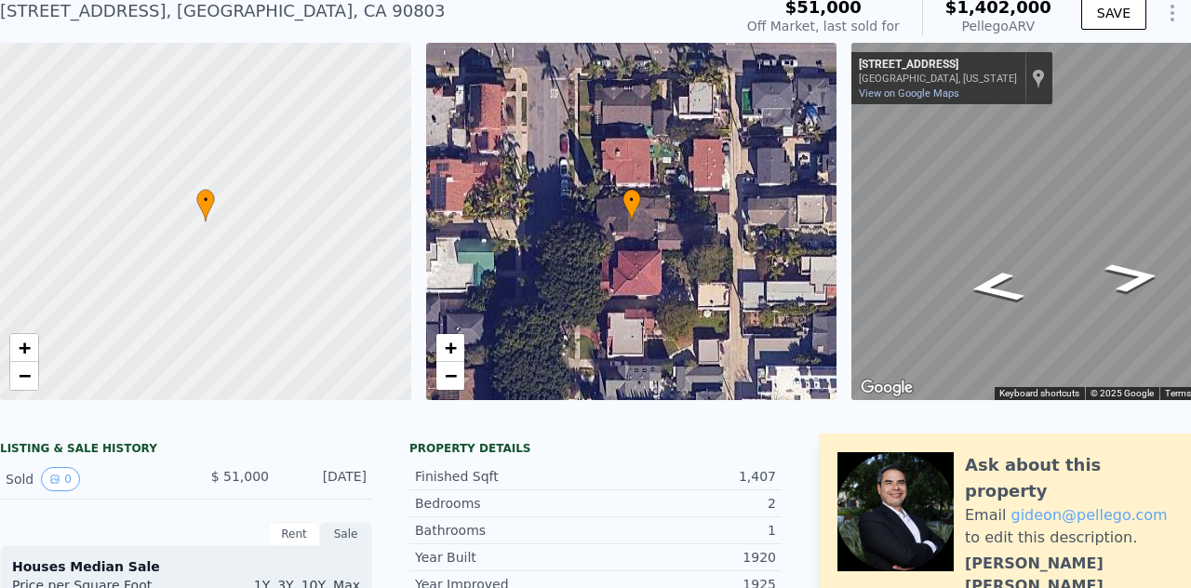
scroll to position [43, 0]
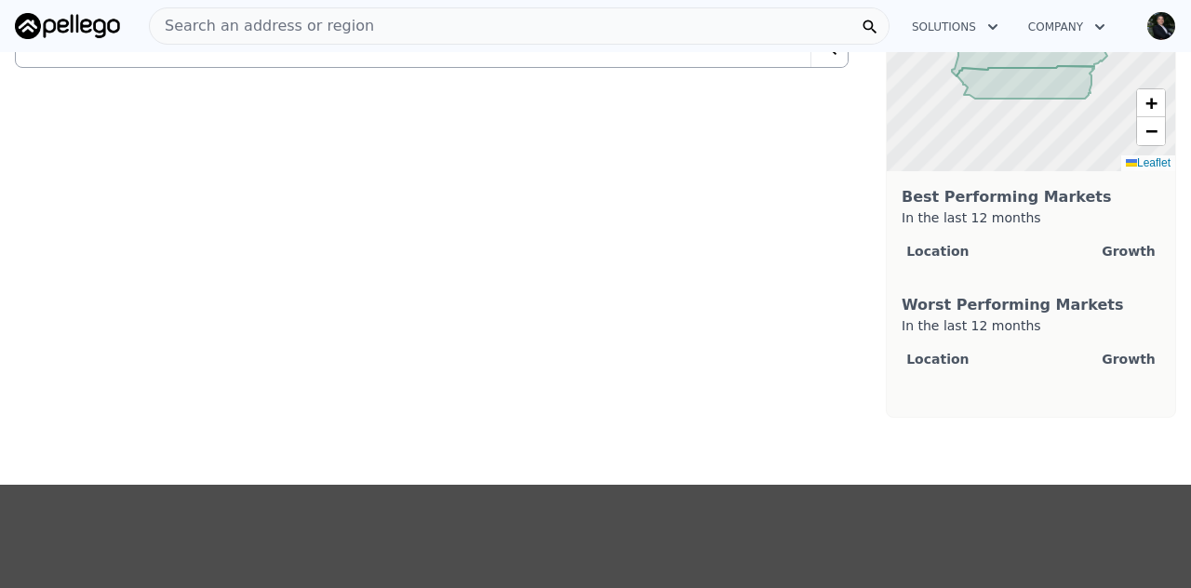
scroll to position [80, 0]
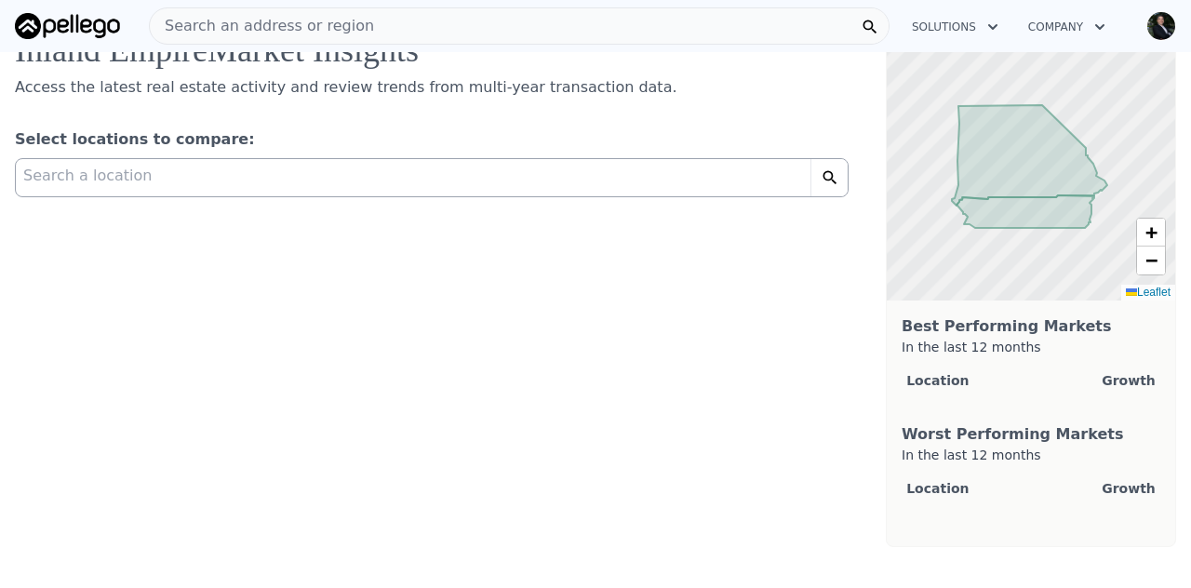
click at [119, 176] on span "Search a location" at bounding box center [87, 176] width 128 height 22
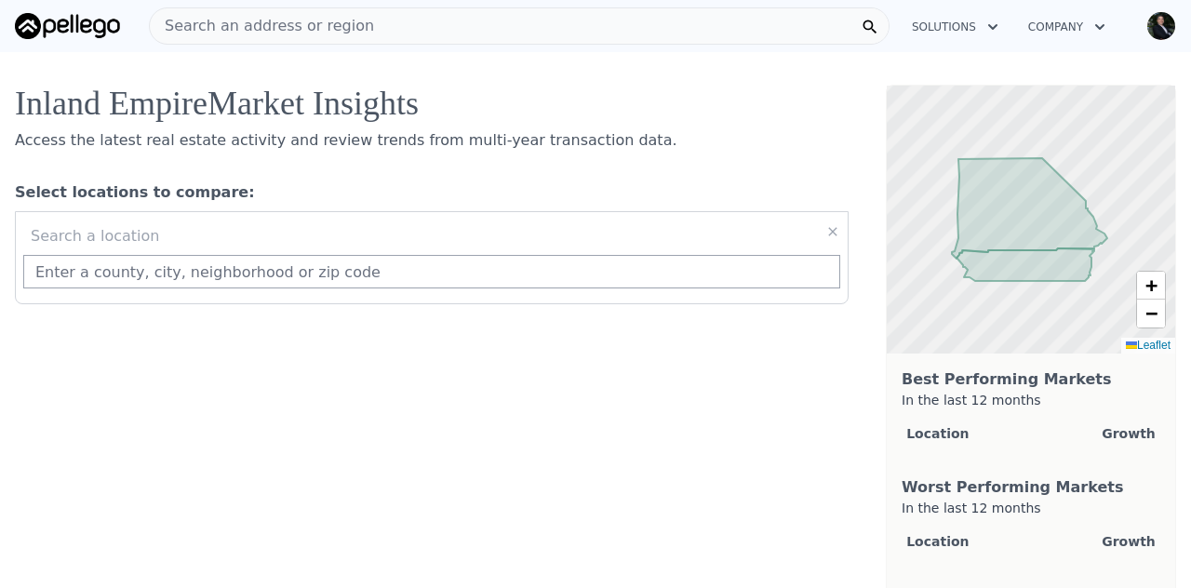
scroll to position [0, 0]
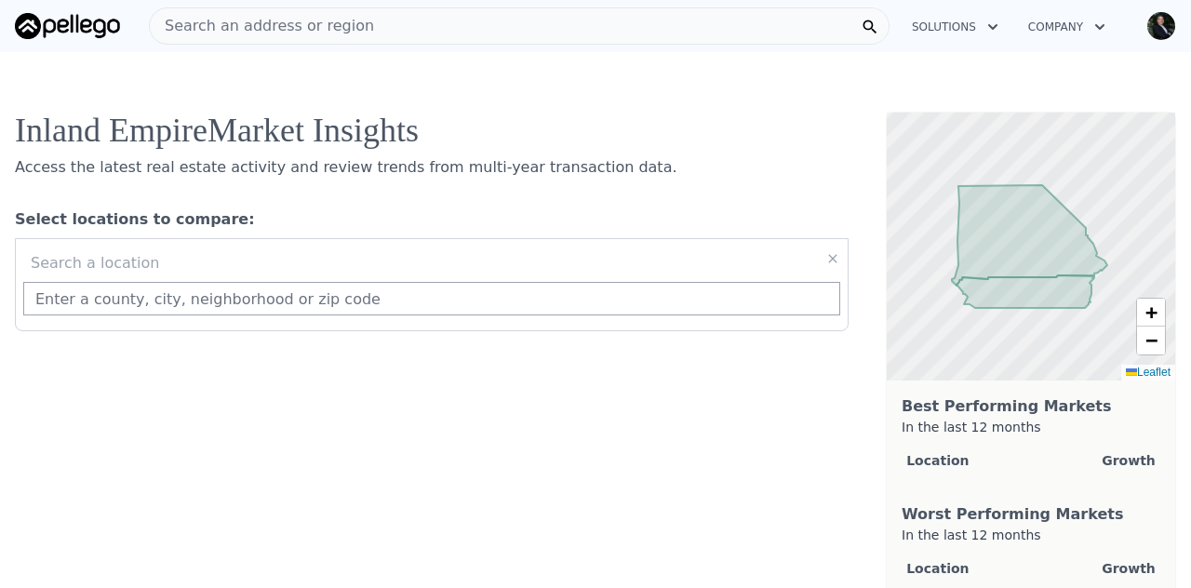
click at [994, 27] on icon "button" at bounding box center [993, 27] width 19 height 22
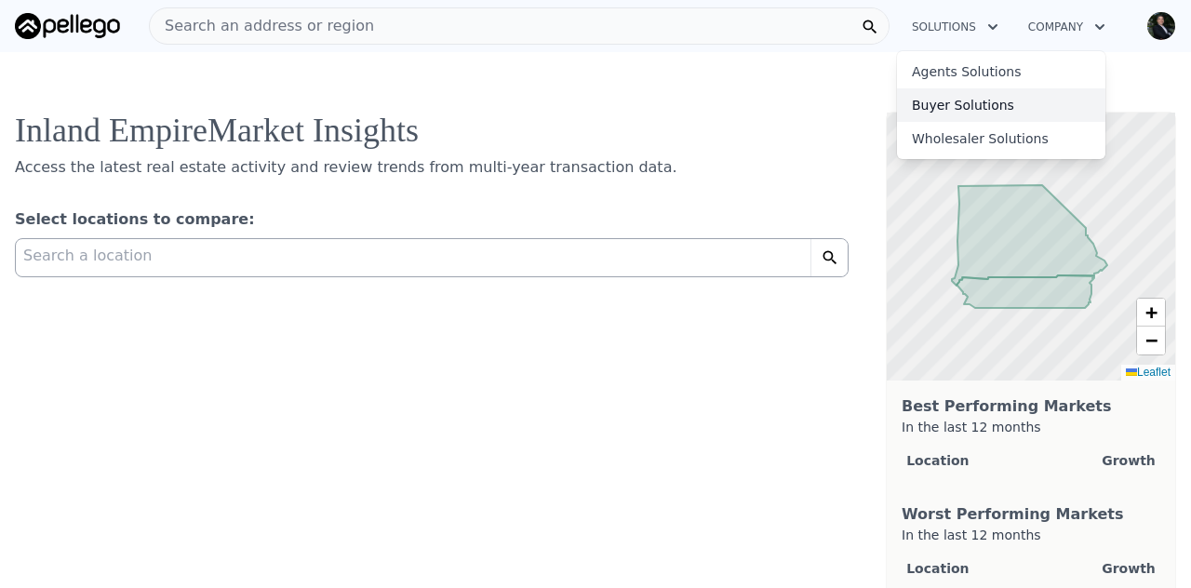
click at [966, 110] on link "Buyer Solutions" at bounding box center [1001, 105] width 208 height 34
